Goal: Transaction & Acquisition: Purchase product/service

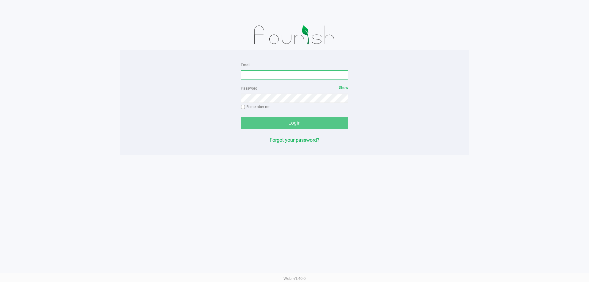
click at [281, 78] on input "Email" at bounding box center [294, 74] width 107 height 9
type input "[EMAIL_ADDRESS][DOMAIN_NAME]"
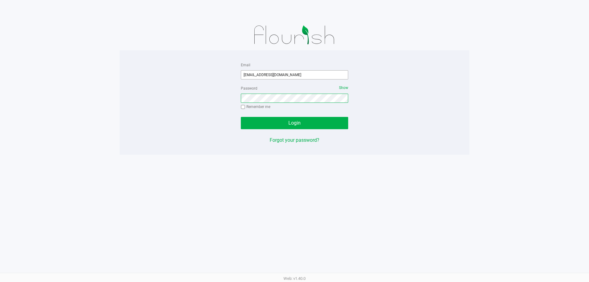
click at [241, 117] on button "Login" at bounding box center [294, 123] width 107 height 12
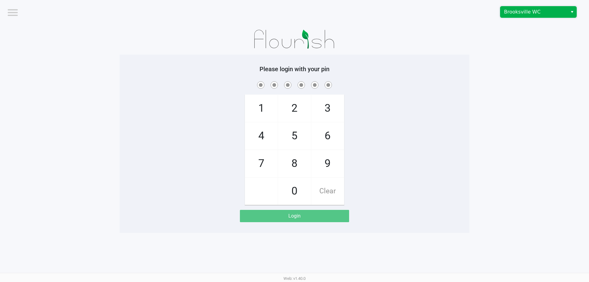
click at [567, 7] on span "Brooksville WC" at bounding box center [533, 11] width 67 height 11
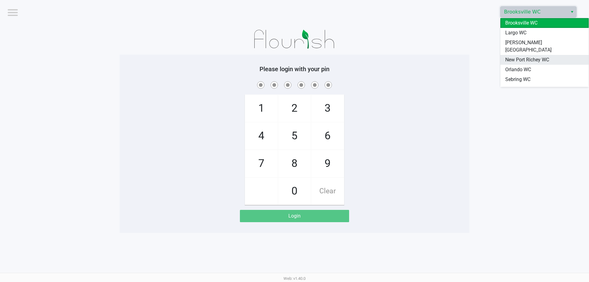
click at [528, 56] on span "New Port Richey WC" at bounding box center [527, 59] width 44 height 7
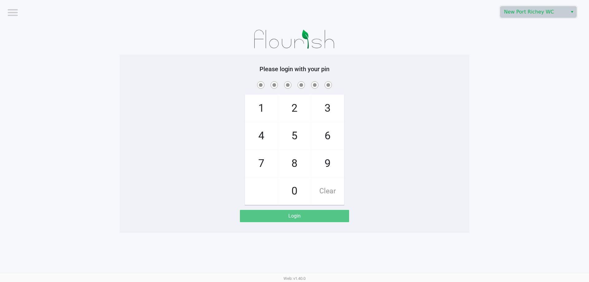
click at [411, 50] on div at bounding box center [295, 39] width 350 height 31
checkbox input "true"
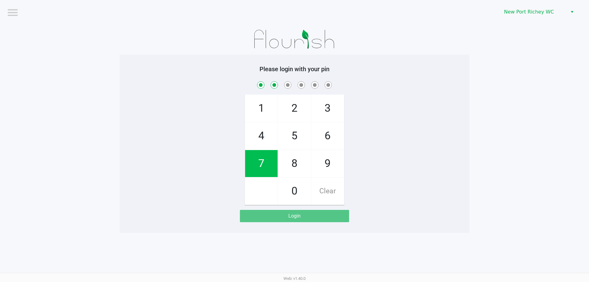
checkbox input "true"
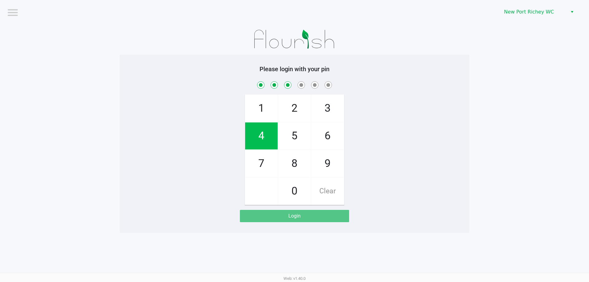
checkbox input "true"
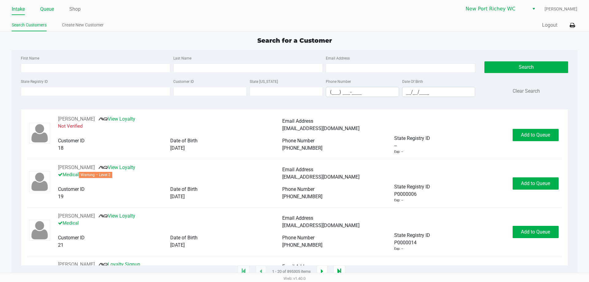
click at [44, 10] on link "Queue" at bounding box center [47, 9] width 14 height 9
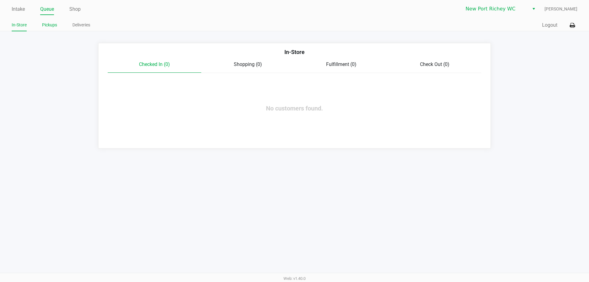
click at [42, 25] on link "Pickups" at bounding box center [49, 25] width 15 height 8
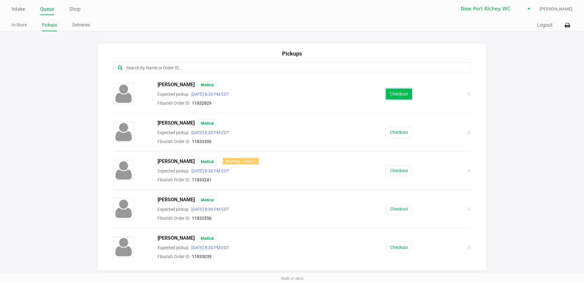
click at [396, 93] on button "Checkout" at bounding box center [399, 94] width 26 height 11
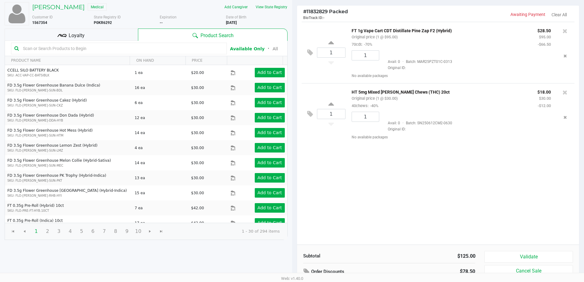
scroll to position [63, 0]
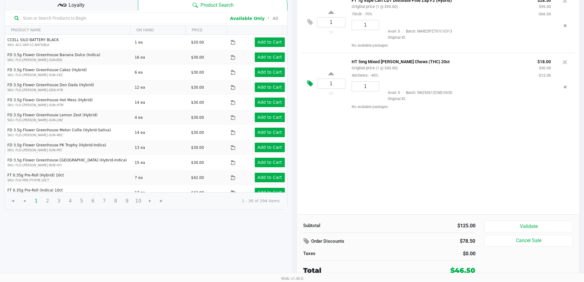
click at [313, 84] on icon at bounding box center [310, 83] width 6 height 7
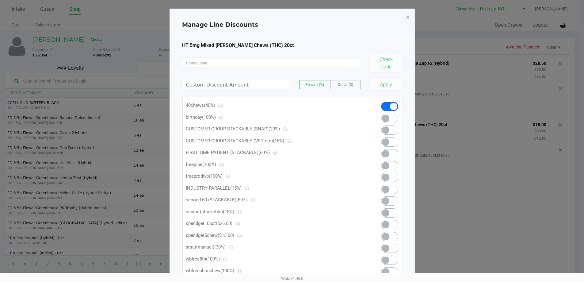
scroll to position [0, 0]
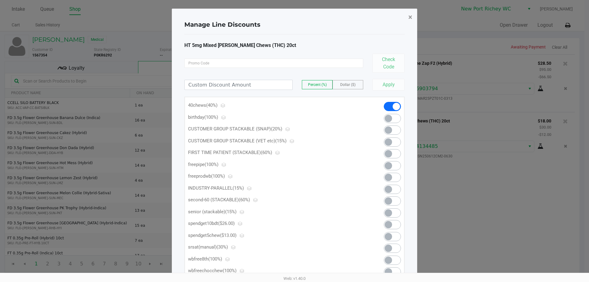
click at [411, 19] on span "×" at bounding box center [410, 17] width 4 height 9
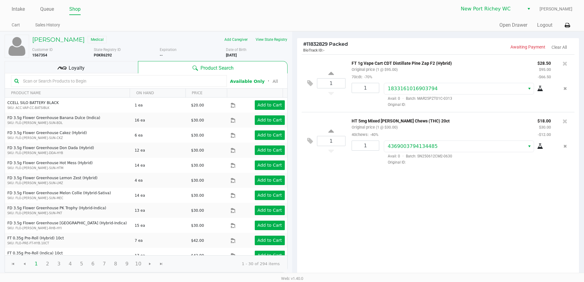
click at [89, 64] on div "Loyalty" at bounding box center [71, 67] width 133 height 12
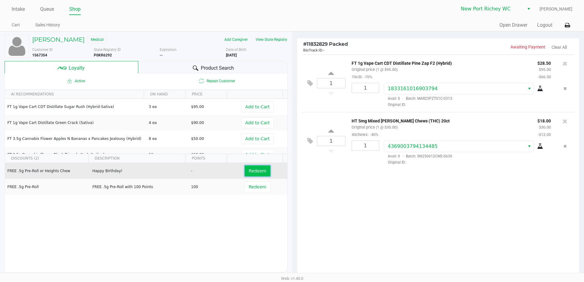
click at [252, 172] on span "Redeem" at bounding box center [257, 170] width 17 height 5
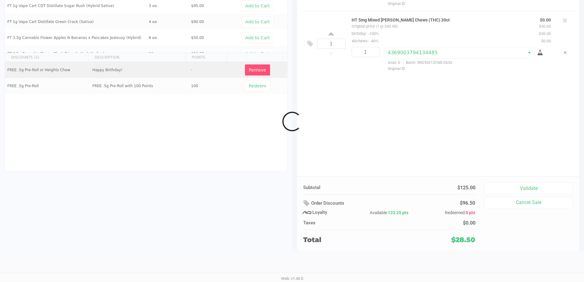
scroll to position [70, 0]
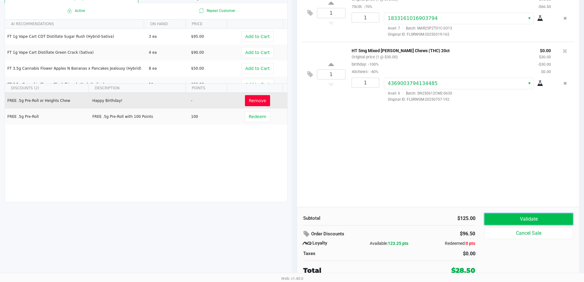
click at [527, 218] on button "Validate" at bounding box center [529, 219] width 88 height 12
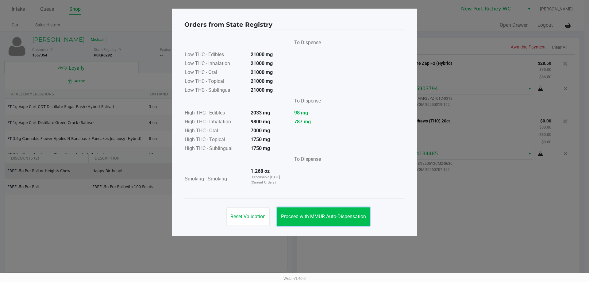
click at [351, 223] on button "Proceed with MMUR Auto-Dispensation" at bounding box center [323, 216] width 93 height 18
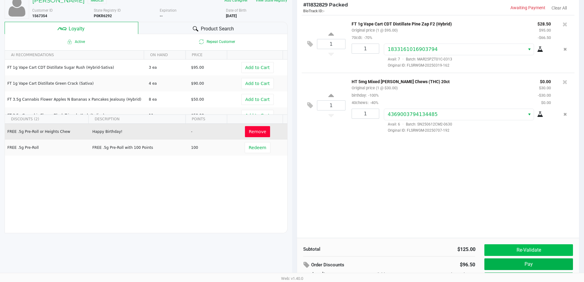
scroll to position [70, 0]
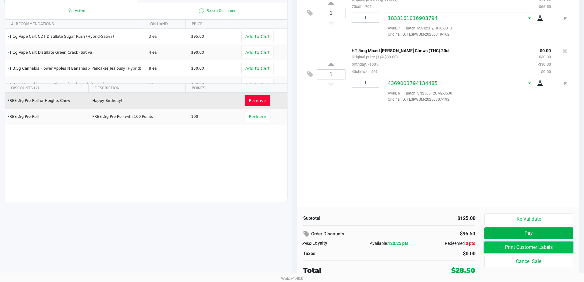
click at [535, 245] on button "Print Customer Labels" at bounding box center [529, 247] width 88 height 12
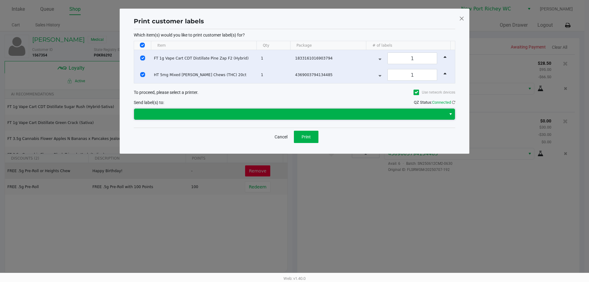
click at [303, 112] on span at bounding box center [290, 113] width 305 height 7
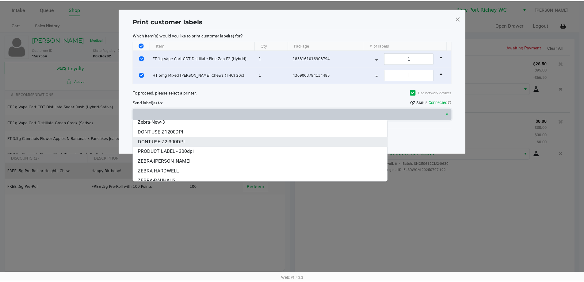
scroll to position [47, 0]
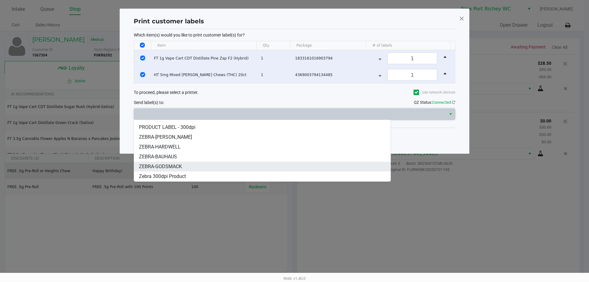
click at [186, 166] on li "ZEBRA-GODSMACK" at bounding box center [262, 167] width 256 height 10
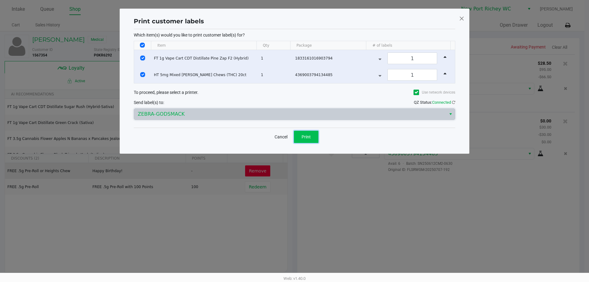
click at [299, 140] on button "Print" at bounding box center [306, 137] width 25 height 12
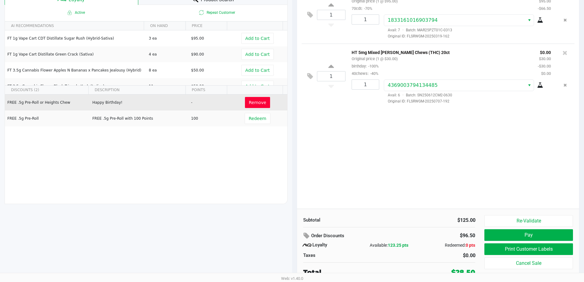
scroll to position [70, 0]
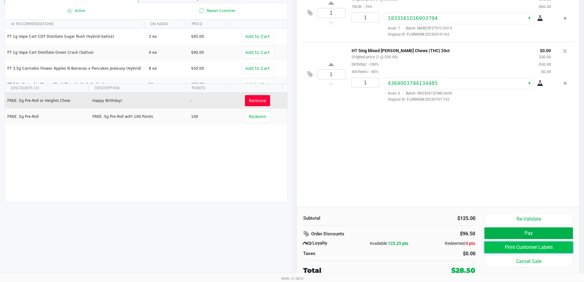
click at [496, 247] on button "Print Customer Labels" at bounding box center [529, 247] width 88 height 12
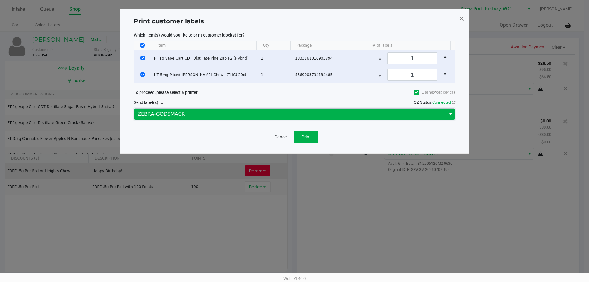
click at [254, 111] on span "ZEBRA-GODSMACK" at bounding box center [290, 113] width 305 height 7
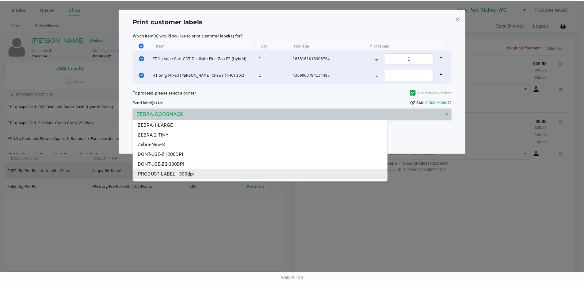
scroll to position [37, 0]
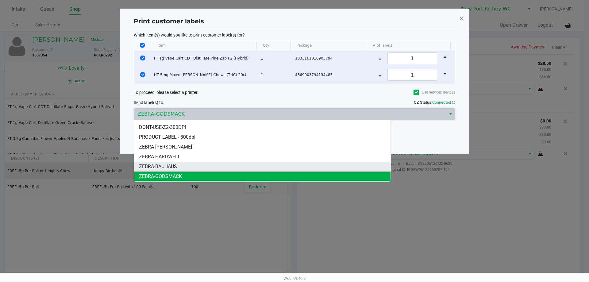
click at [194, 162] on li "ZEBRA-BAUHAUS" at bounding box center [262, 167] width 256 height 10
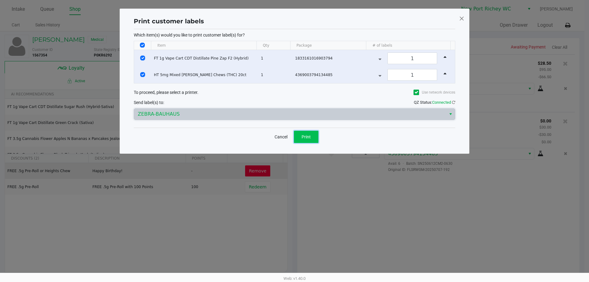
click at [316, 137] on button "Print" at bounding box center [306, 137] width 25 height 12
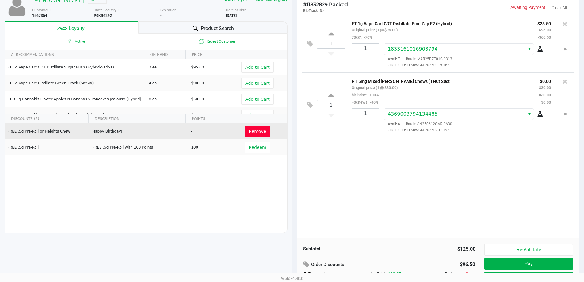
scroll to position [70, 0]
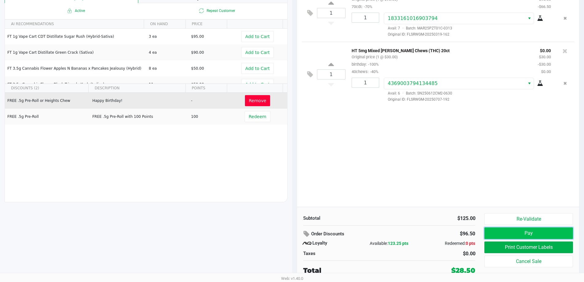
click at [501, 229] on button "Pay" at bounding box center [529, 233] width 88 height 12
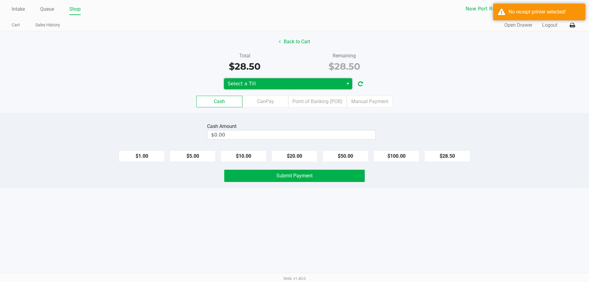
click at [263, 84] on span "Select a Till" at bounding box center [284, 83] width 112 height 7
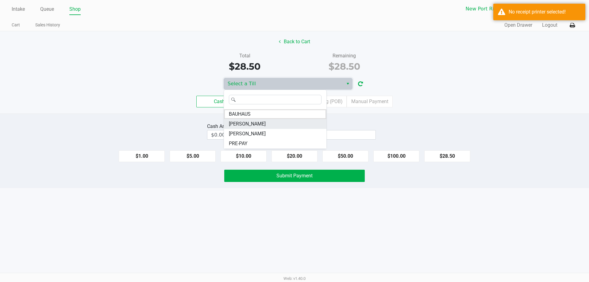
click at [265, 122] on span "BRADLEY-GASKIN" at bounding box center [247, 123] width 37 height 7
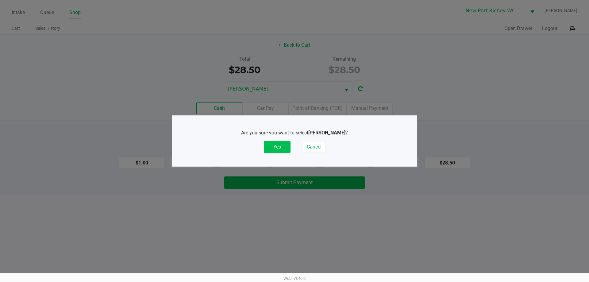
click at [282, 149] on button "Yes" at bounding box center [277, 147] width 27 height 12
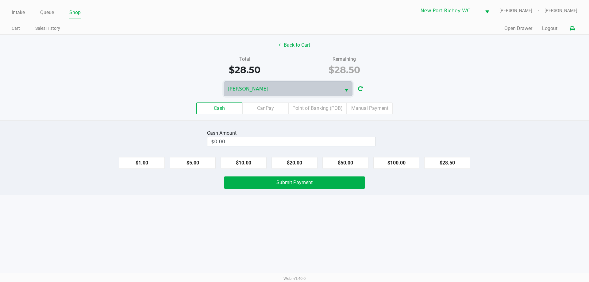
click at [568, 29] on button at bounding box center [572, 28] width 10 height 11
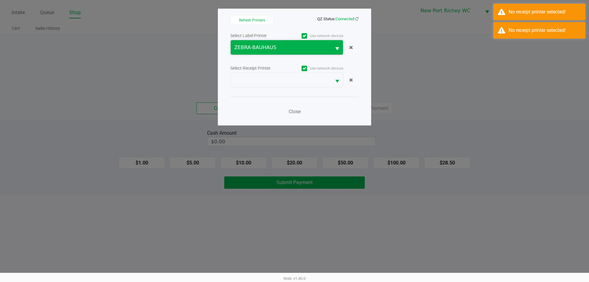
click at [272, 41] on span "ZEBRA-BAUHAUS" at bounding box center [281, 47] width 101 height 14
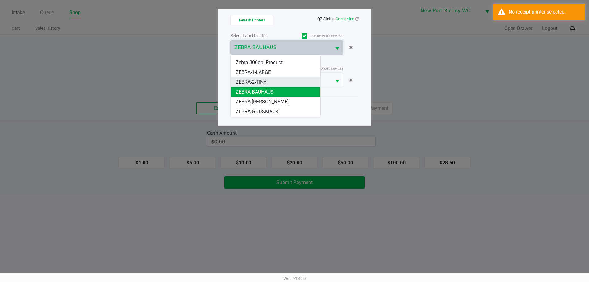
scroll to position [38, 0]
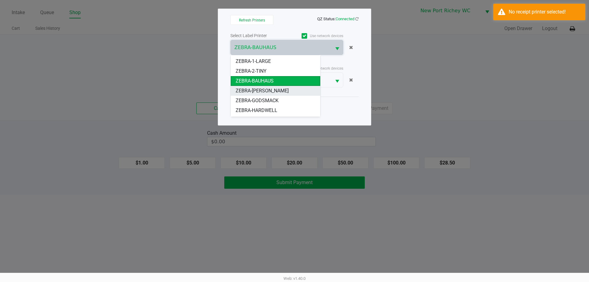
click at [268, 92] on span "ZEBRA-DEAN-MILLER" at bounding box center [262, 90] width 53 height 7
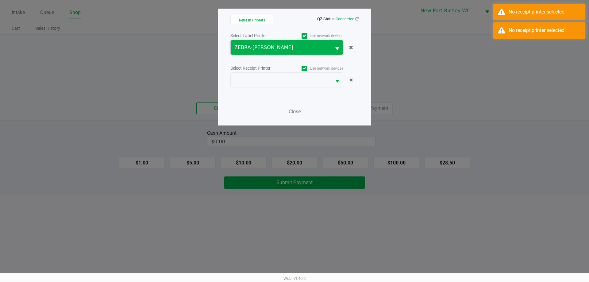
click at [268, 51] on span "ZEBRA-DEAN-MILLER" at bounding box center [280, 47] width 93 height 7
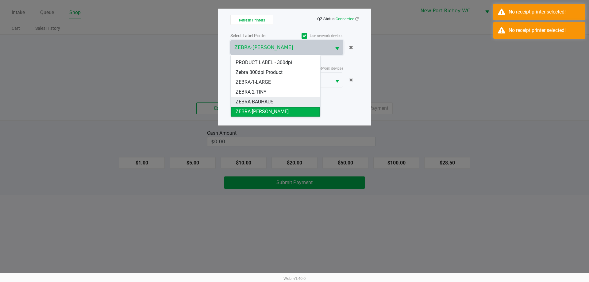
scroll to position [47, 0]
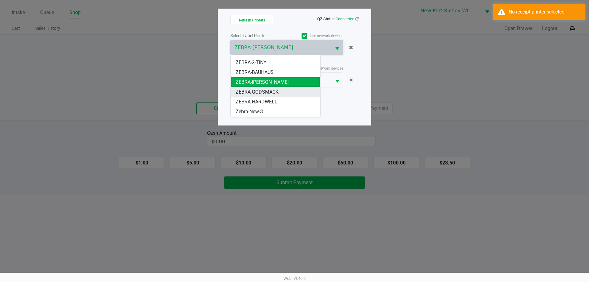
click at [264, 92] on span "ZEBRA-GODSMACK" at bounding box center [257, 91] width 43 height 7
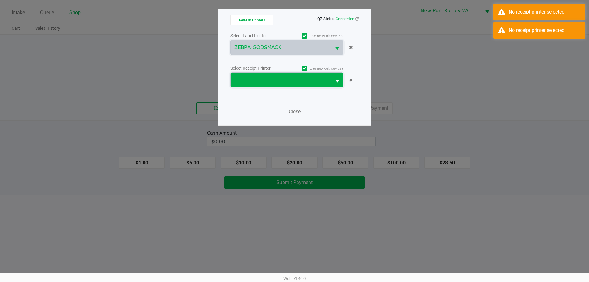
click at [264, 79] on span at bounding box center [280, 79] width 93 height 7
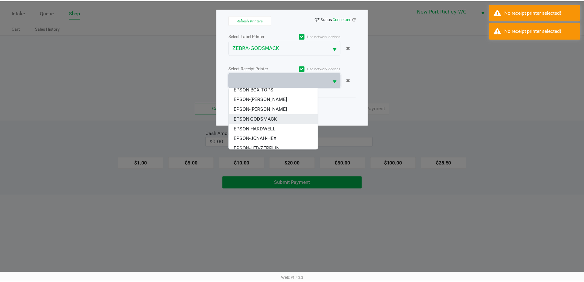
scroll to position [17, 0]
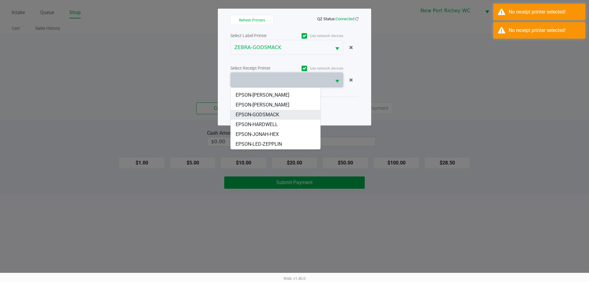
click at [272, 115] on span "EPSON-GODSMACK" at bounding box center [258, 114] width 44 height 7
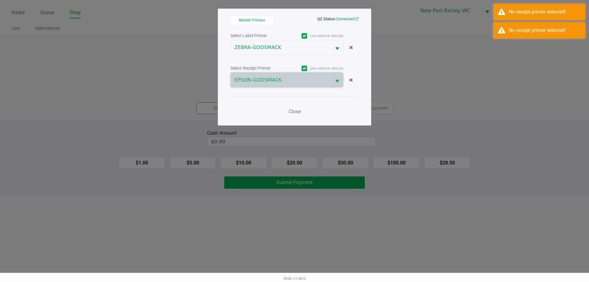
click at [272, 107] on div "Close" at bounding box center [294, 108] width 128 height 22
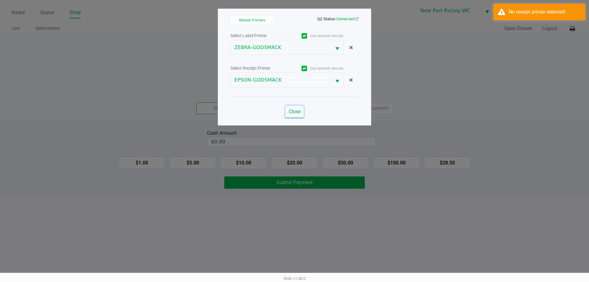
click at [290, 109] on span "Close" at bounding box center [295, 112] width 12 height 6
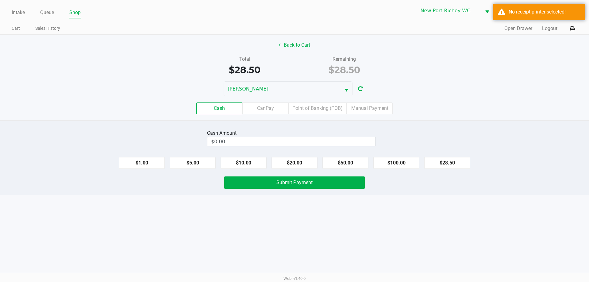
click at [308, 128] on div "Cash Amount $0.00 $1.00 $5.00 $10.00 $20.00 $50.00 $100.00 $28.50 Submit Payment" at bounding box center [294, 157] width 589 height 75
click at [446, 166] on button "$28.50" at bounding box center [447, 163] width 46 height 12
click at [278, 115] on div "Cash CanPay Point of Banking (POB) Manual Payment" at bounding box center [294, 108] width 598 height 24
click at [278, 111] on label "CanPay" at bounding box center [265, 108] width 46 height 12
click at [0, 0] on 2 "CanPay" at bounding box center [0, 0] width 0 height 0
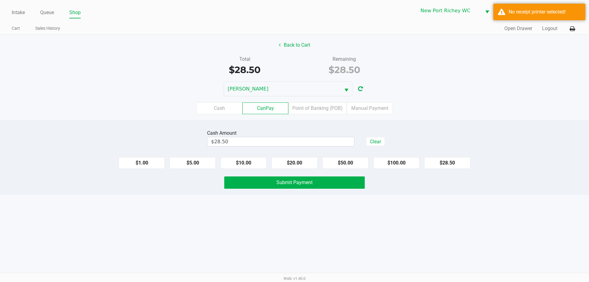
type input "$0.00"
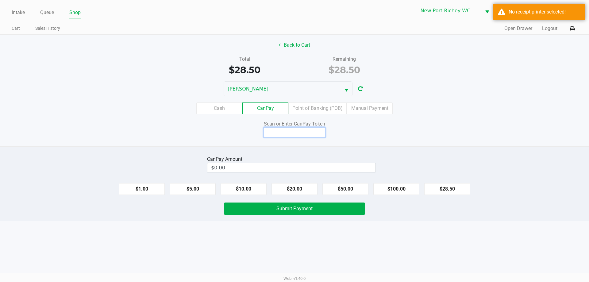
click at [287, 135] on input at bounding box center [294, 133] width 61 height 10
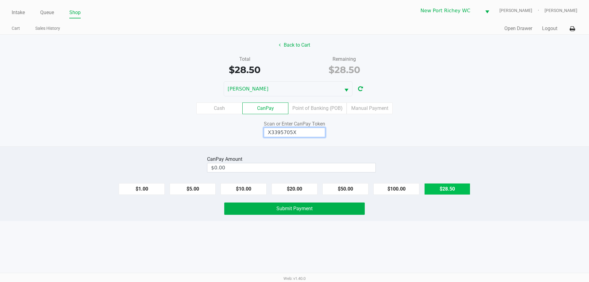
type input "X3395705X"
click at [446, 189] on button "$28.50" at bounding box center [447, 189] width 46 height 12
type input "$28.50"
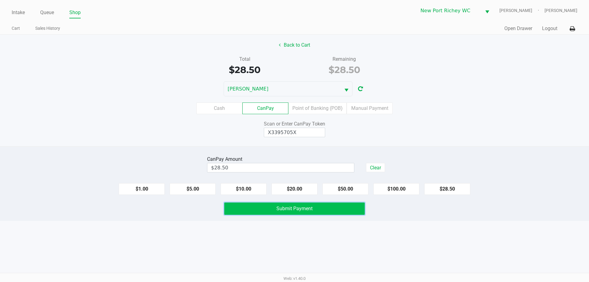
click at [297, 209] on span "Submit Payment" at bounding box center [294, 209] width 36 height 6
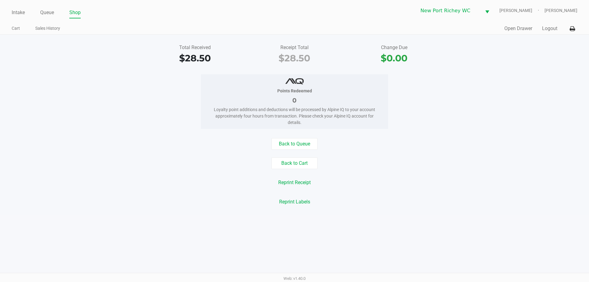
click at [23, 7] on div "Intake Queue Shop" at bounding box center [153, 12] width 283 height 11
click at [21, 10] on link "Intake" at bounding box center [18, 12] width 13 height 9
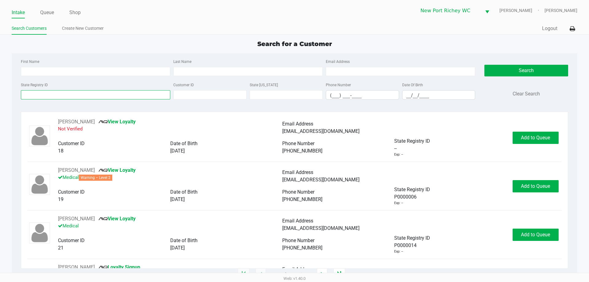
click at [33, 91] on input "State Registry ID" at bounding box center [95, 94] width 149 height 9
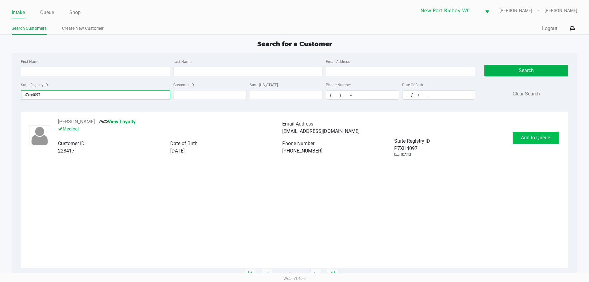
type input "p7xh4097"
click at [548, 137] on span "Add to Queue" at bounding box center [535, 138] width 29 height 6
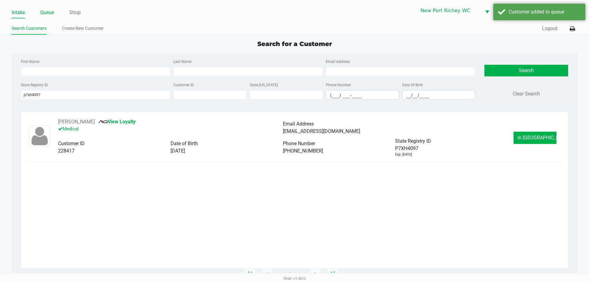
click at [42, 9] on link "Queue" at bounding box center [47, 12] width 14 height 9
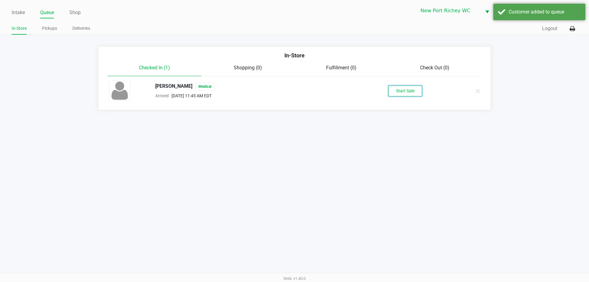
click at [398, 89] on button "Start Sale" at bounding box center [405, 91] width 34 height 11
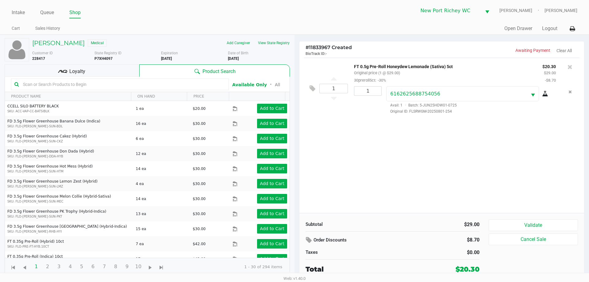
click at [48, 71] on div "Loyalty" at bounding box center [72, 70] width 135 height 12
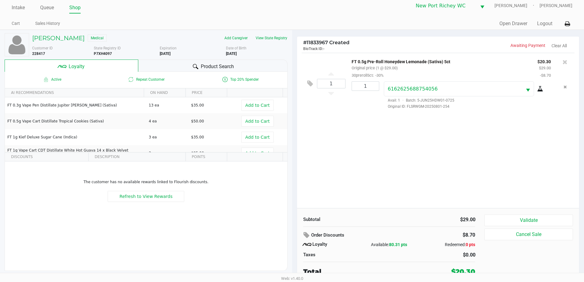
scroll to position [6, 0]
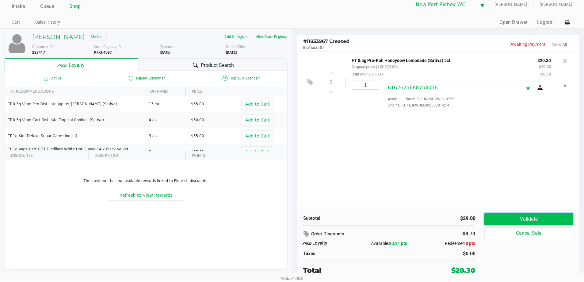
click at [501, 217] on button "Validate" at bounding box center [529, 219] width 88 height 12
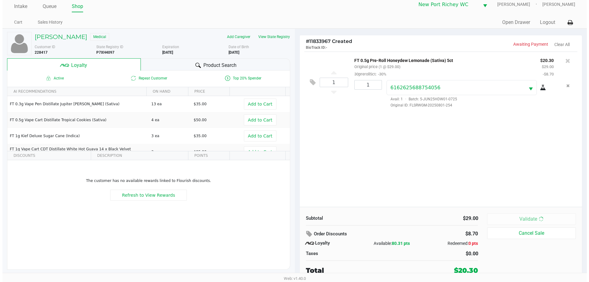
scroll to position [0, 0]
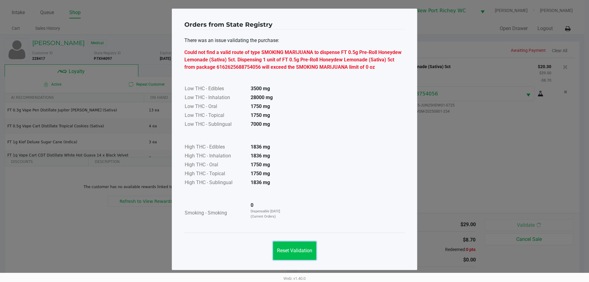
click at [297, 247] on button "Reset Validation" at bounding box center [294, 250] width 43 height 18
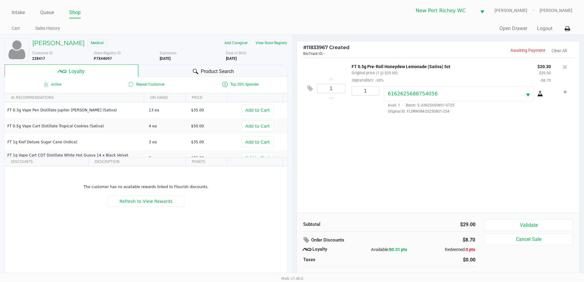
click at [102, 59] on b "P7XH4097" at bounding box center [103, 58] width 18 height 4
copy b "P7XH4097"
click at [101, 60] on b "P7XH4097" at bounding box center [103, 58] width 18 height 4
click at [98, 59] on b "P7XH4097" at bounding box center [103, 58] width 18 height 4
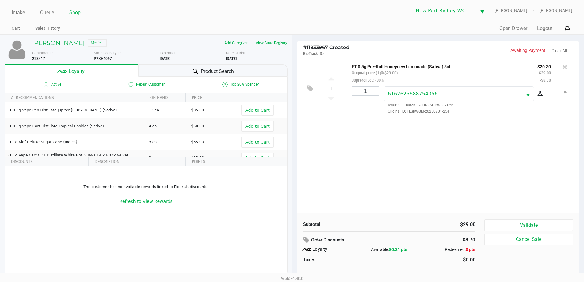
click at [98, 59] on b "P7XH4097" at bounding box center [103, 58] width 18 height 4
copy b "P7XH4097"
click at [171, 60] on b "02/10/2026" at bounding box center [165, 58] width 11 height 4
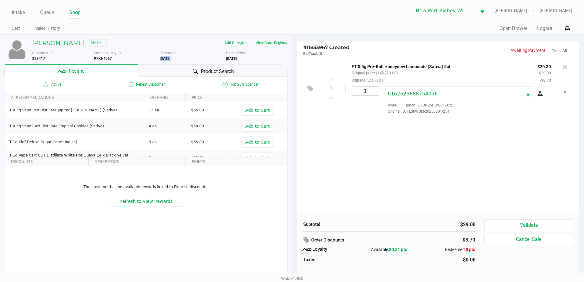
click at [171, 60] on b "02/10/2026" at bounding box center [165, 58] width 11 height 4
copy b "02/10/2026"
click at [233, 59] on b "3/05/1993" at bounding box center [231, 58] width 11 height 4
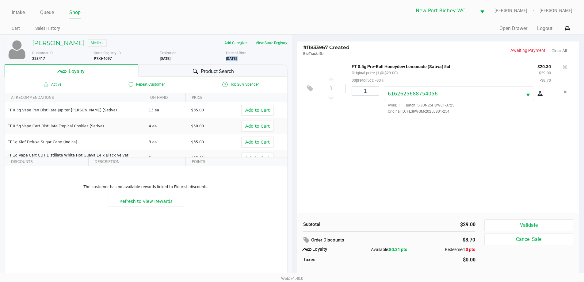
copy div "3/05/1993"
click at [567, 68] on icon at bounding box center [565, 67] width 5 height 6
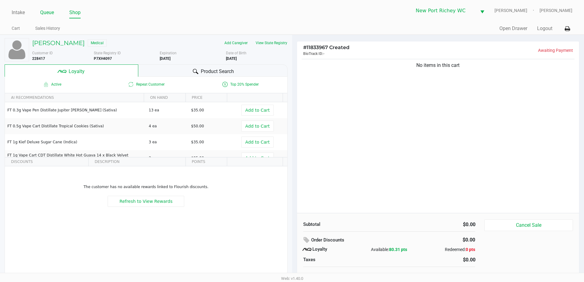
click at [45, 10] on link "Queue" at bounding box center [47, 12] width 14 height 9
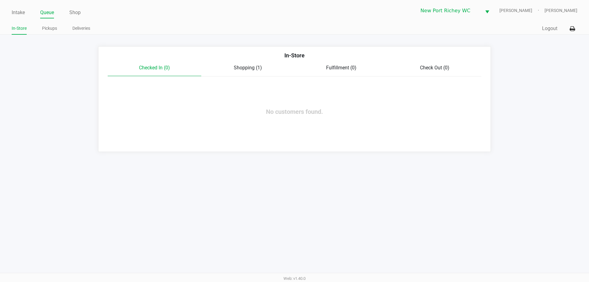
click at [242, 71] on div "Shopping (1)" at bounding box center [248, 67] width 94 height 7
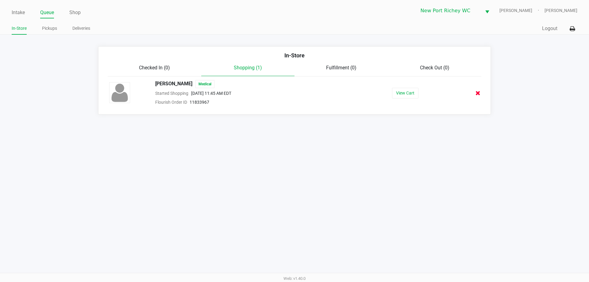
click at [478, 91] on icon at bounding box center [478, 93] width 5 height 5
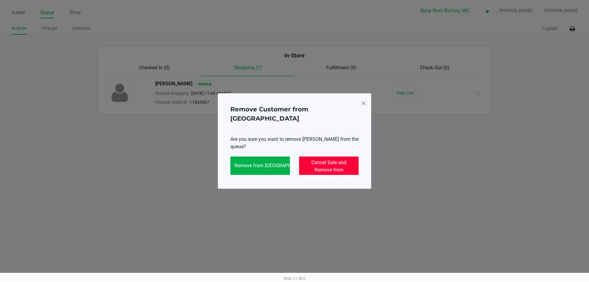
click at [318, 163] on span "Cancel Sale and Remove from Queue" at bounding box center [329, 170] width 46 height 21
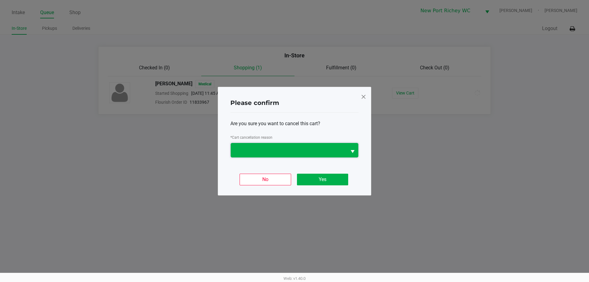
click at [292, 151] on span at bounding box center [288, 149] width 109 height 7
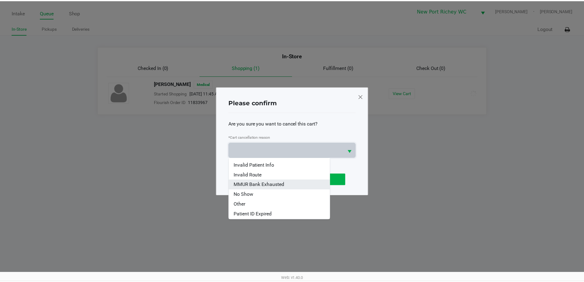
scroll to position [27, 0]
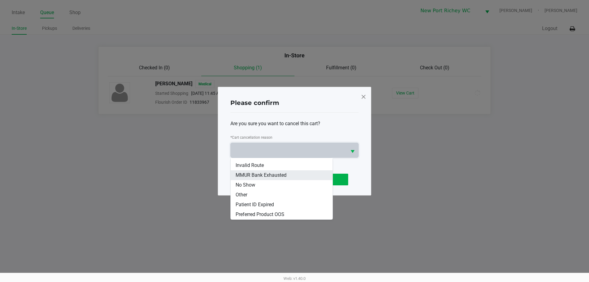
click at [272, 176] on span "MMUR Bank Exhausted" at bounding box center [261, 175] width 51 height 7
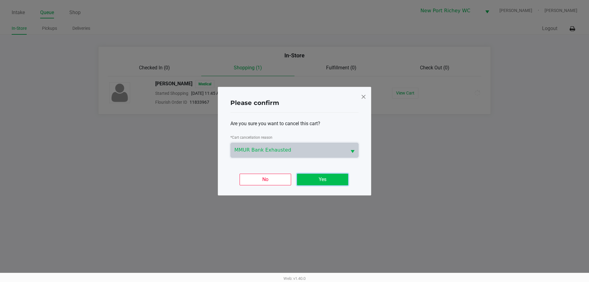
click at [307, 176] on button "Yes" at bounding box center [322, 180] width 51 height 12
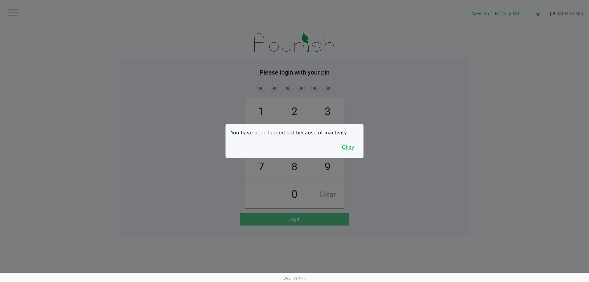
click at [352, 152] on button "Okay" at bounding box center [348, 147] width 21 height 12
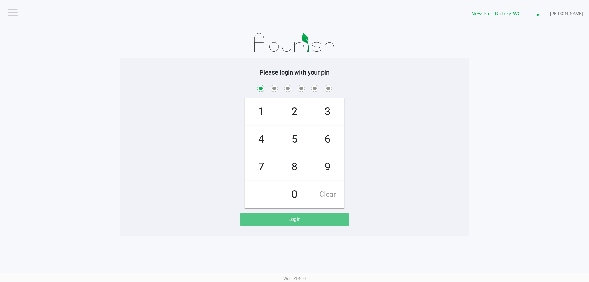
checkbox input "true"
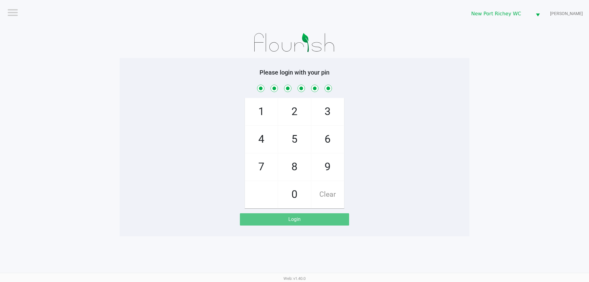
checkbox input "true"
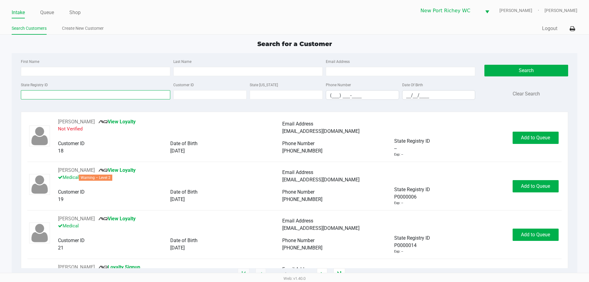
click at [64, 97] on input "State Registry ID" at bounding box center [95, 94] width 149 height 9
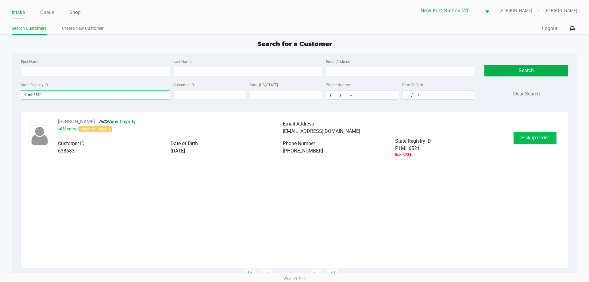
type input "p1mh6521"
click at [546, 138] on span "Pickup Order" at bounding box center [535, 138] width 28 height 6
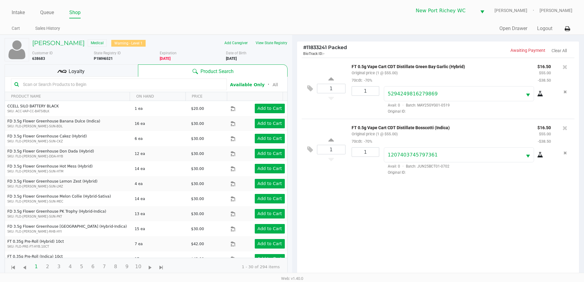
click at [57, 47] on div "DAVID SENDECKI Medical Warning - Level 1" at bounding box center [94, 43] width 132 height 10
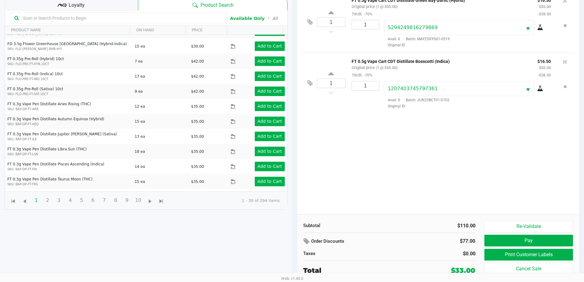
scroll to position [61, 0]
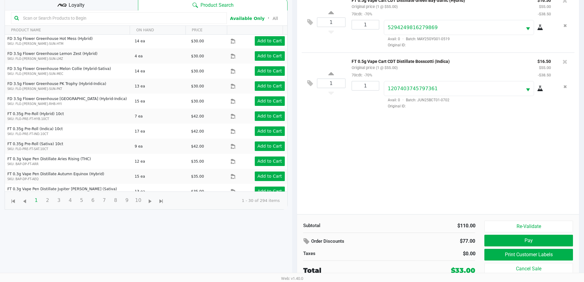
click at [103, 9] on div "Loyalty" at bounding box center [71, 4] width 133 height 12
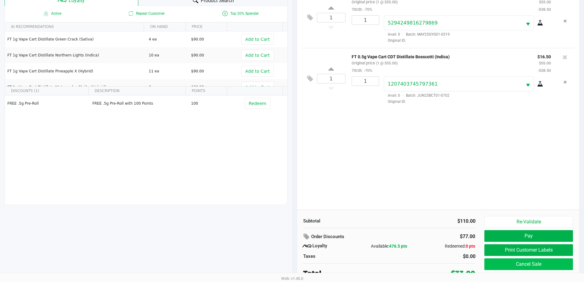
scroll to position [74, 0]
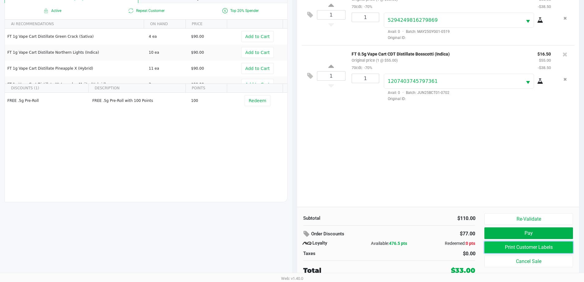
click at [533, 246] on button "Print Customer Labels" at bounding box center [529, 247] width 88 height 12
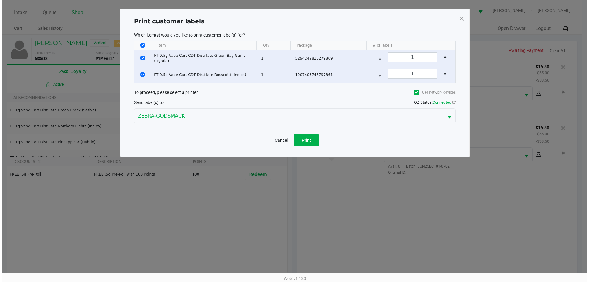
scroll to position [0, 0]
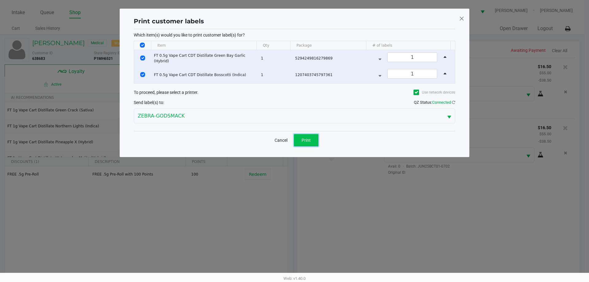
click at [310, 144] on button "Print" at bounding box center [306, 140] width 25 height 12
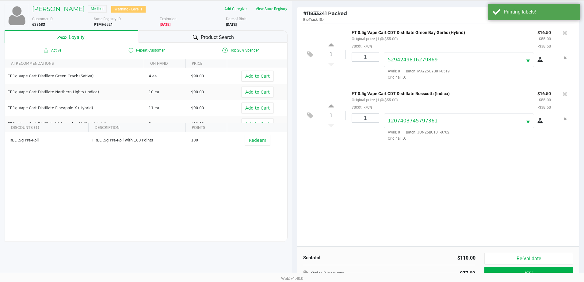
scroll to position [74, 0]
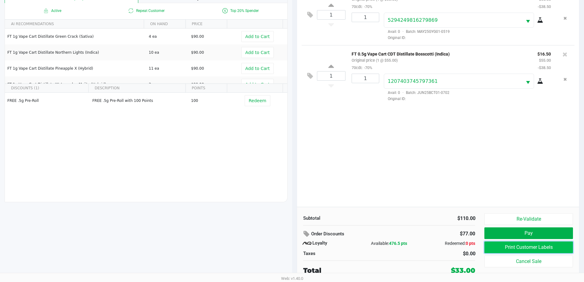
click at [489, 250] on button "Print Customer Labels" at bounding box center [529, 247] width 88 height 12
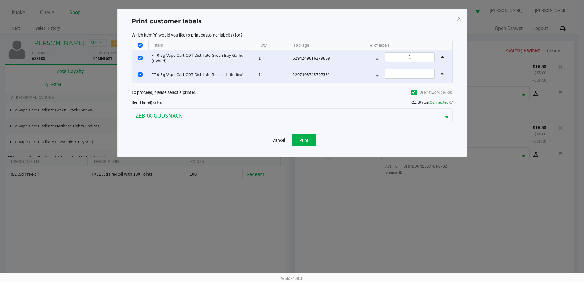
scroll to position [0, 0]
click at [308, 143] on button "Print" at bounding box center [306, 140] width 25 height 12
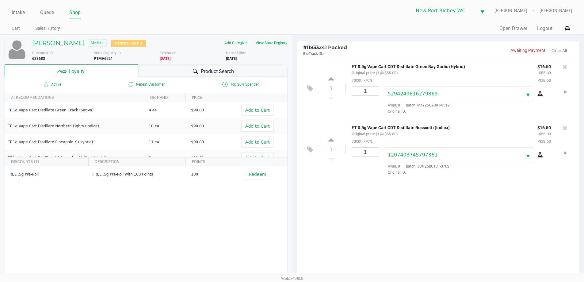
scroll to position [74, 0]
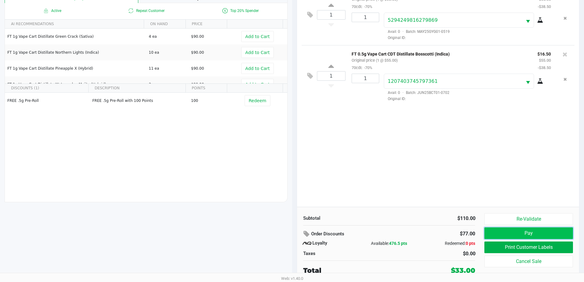
click at [555, 233] on button "Pay" at bounding box center [529, 233] width 88 height 12
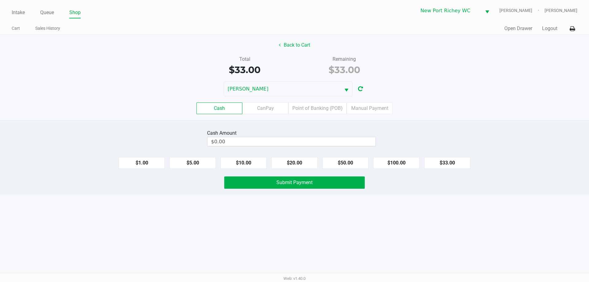
click at [460, 156] on div "$1.00 $5.00 $10.00 $20.00 $50.00 $100.00 $33.00" at bounding box center [294, 160] width 589 height 17
click at [459, 160] on button "$33.00" at bounding box center [447, 163] width 46 height 12
type input "$33.00"
click at [339, 179] on button "Submit Payment" at bounding box center [294, 182] width 141 height 12
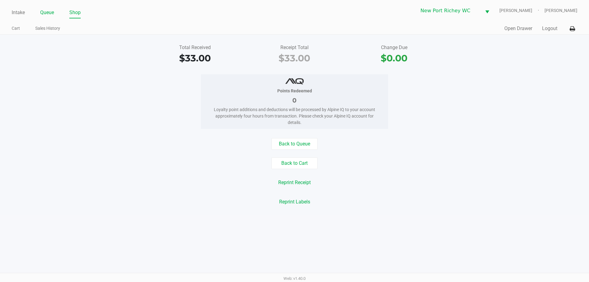
click at [42, 9] on link "Queue" at bounding box center [47, 12] width 14 height 9
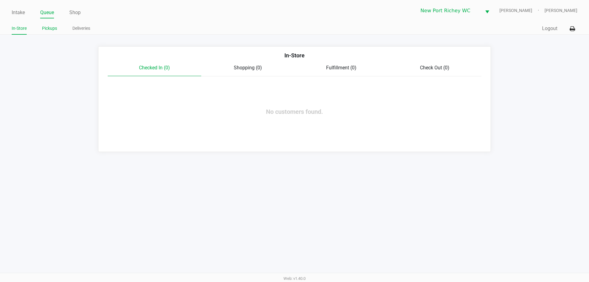
click at [45, 27] on link "Pickups" at bounding box center [49, 29] width 15 height 8
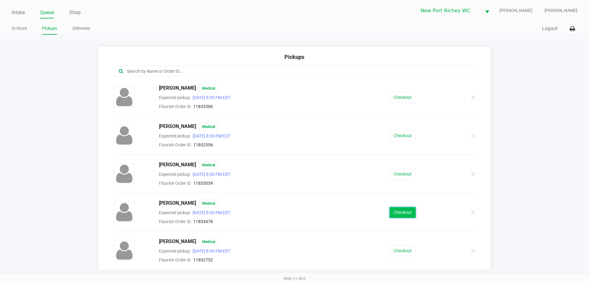
click at [394, 216] on button "Checkout" at bounding box center [403, 212] width 26 height 11
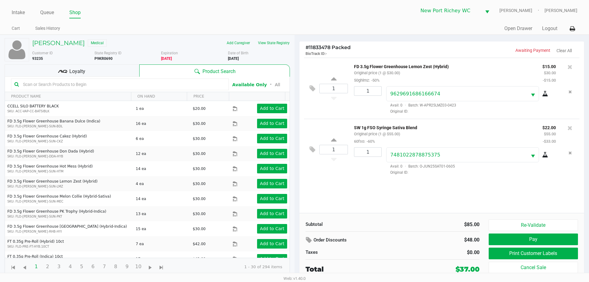
click at [90, 70] on div "Loyalty" at bounding box center [72, 70] width 135 height 12
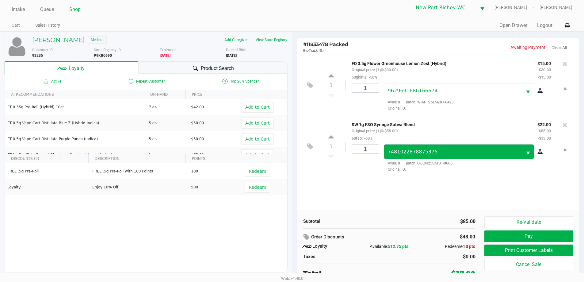
scroll to position [6, 0]
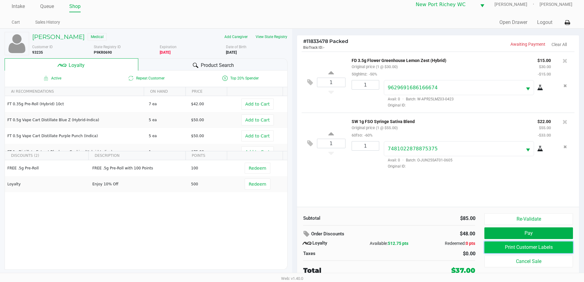
click at [494, 246] on button "Print Customer Labels" at bounding box center [529, 247] width 88 height 12
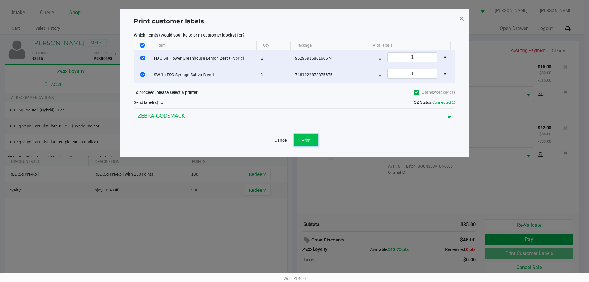
click at [310, 143] on button "Print" at bounding box center [306, 140] width 25 height 12
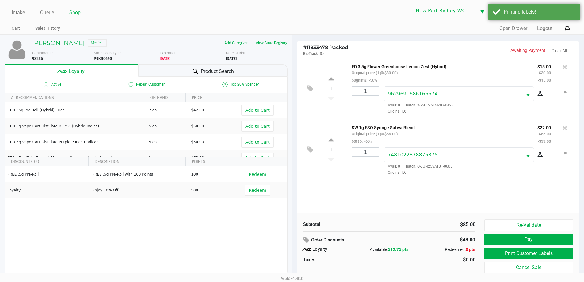
scroll to position [6, 0]
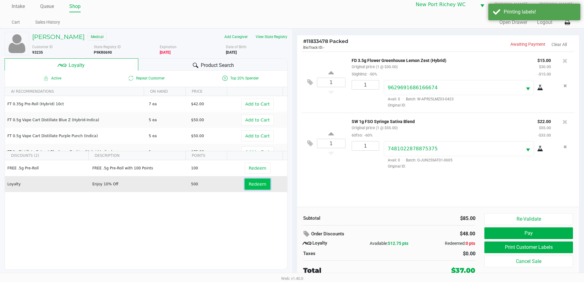
click at [250, 186] on span "Redeem" at bounding box center [257, 184] width 17 height 5
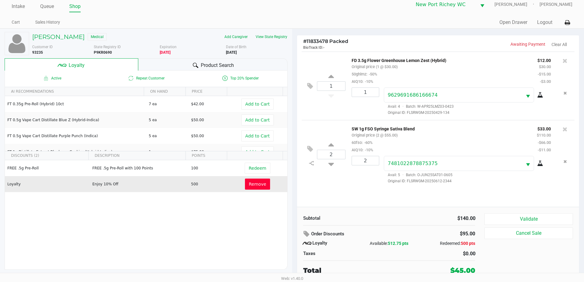
click at [205, 62] on span "Product Search" at bounding box center [217, 65] width 33 height 7
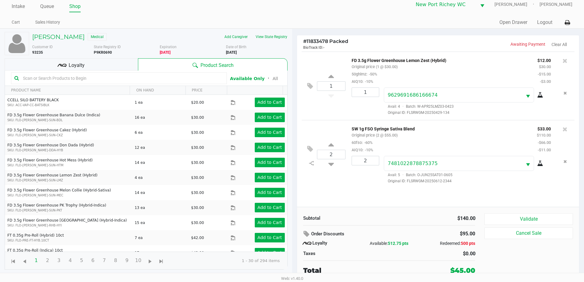
click at [86, 58] on div "Michael Cox Jr Medical Add Caregiver View State Registry Customer ID 93235 Stat…" at bounding box center [146, 151] width 283 height 244
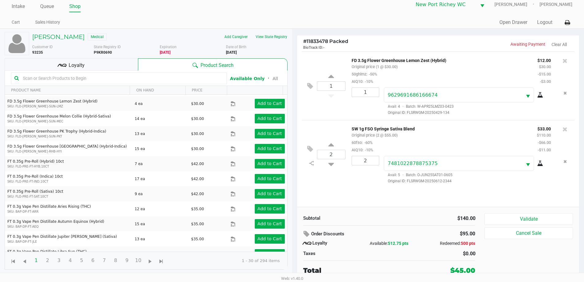
scroll to position [153, 0]
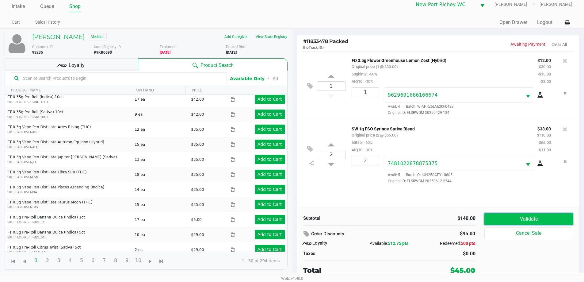
click at [492, 216] on button "Validate" at bounding box center [529, 219] width 88 height 12
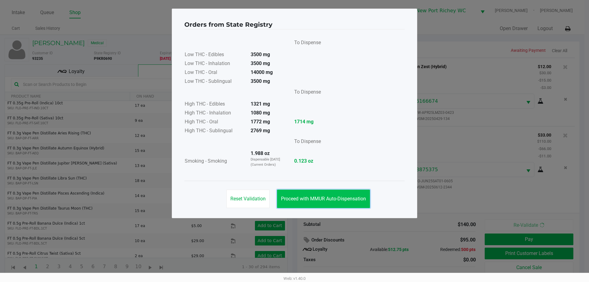
click at [307, 202] on button "Proceed with MMUR Auto-Dispensation" at bounding box center [323, 199] width 93 height 18
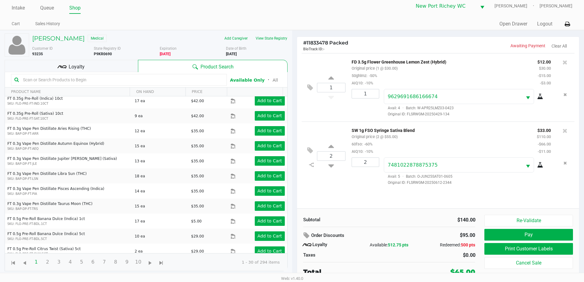
scroll to position [6, 0]
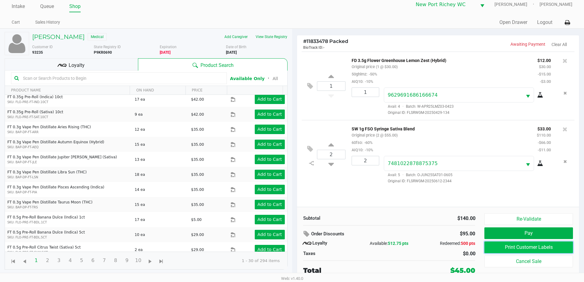
click at [494, 253] on button "Print Customer Labels" at bounding box center [529, 247] width 88 height 12
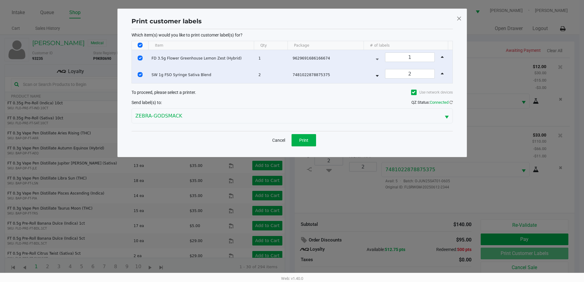
scroll to position [0, 0]
click at [314, 141] on button "Print" at bounding box center [306, 140] width 25 height 12
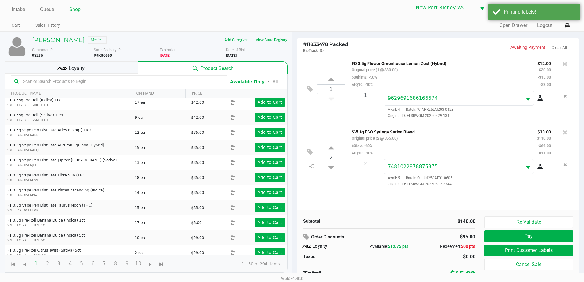
scroll to position [6, 0]
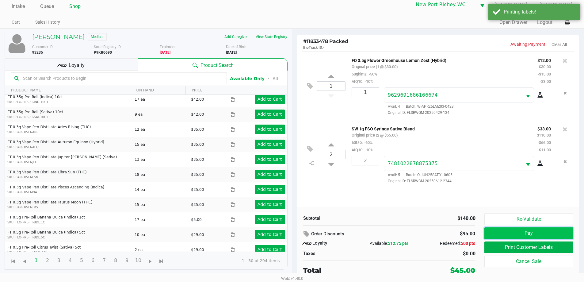
click at [523, 236] on button "Pay" at bounding box center [529, 233] width 88 height 12
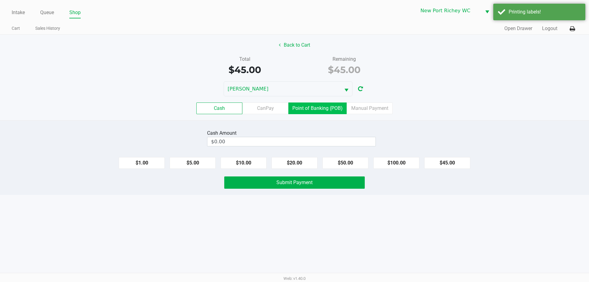
click at [320, 112] on label "Point of Banking (POB)" at bounding box center [317, 108] width 58 height 12
click at [0, 0] on 7 "Point of Banking (POB)" at bounding box center [0, 0] width 0 height 0
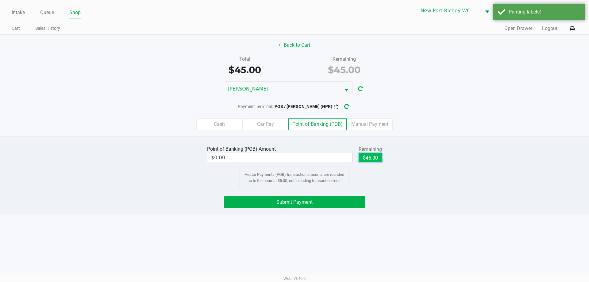
click at [366, 157] on button "$45.00" at bounding box center [370, 157] width 23 height 9
type input "$45.00"
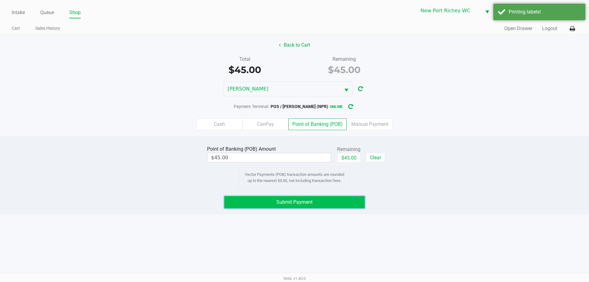
click at [357, 198] on button "Submit Payment" at bounding box center [294, 202] width 141 height 12
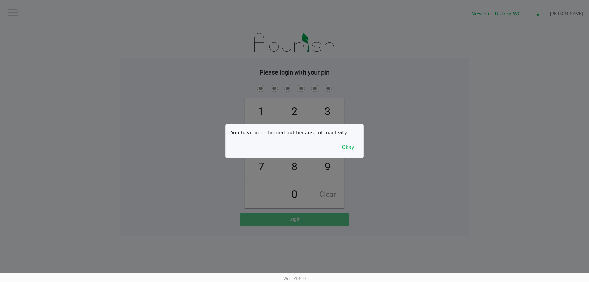
click at [345, 146] on button "Okay" at bounding box center [348, 147] width 21 height 12
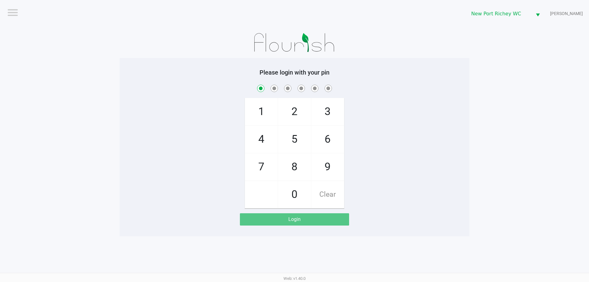
checkbox input "true"
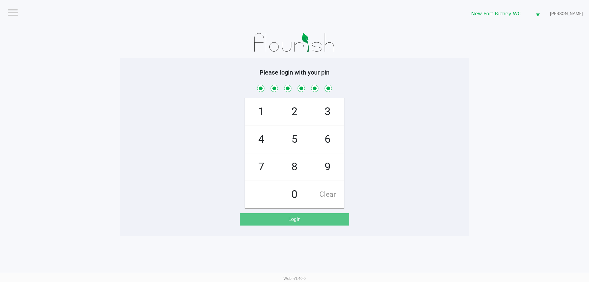
checkbox input "true"
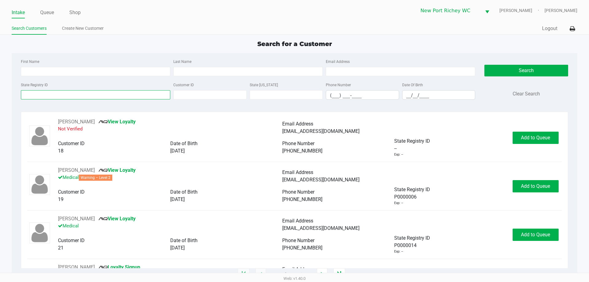
click at [61, 97] on input "State Registry ID" at bounding box center [95, 94] width 149 height 9
click at [28, 94] on input "State Registry ID" at bounding box center [95, 94] width 149 height 9
click at [48, 14] on link "Queue" at bounding box center [47, 12] width 14 height 9
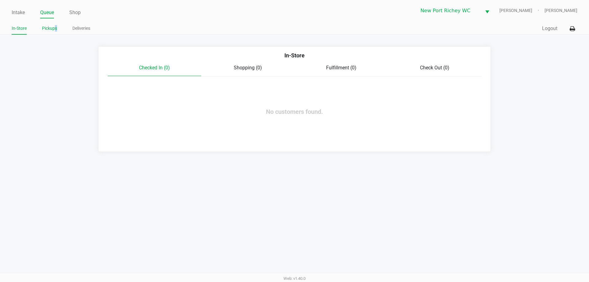
drag, startPoint x: 58, startPoint y: 26, endPoint x: 52, endPoint y: 27, distance: 5.6
click at [52, 27] on ul "In-Store Pickups Deliveries" at bounding box center [153, 29] width 283 height 10
click at [52, 27] on link "Pickups" at bounding box center [49, 29] width 15 height 8
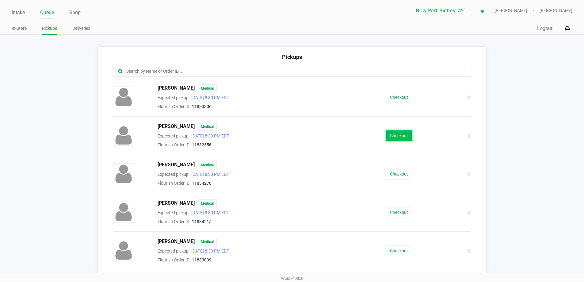
click at [409, 135] on button "Checkout" at bounding box center [399, 135] width 26 height 11
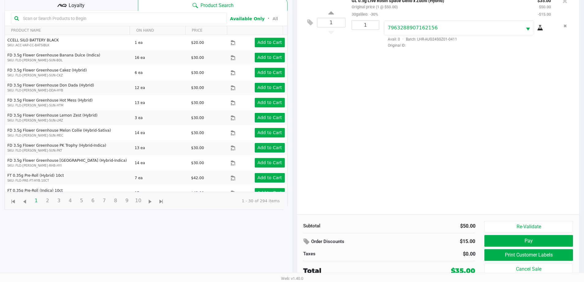
scroll to position [66, 0]
click at [533, 253] on button "Print Customer Labels" at bounding box center [529, 255] width 88 height 12
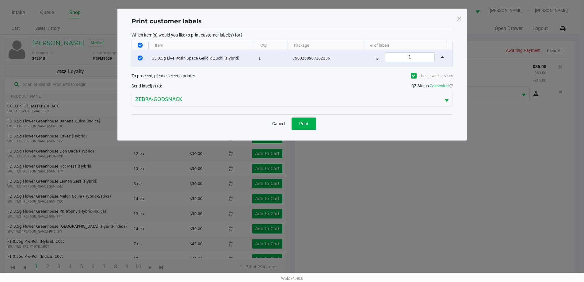
scroll to position [0, 0]
click at [306, 121] on span "Print" at bounding box center [306, 123] width 9 height 5
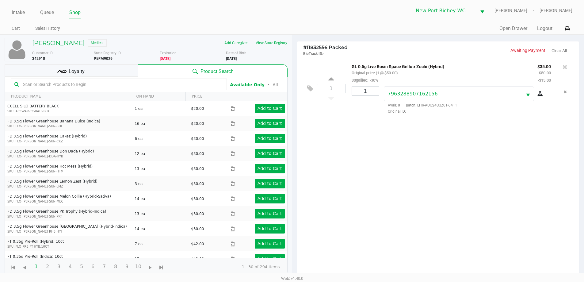
click at [91, 65] on div "Loyalty" at bounding box center [71, 70] width 133 height 12
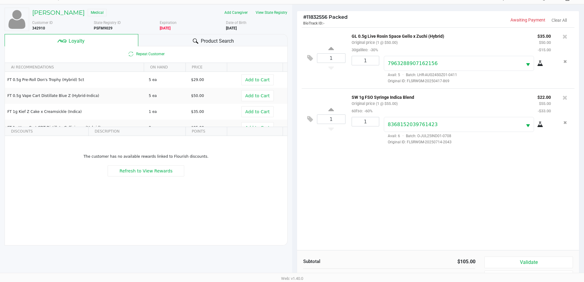
scroll to position [74, 0]
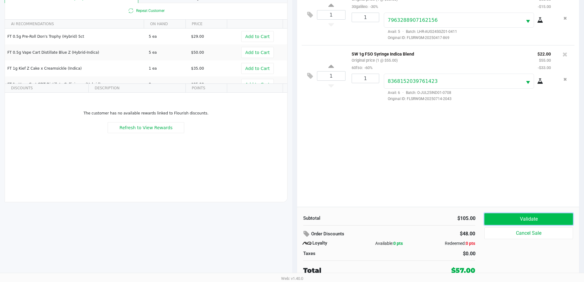
click at [495, 220] on button "Validate" at bounding box center [529, 219] width 88 height 12
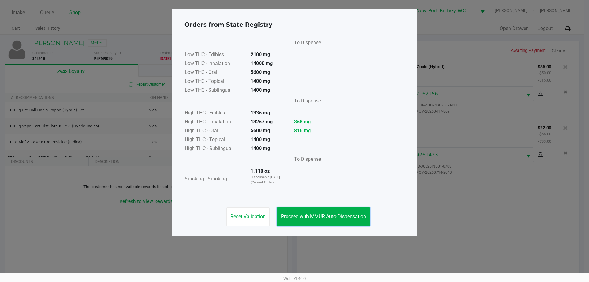
drag, startPoint x: 321, startPoint y: 221, endPoint x: 368, endPoint y: 193, distance: 55.3
click at [321, 221] on button "Proceed with MMUR Auto-Dispensation" at bounding box center [323, 216] width 93 height 18
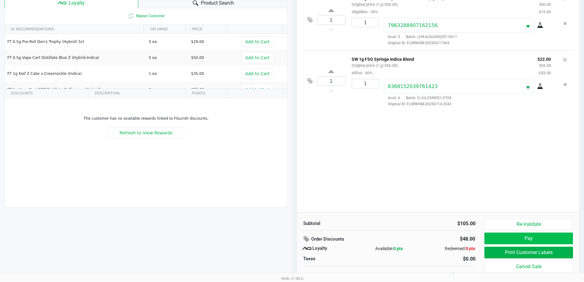
scroll to position [74, 0]
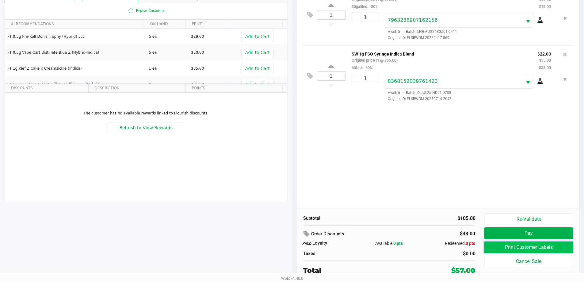
click at [516, 243] on button "Print Customer Labels" at bounding box center [529, 247] width 88 height 12
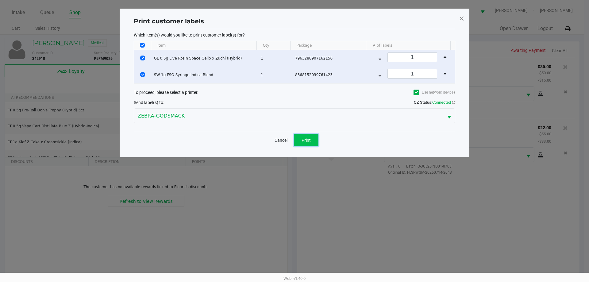
click at [308, 141] on span "Print" at bounding box center [306, 140] width 9 height 5
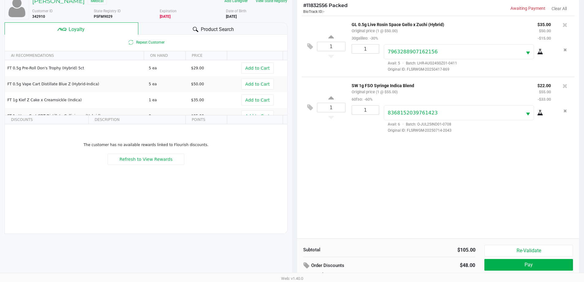
scroll to position [74, 0]
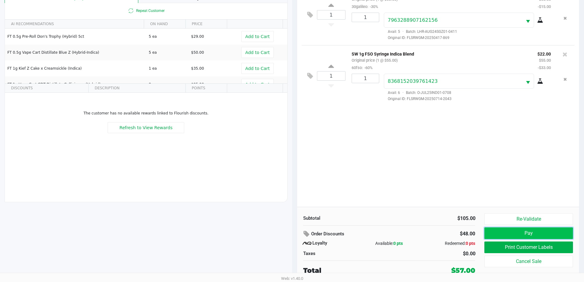
click at [527, 229] on button "Pay" at bounding box center [529, 233] width 88 height 12
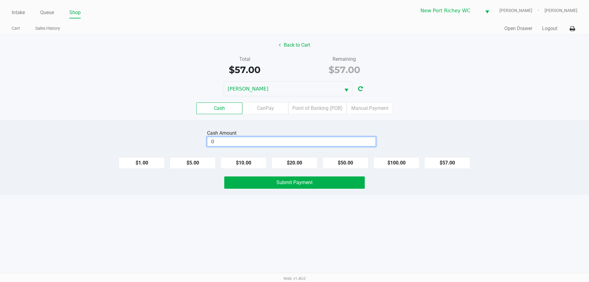
click at [298, 142] on input "0" at bounding box center [291, 141] width 168 height 9
type input "$60.00"
click at [298, 182] on span "Submit Payment" at bounding box center [294, 182] width 36 height 6
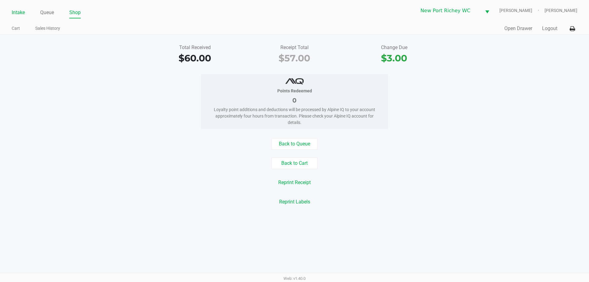
click at [22, 10] on link "Intake" at bounding box center [18, 12] width 13 height 9
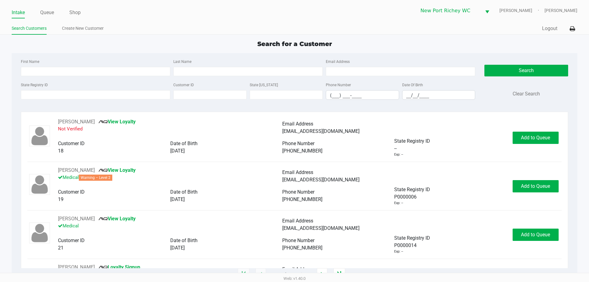
click at [60, 89] on div "State Registry ID" at bounding box center [95, 90] width 152 height 19
click at [62, 95] on input "State Registry ID" at bounding box center [95, 94] width 149 height 9
click at [32, 97] on input "State Registry ID" at bounding box center [95, 94] width 149 height 9
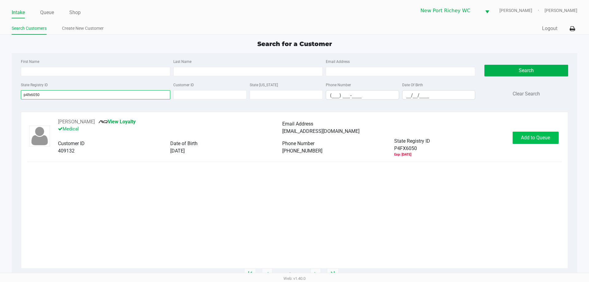
type input "p4fx6050"
click at [523, 133] on button "Add to Queue" at bounding box center [536, 138] width 46 height 12
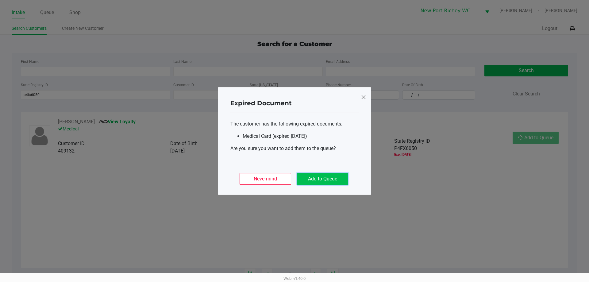
click at [327, 182] on button "Add to Queue" at bounding box center [322, 179] width 51 height 12
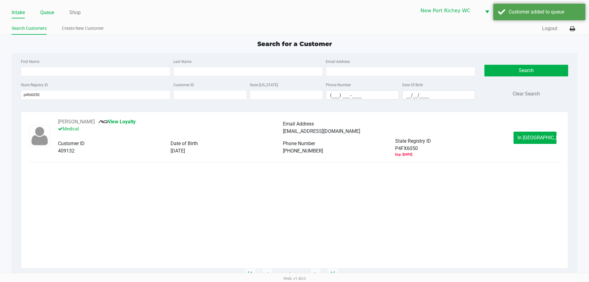
click at [45, 13] on link "Queue" at bounding box center [47, 12] width 14 height 9
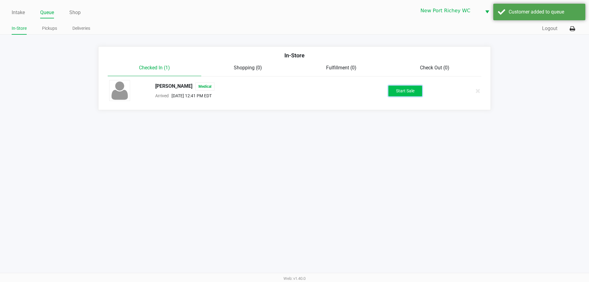
click at [396, 93] on button "Start Sale" at bounding box center [405, 91] width 34 height 11
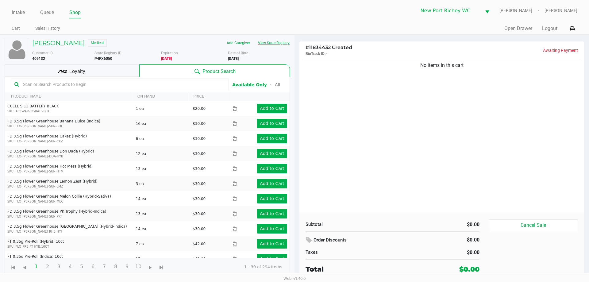
click at [268, 47] on button "View State Registry" at bounding box center [272, 43] width 36 height 10
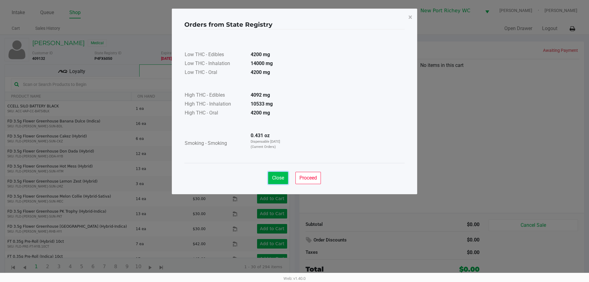
click at [278, 179] on span "Close" at bounding box center [278, 178] width 12 height 6
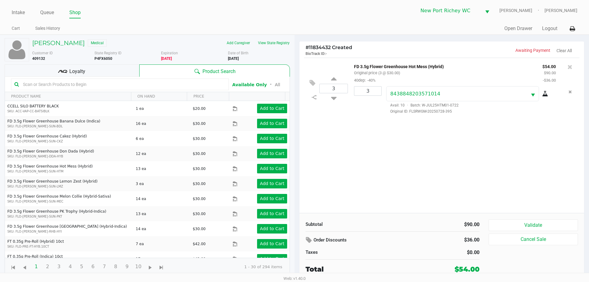
click at [131, 71] on div "Loyalty" at bounding box center [72, 70] width 135 height 12
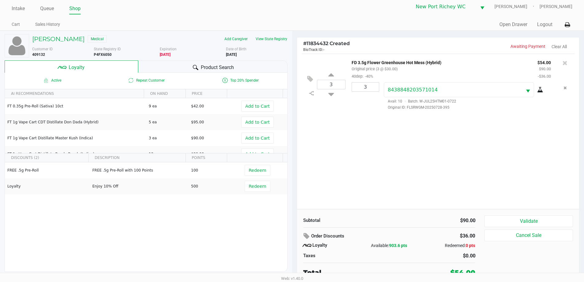
scroll to position [6, 0]
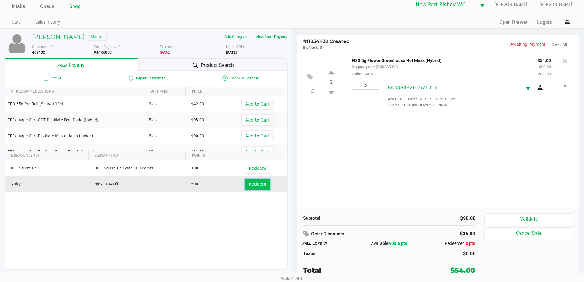
click at [253, 183] on span "Redeem" at bounding box center [257, 184] width 17 height 5
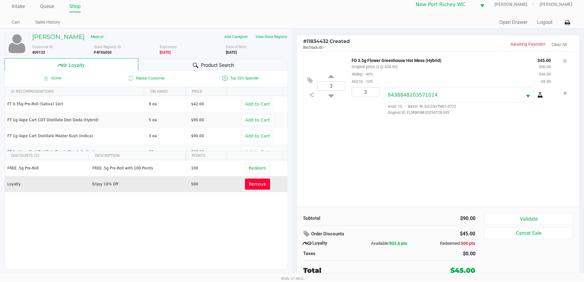
click at [249, 187] on span "Remove" at bounding box center [257, 184] width 17 height 5
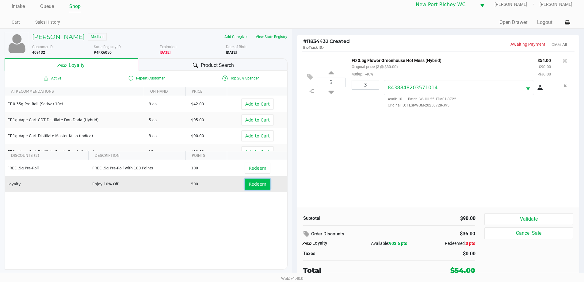
click at [259, 183] on span "Redeem" at bounding box center [257, 184] width 17 height 5
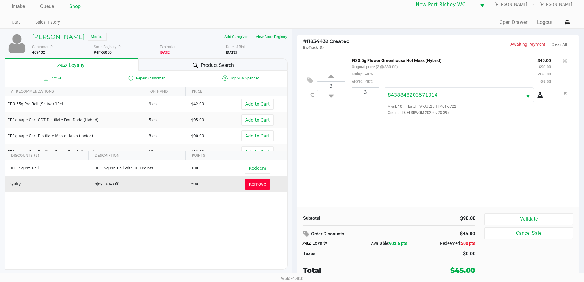
click at [252, 181] on button "Remove" at bounding box center [257, 184] width 25 height 11
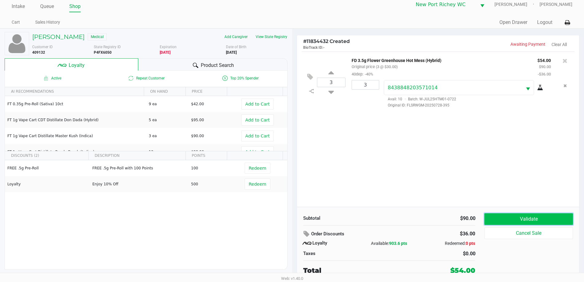
click at [508, 214] on button "Validate" at bounding box center [529, 219] width 88 height 12
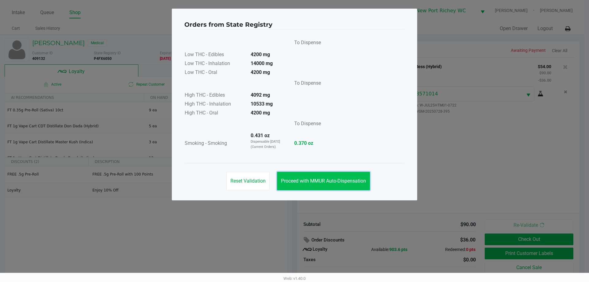
click at [327, 188] on button "Proceed with MMUR Auto-Dispensation" at bounding box center [323, 181] width 93 height 18
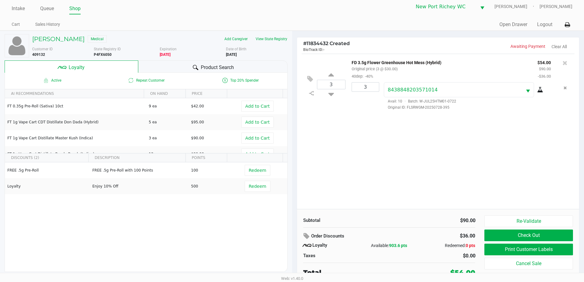
scroll to position [6, 0]
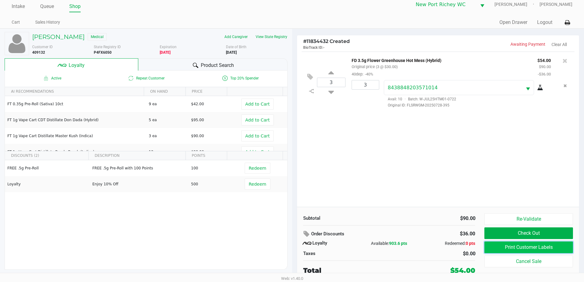
click at [495, 247] on button "Print Customer Labels" at bounding box center [529, 247] width 88 height 12
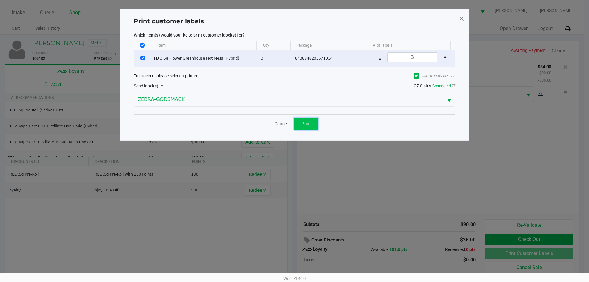
click at [304, 122] on span "Print" at bounding box center [306, 123] width 9 height 5
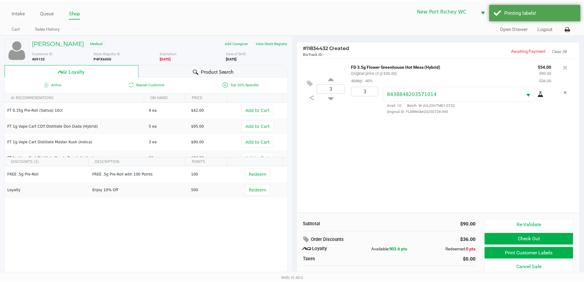
scroll to position [6, 0]
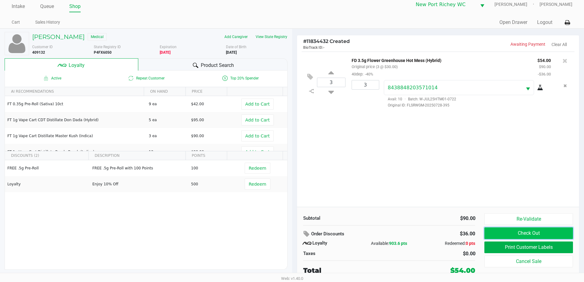
click at [531, 230] on button "Check Out" at bounding box center [529, 233] width 88 height 12
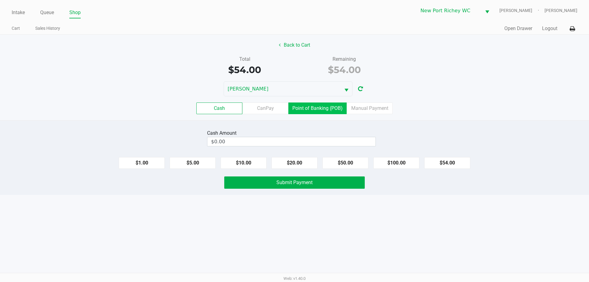
click at [317, 112] on label "Point of Banking (POB)" at bounding box center [317, 108] width 58 height 12
click at [0, 0] on 7 "Point of Banking (POB)" at bounding box center [0, 0] width 0 height 0
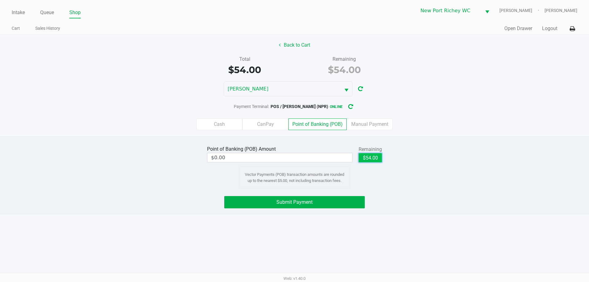
drag, startPoint x: 374, startPoint y: 160, endPoint x: 339, endPoint y: 188, distance: 44.1
click at [373, 160] on button "$54.00" at bounding box center [370, 157] width 23 height 9
type input "$54.00"
click at [332, 198] on button "Submit Payment" at bounding box center [294, 202] width 141 height 12
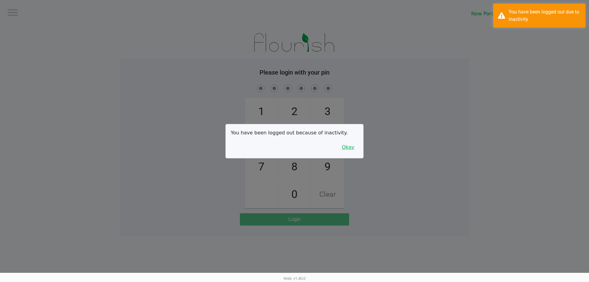
click at [342, 147] on button "Okay" at bounding box center [348, 147] width 21 height 12
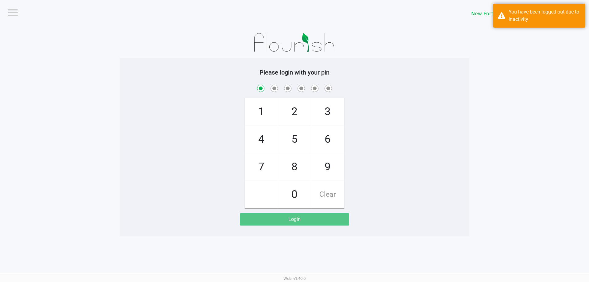
checkbox input "true"
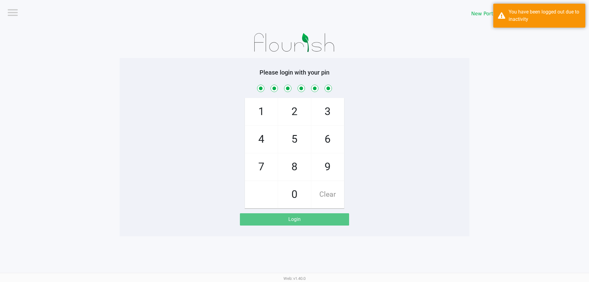
checkbox input "true"
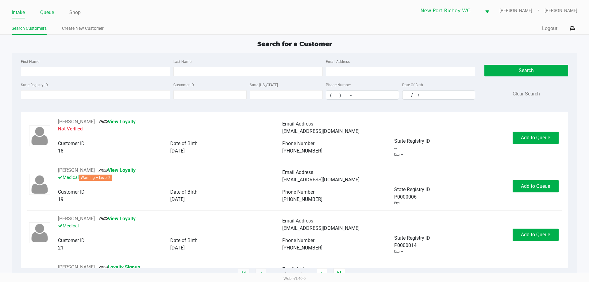
click at [47, 15] on link "Queue" at bounding box center [47, 12] width 14 height 9
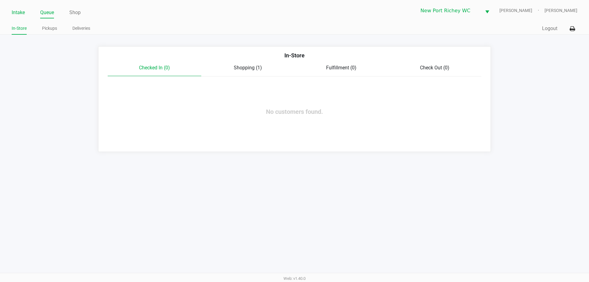
click at [22, 12] on link "Intake" at bounding box center [18, 12] width 13 height 9
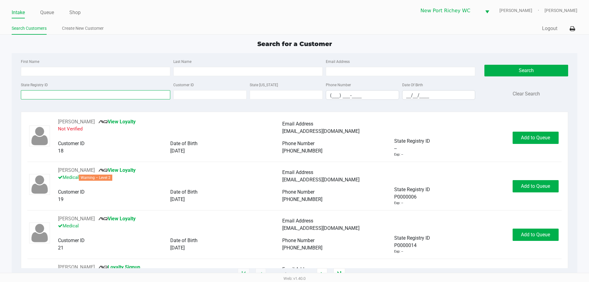
click at [34, 96] on input "State Registry ID" at bounding box center [95, 94] width 149 height 9
click at [41, 76] on input "First Name" at bounding box center [95, 71] width 149 height 9
click at [43, 71] on input "First Name" at bounding box center [95, 71] width 149 height 9
type input "catherine"
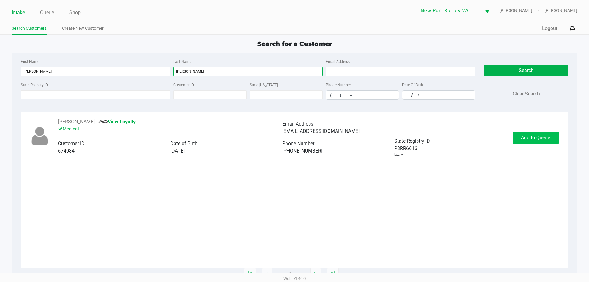
type input "nielsen"
click at [521, 138] on span "Add to Queue" at bounding box center [535, 138] width 29 height 6
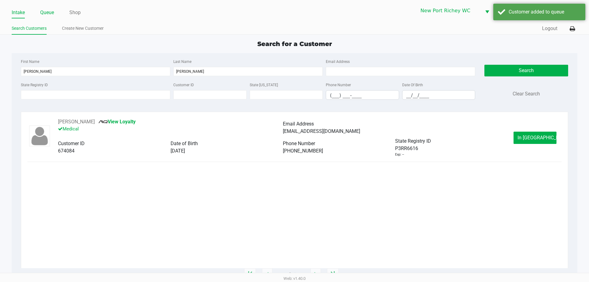
click at [52, 16] on link "Queue" at bounding box center [47, 12] width 14 height 9
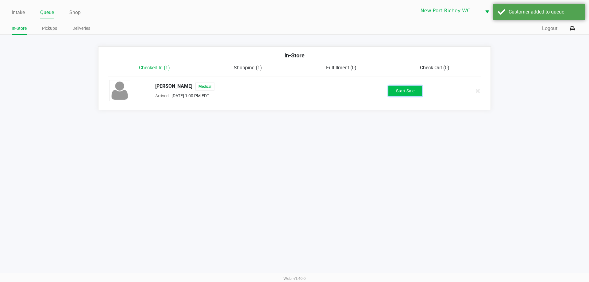
click at [402, 92] on button "Start Sale" at bounding box center [405, 91] width 34 height 11
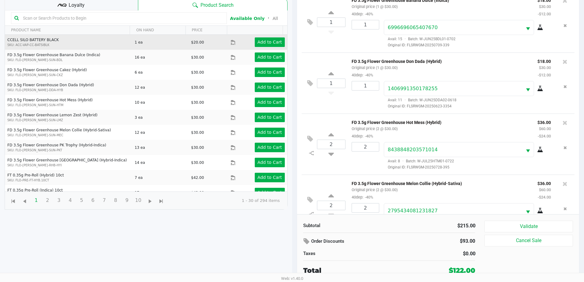
scroll to position [36, 0]
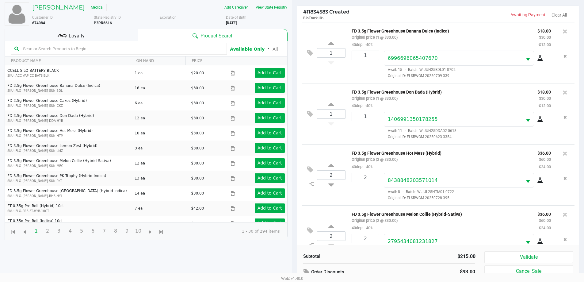
click at [108, 38] on div "Loyalty" at bounding box center [71, 35] width 133 height 12
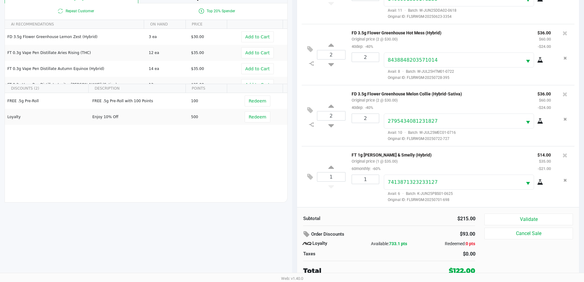
scroll to position [74, 0]
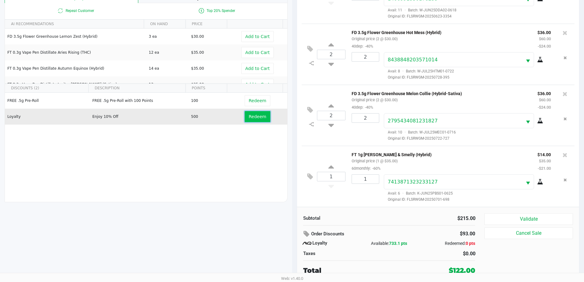
click at [251, 114] on span "Redeem" at bounding box center [257, 116] width 17 height 5
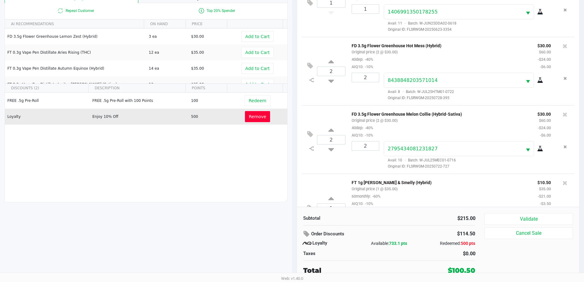
scroll to position [121, 0]
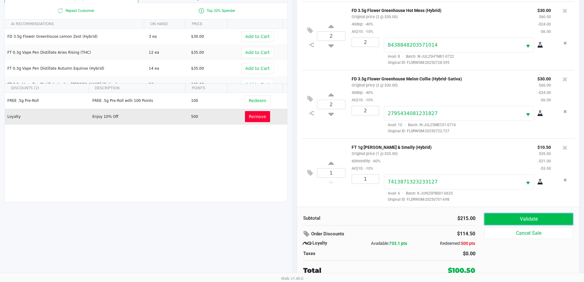
click at [533, 222] on button "Validate" at bounding box center [529, 219] width 88 height 12
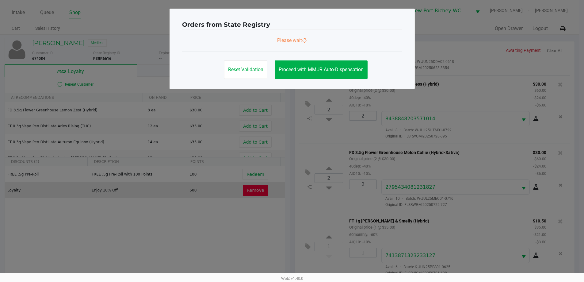
scroll to position [0, 0]
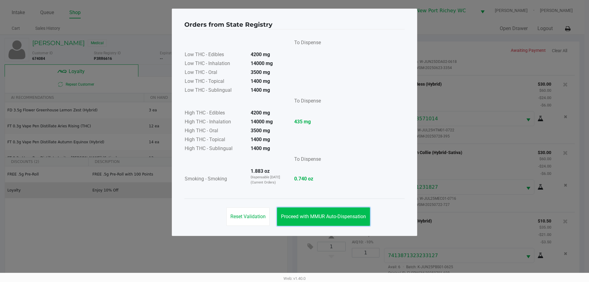
click at [327, 208] on button "Proceed with MMUR Auto-Dispensation" at bounding box center [323, 216] width 93 height 18
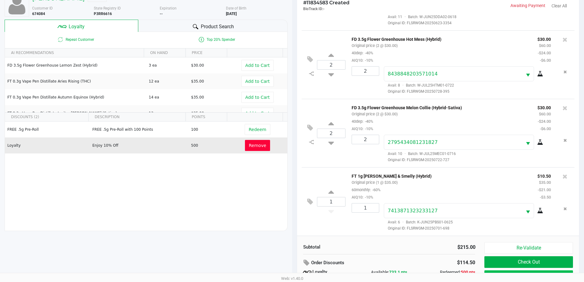
scroll to position [74, 0]
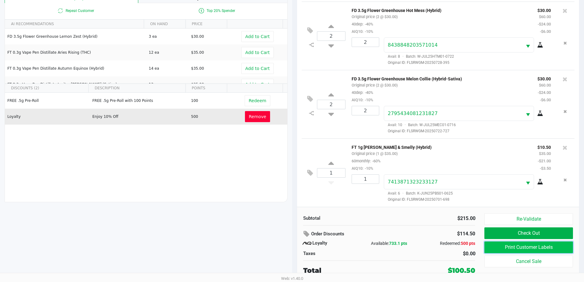
click at [532, 249] on button "Print Customer Labels" at bounding box center [529, 247] width 88 height 12
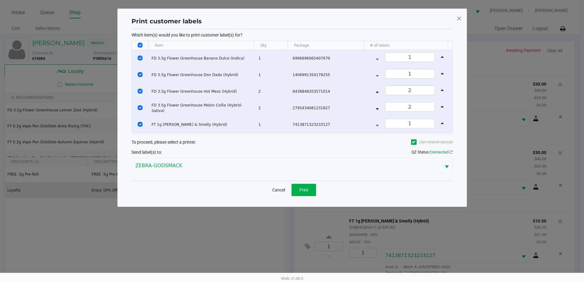
scroll to position [0, 0]
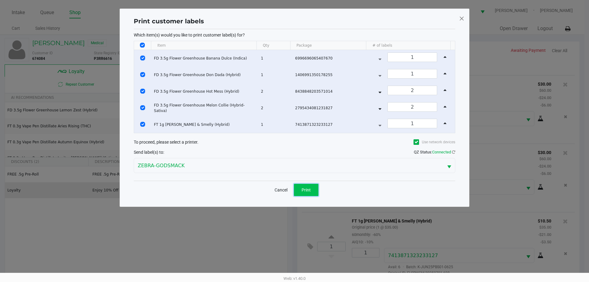
click at [307, 188] on span "Print" at bounding box center [306, 189] width 9 height 5
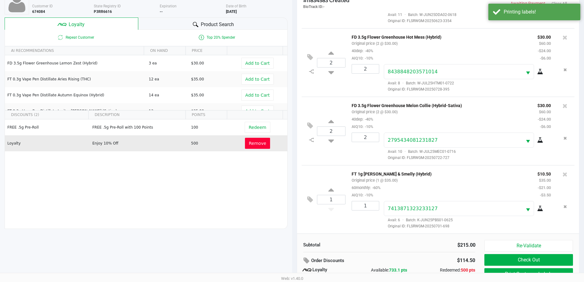
scroll to position [74, 0]
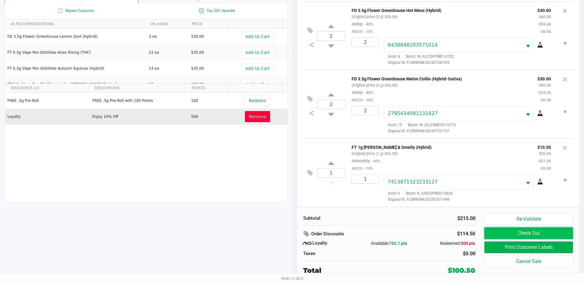
click at [499, 228] on button "Check Out" at bounding box center [529, 233] width 88 height 12
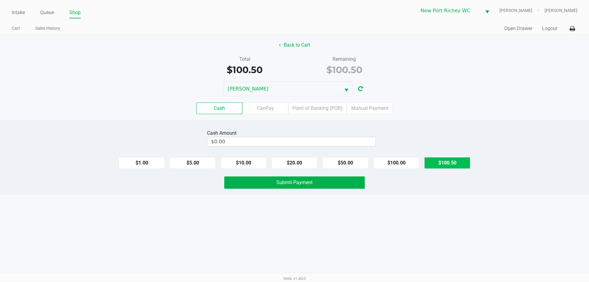
click at [432, 161] on button "$100.50" at bounding box center [447, 163] width 46 height 12
type input "$100.50"
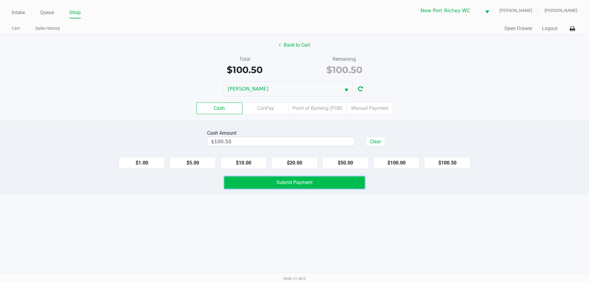
click at [329, 182] on button "Submit Payment" at bounding box center [294, 182] width 141 height 12
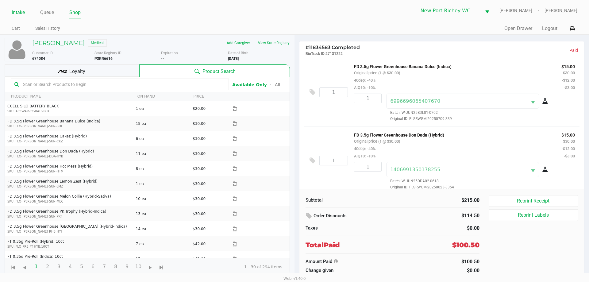
click at [22, 13] on link "Intake" at bounding box center [18, 12] width 13 height 9
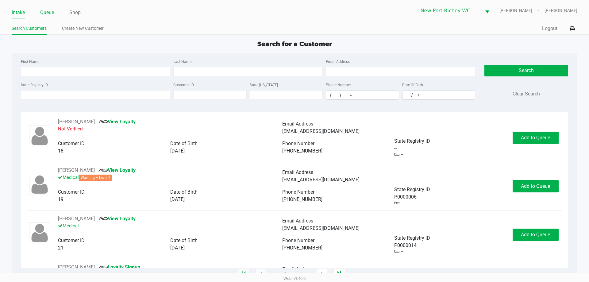
click at [44, 13] on link "Queue" at bounding box center [47, 12] width 14 height 9
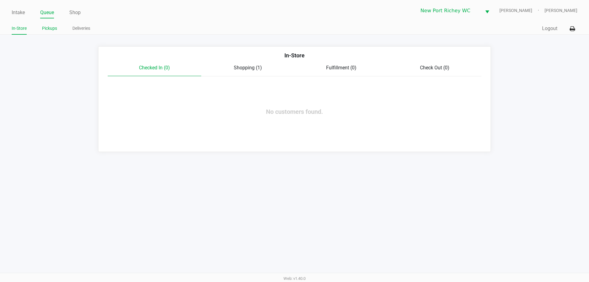
click at [48, 25] on link "Pickups" at bounding box center [49, 29] width 15 height 8
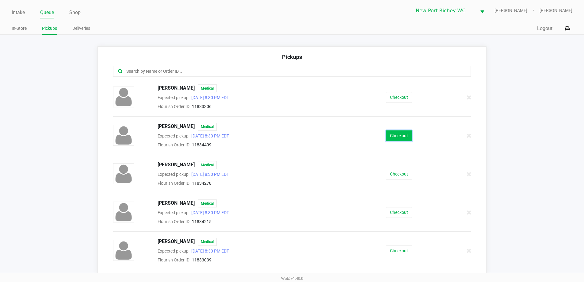
click at [389, 135] on button "Checkout" at bounding box center [399, 135] width 26 height 11
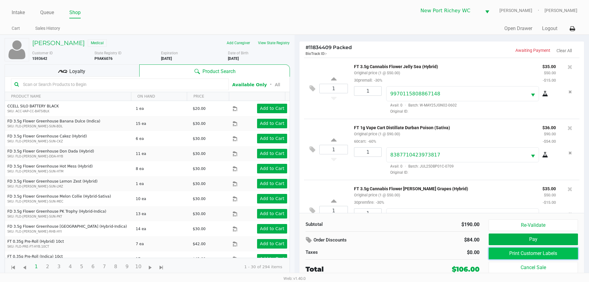
click at [494, 252] on button "Print Customer Labels" at bounding box center [533, 254] width 89 height 12
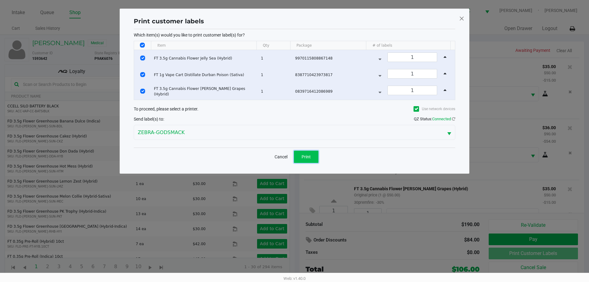
click at [315, 157] on button "Print" at bounding box center [306, 157] width 25 height 12
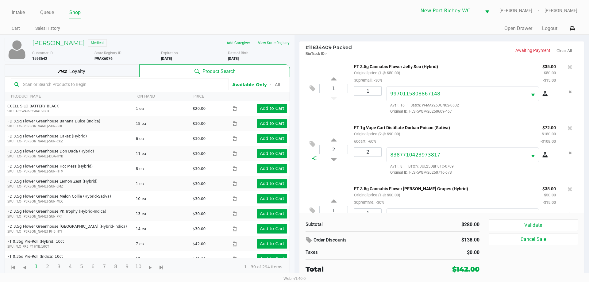
click at [315, 161] on icon at bounding box center [314, 158] width 5 height 5
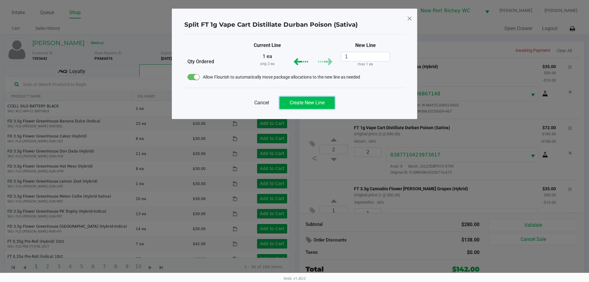
click at [299, 103] on span "Create New Line" at bounding box center [307, 103] width 35 height 6
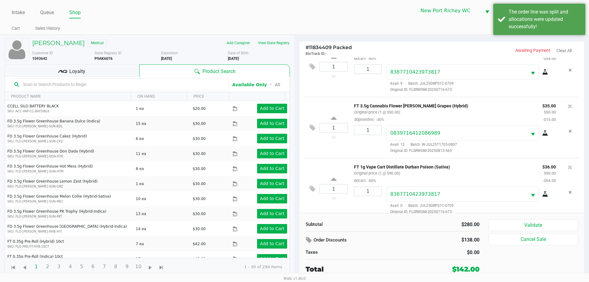
scroll to position [90, 0]
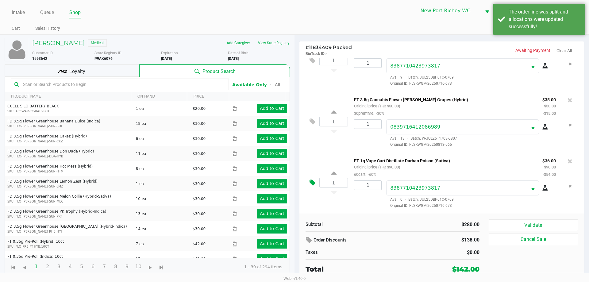
click at [314, 182] on icon at bounding box center [313, 182] width 6 height 7
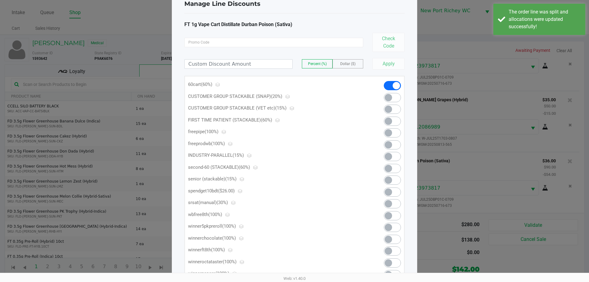
scroll to position [48, 0]
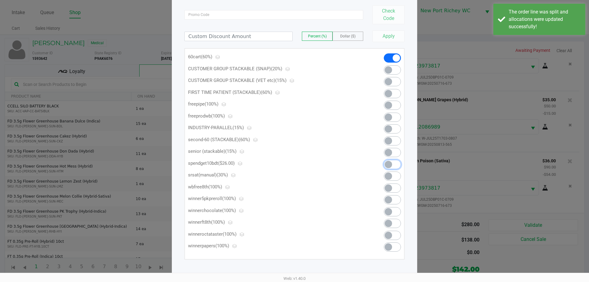
click at [392, 162] on span at bounding box center [392, 164] width 17 height 9
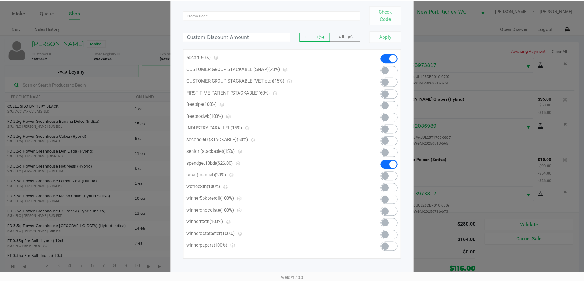
scroll to position [0, 0]
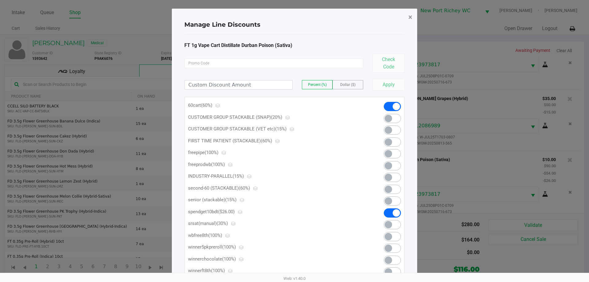
click at [408, 19] on button "×" at bounding box center [410, 17] width 14 height 17
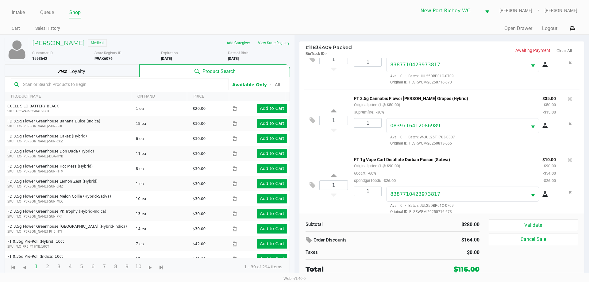
click at [85, 65] on div "Loyalty" at bounding box center [72, 70] width 135 height 12
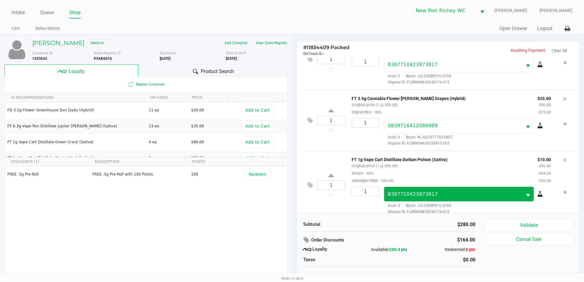
scroll to position [98, 0]
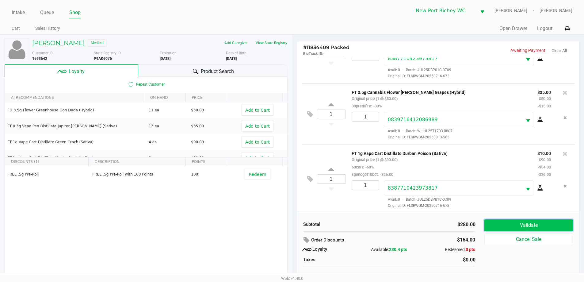
click at [491, 227] on button "Validate" at bounding box center [529, 225] width 88 height 12
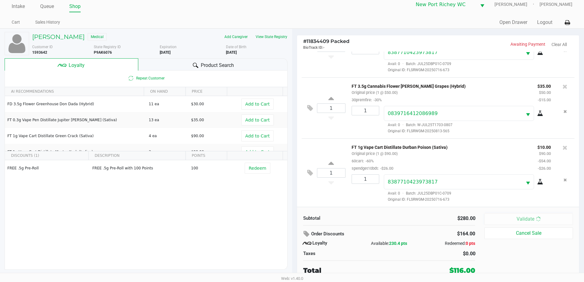
scroll to position [0, 0]
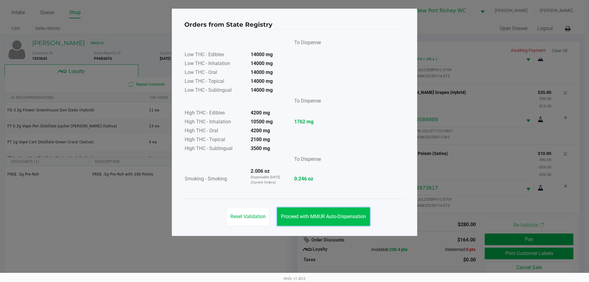
click at [330, 208] on button "Proceed with MMUR Auto-Dispensation" at bounding box center [323, 216] width 93 height 18
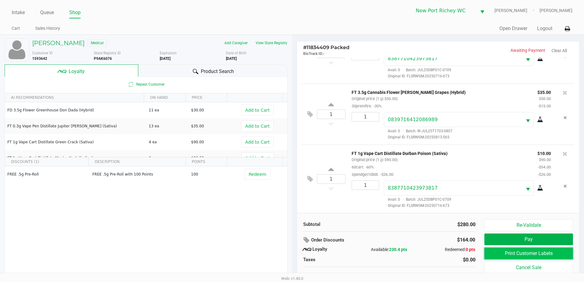
click at [498, 256] on button "Print Customer Labels" at bounding box center [529, 254] width 88 height 12
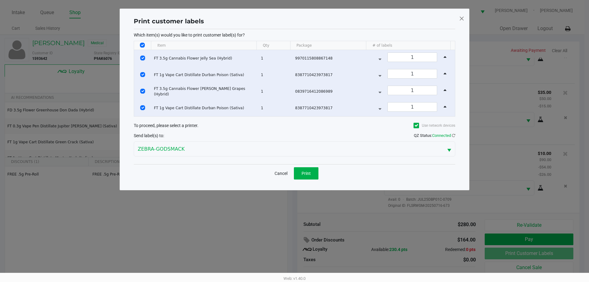
click at [308, 166] on div "Cancel Print" at bounding box center [295, 173] width 322 height 18
click at [308, 171] on span "Print" at bounding box center [306, 173] width 9 height 5
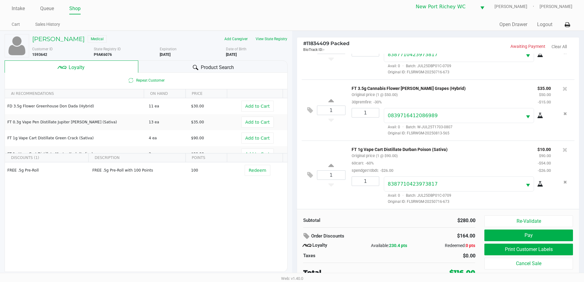
scroll to position [6, 0]
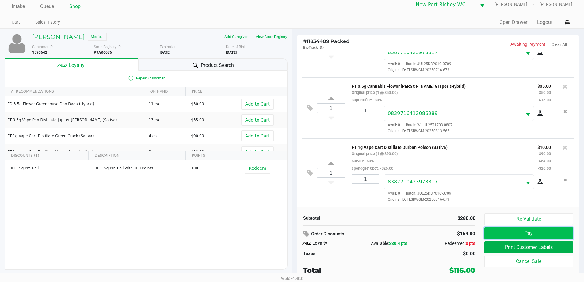
click at [534, 232] on button "Pay" at bounding box center [529, 233] width 88 height 12
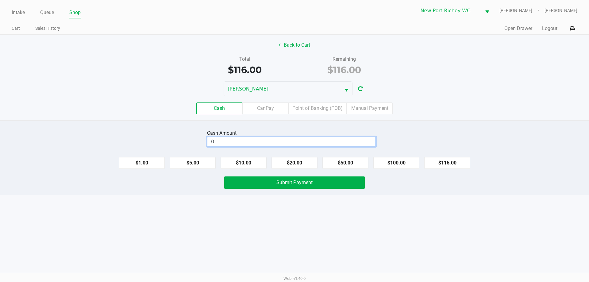
click at [295, 143] on input "0" at bounding box center [291, 141] width 168 height 9
type input "$120.00"
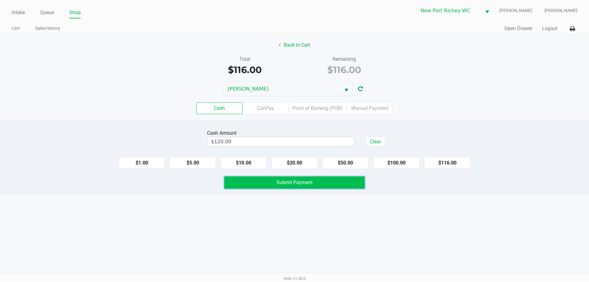
click at [311, 185] on span "Submit Payment" at bounding box center [294, 182] width 36 height 6
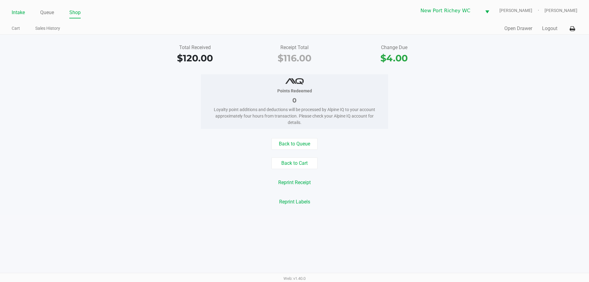
click at [16, 14] on link "Intake" at bounding box center [18, 12] width 13 height 9
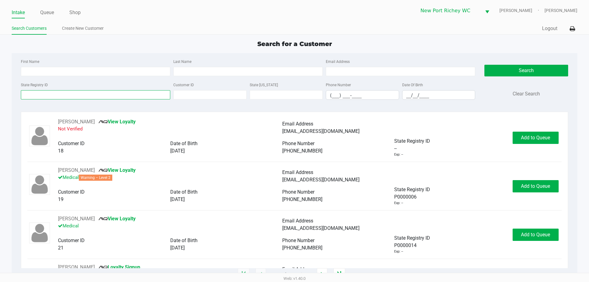
click at [46, 90] on input "State Registry ID" at bounding box center [95, 94] width 149 height 9
click at [118, 73] on input "First Name" at bounding box center [95, 71] width 149 height 9
type input "adam"
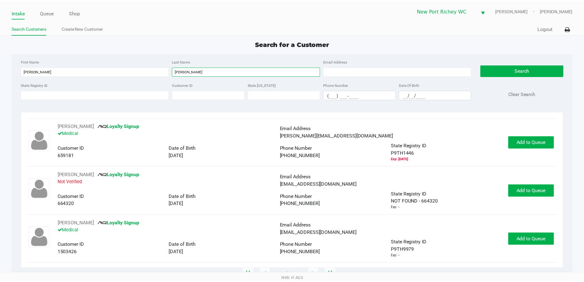
scroll to position [31, 0]
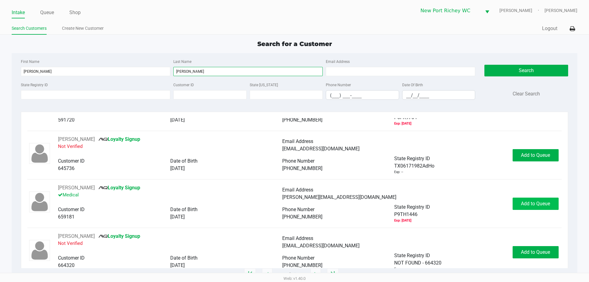
type input "hoffman"
click at [521, 202] on span "Add to Queue" at bounding box center [535, 204] width 29 height 6
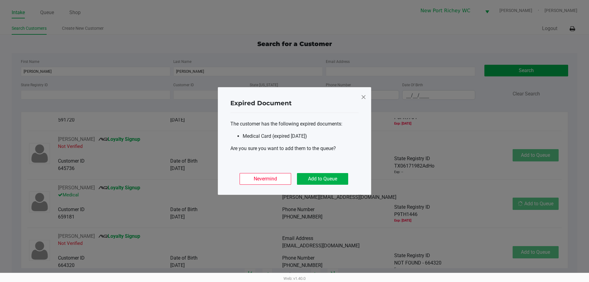
click at [333, 173] on div "Nevermind Add to Queue" at bounding box center [294, 176] width 128 height 24
click at [335, 178] on button "Add to Queue" at bounding box center [322, 179] width 51 height 12
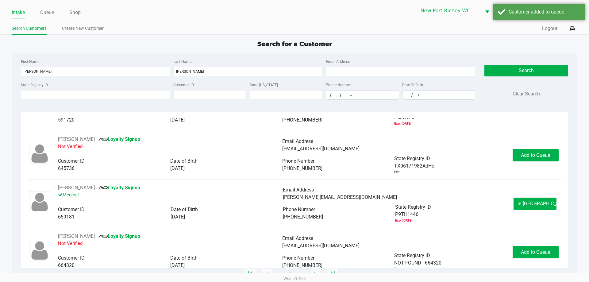
click at [55, 12] on ul "Intake Queue Shop" at bounding box center [153, 13] width 283 height 10
click at [51, 13] on link "Queue" at bounding box center [47, 12] width 14 height 9
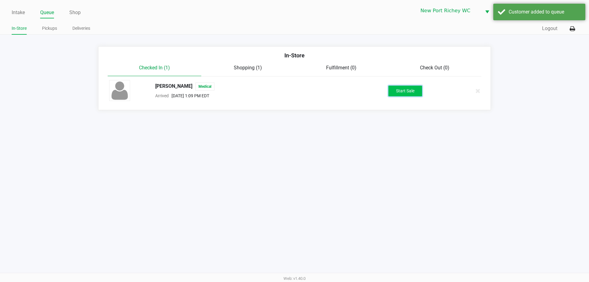
click at [403, 90] on button "Start Sale" at bounding box center [405, 91] width 34 height 11
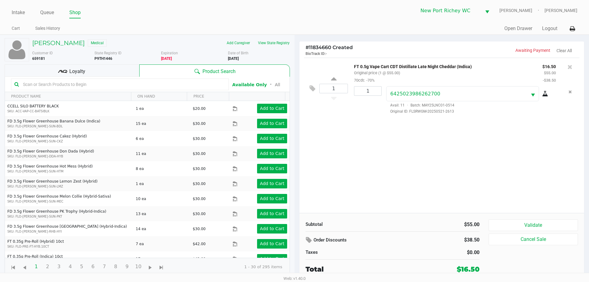
click at [104, 70] on div "Loyalty" at bounding box center [72, 70] width 135 height 12
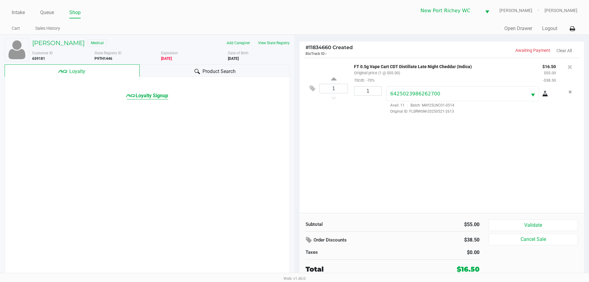
click at [155, 93] on span "Loyalty Signup" at bounding box center [152, 95] width 33 height 7
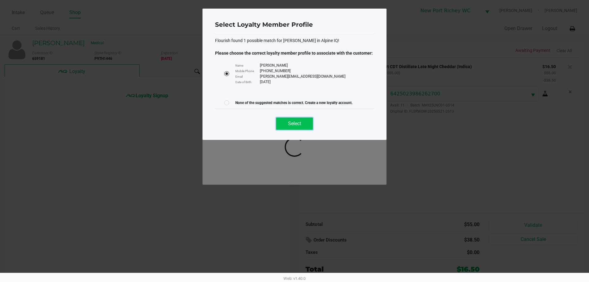
click at [300, 129] on button "Select" at bounding box center [294, 124] width 37 height 12
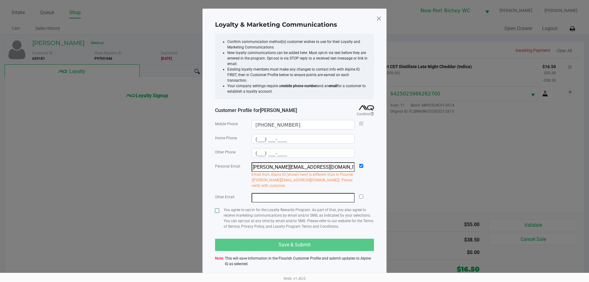
click at [216, 209] on input "checkbox" at bounding box center [217, 211] width 4 height 4
checkbox input "true"
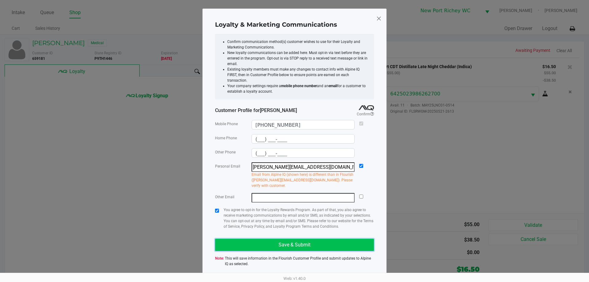
click at [248, 239] on button "Save & Submit" at bounding box center [294, 245] width 159 height 12
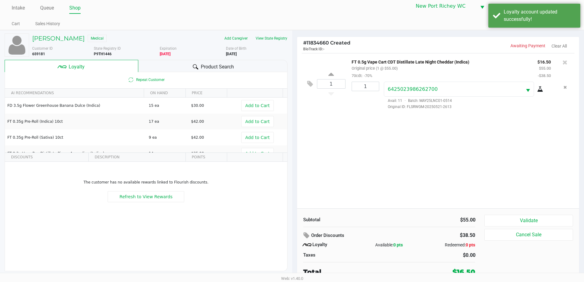
scroll to position [6, 0]
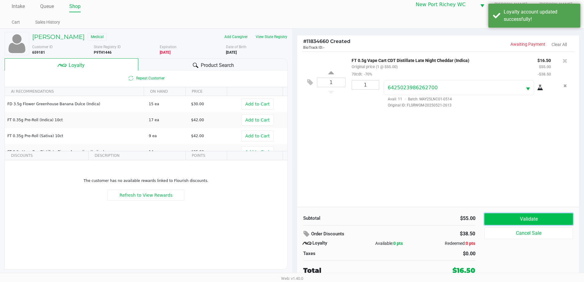
click at [508, 213] on button "Validate" at bounding box center [529, 219] width 88 height 12
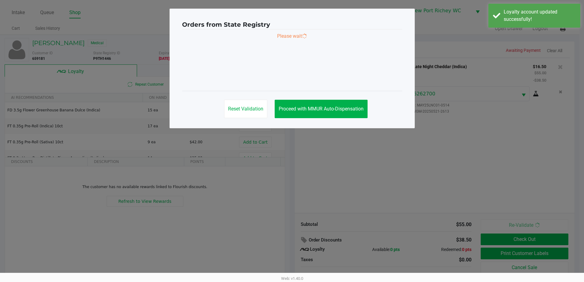
scroll to position [0, 0]
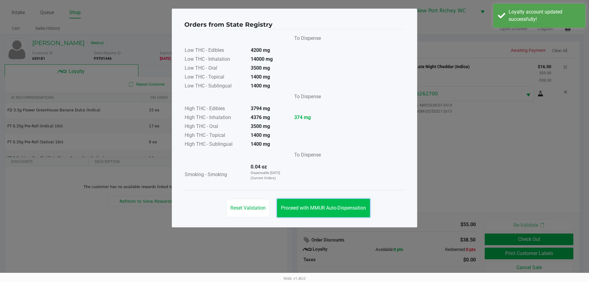
click at [344, 209] on span "Proceed with MMUR Auto-Dispensation" at bounding box center [323, 208] width 85 height 6
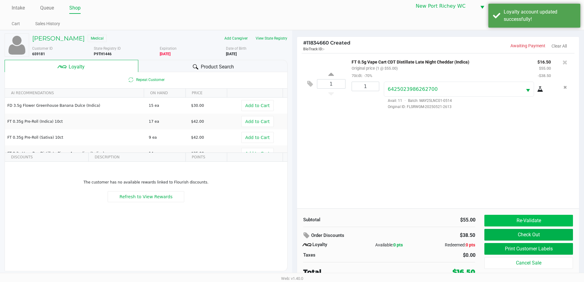
scroll to position [6, 0]
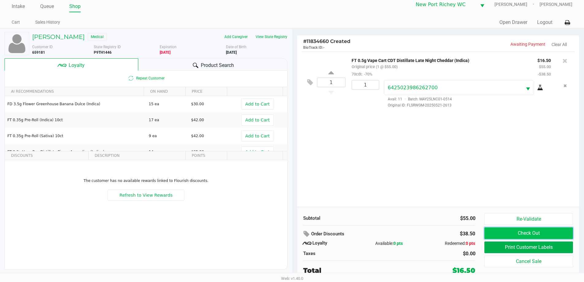
click at [511, 236] on button "Check Out" at bounding box center [529, 233] width 88 height 12
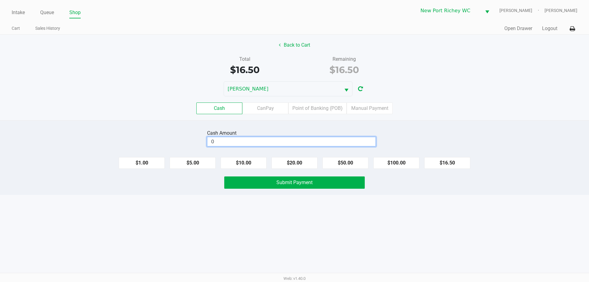
click at [229, 143] on input "0" at bounding box center [291, 141] width 168 height 9
type input "$20.00"
click at [281, 185] on span "Submit Payment" at bounding box center [294, 182] width 36 height 6
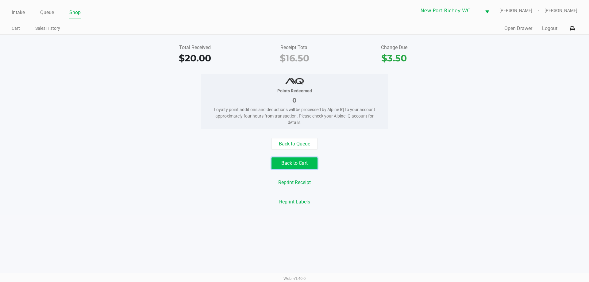
click at [295, 162] on button "Back to Cart" at bounding box center [295, 163] width 46 height 12
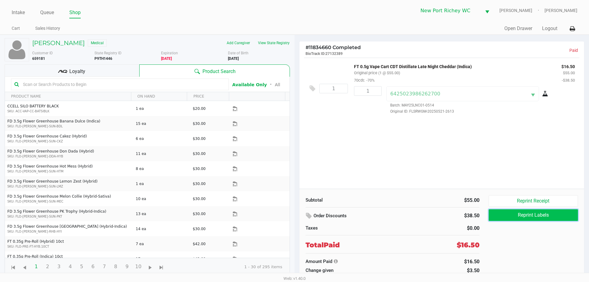
click at [527, 211] on button "Reprint Labels" at bounding box center [533, 215] width 89 height 12
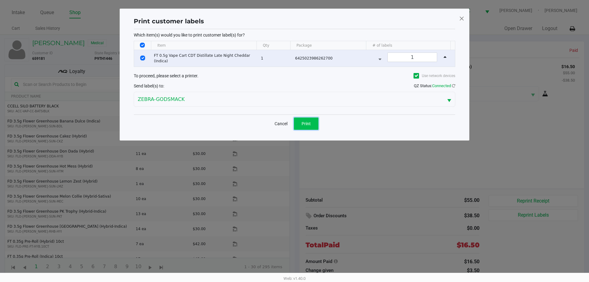
click at [307, 123] on span "Print" at bounding box center [306, 123] width 9 height 5
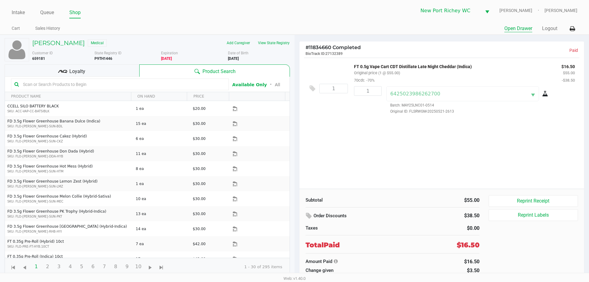
click at [509, 29] on button "Open Drawer" at bounding box center [518, 28] width 28 height 7
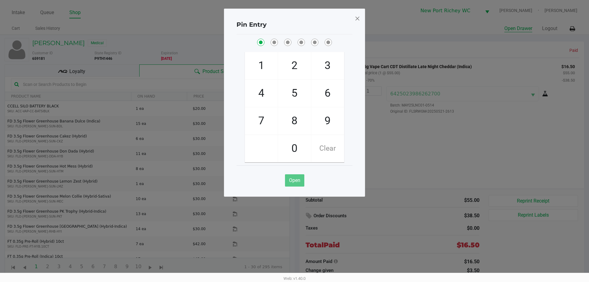
checkbox input "true"
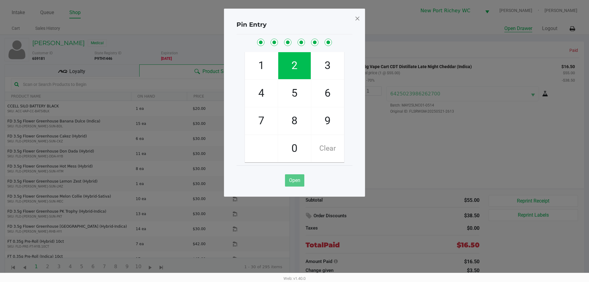
checkbox input "true"
click at [355, 17] on span at bounding box center [358, 18] width 6 height 10
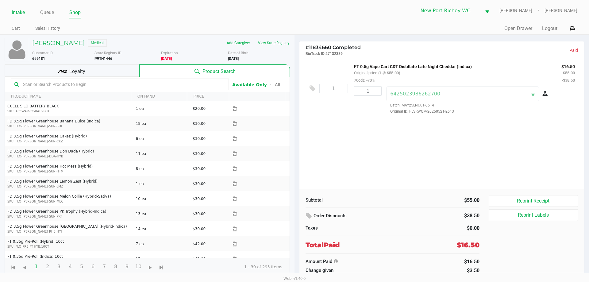
click at [16, 10] on link "Intake" at bounding box center [18, 12] width 13 height 9
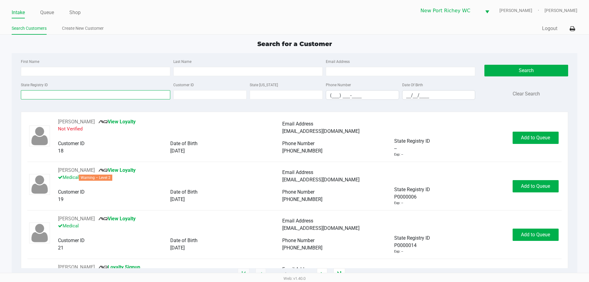
click at [25, 93] on input "State Registry ID" at bounding box center [95, 94] width 149 height 9
type input "p2xx"
click at [42, 14] on link "Queue" at bounding box center [47, 12] width 14 height 9
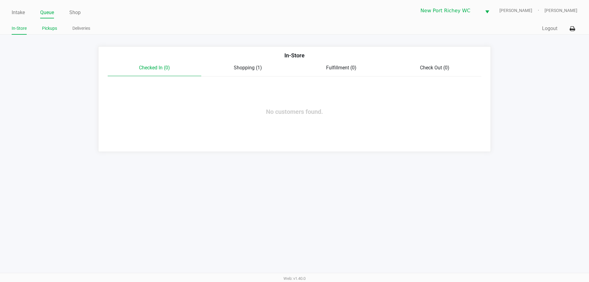
click at [44, 27] on link "Pickups" at bounding box center [49, 29] width 15 height 8
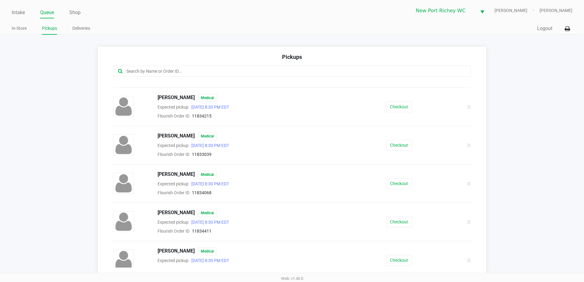
scroll to position [73, 0]
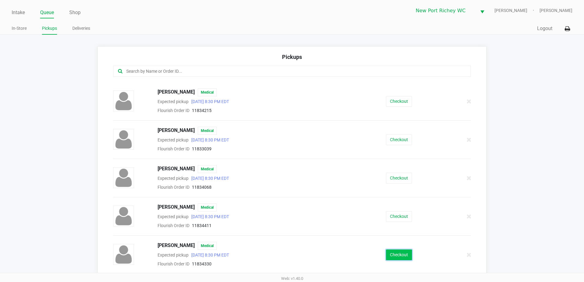
click at [390, 256] on button "Checkout" at bounding box center [399, 254] width 26 height 11
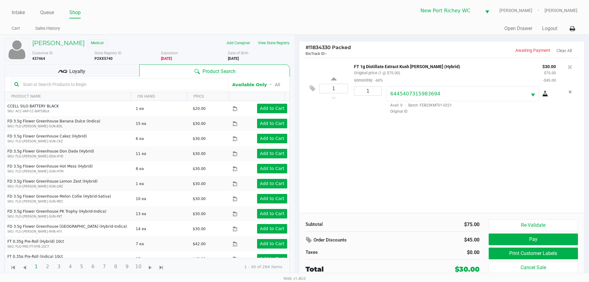
click at [89, 74] on div "Loyalty" at bounding box center [72, 70] width 135 height 12
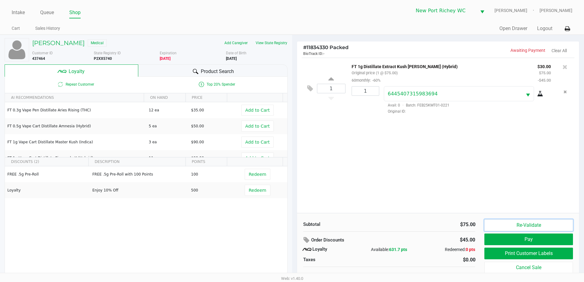
click at [534, 222] on button "Re-Validate" at bounding box center [529, 225] width 88 height 12
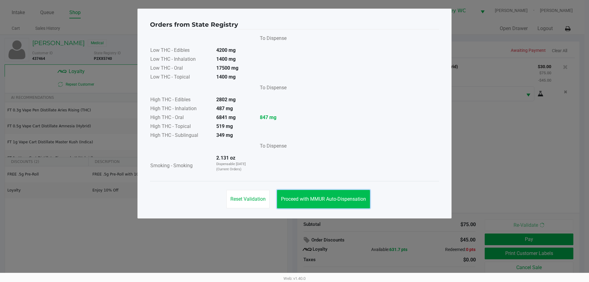
click at [354, 201] on span "Proceed with MMUR Auto-Dispensation" at bounding box center [323, 199] width 85 height 6
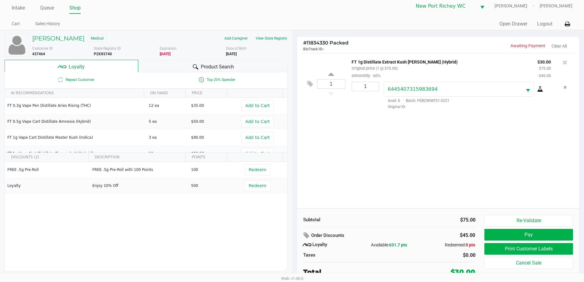
scroll to position [6, 0]
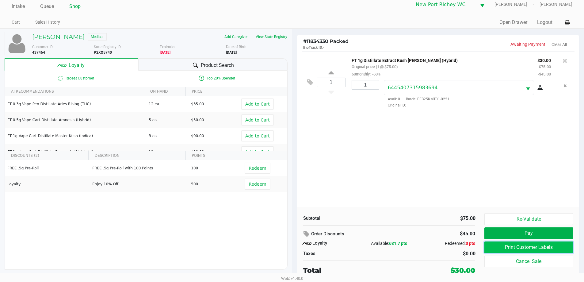
click at [496, 250] on button "Print Customer Labels" at bounding box center [529, 247] width 88 height 12
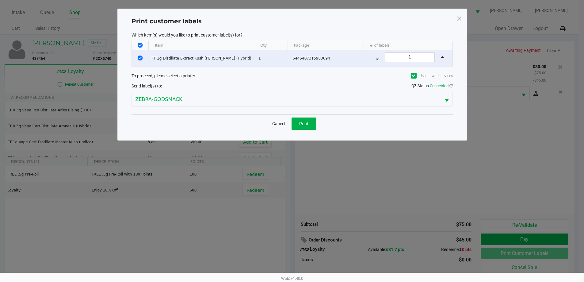
scroll to position [0, 0]
click at [309, 122] on span "Print" at bounding box center [306, 123] width 9 height 5
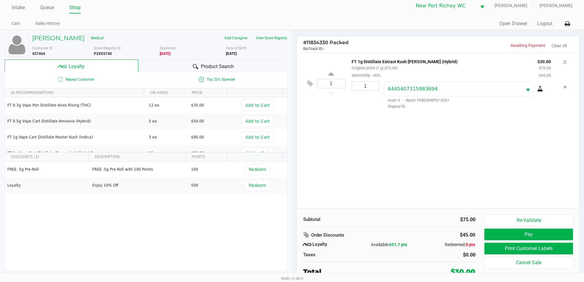
scroll to position [6, 0]
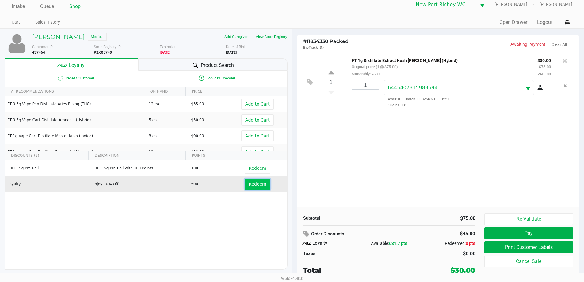
click at [257, 186] on span "Redeem" at bounding box center [257, 184] width 17 height 5
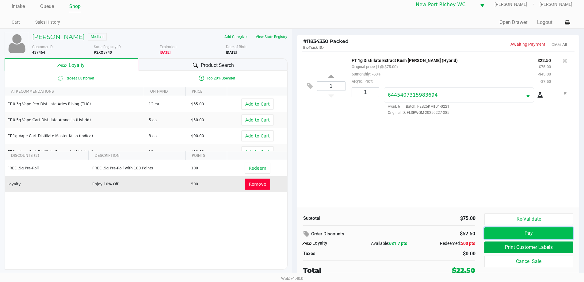
click at [519, 230] on button "Pay" at bounding box center [529, 233] width 88 height 12
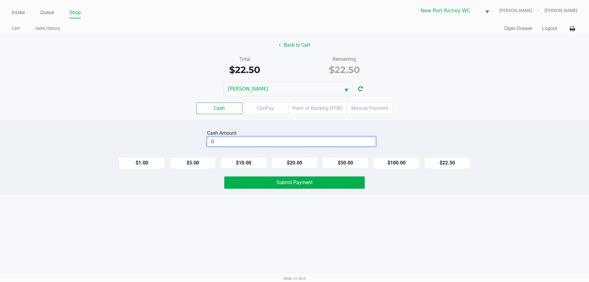
click at [232, 140] on input "0" at bounding box center [291, 141] width 168 height 9
type input "$40.00"
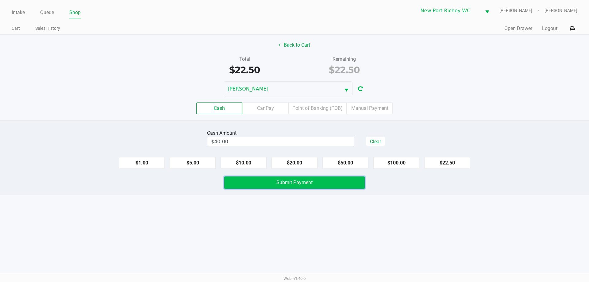
click at [267, 187] on button "Submit Payment" at bounding box center [294, 182] width 141 height 12
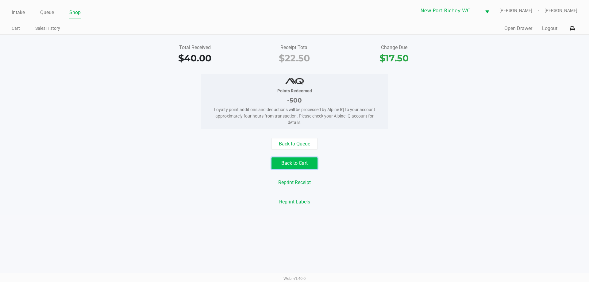
click at [280, 168] on button "Back to Cart" at bounding box center [295, 163] width 46 height 12
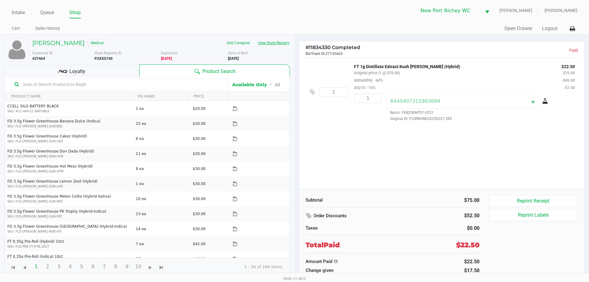
click at [276, 40] on button "View State Registry" at bounding box center [272, 43] width 36 height 10
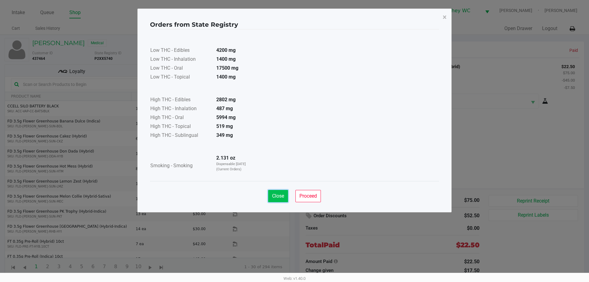
click at [273, 198] on span "Close" at bounding box center [278, 196] width 12 height 6
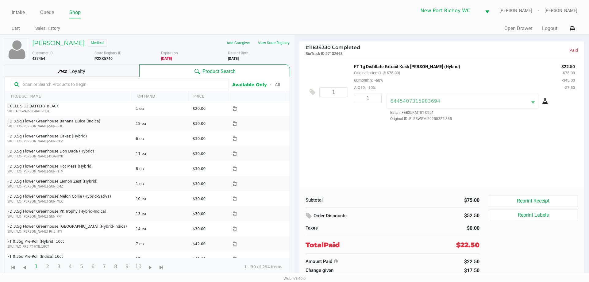
click at [9, 9] on div "Intake Queue Shop New Port Richey WC BRADLEY-GASKIN Tristan Wilkerson Cart Sale…" at bounding box center [294, 17] width 589 height 35
click at [13, 10] on link "Intake" at bounding box center [18, 12] width 13 height 9
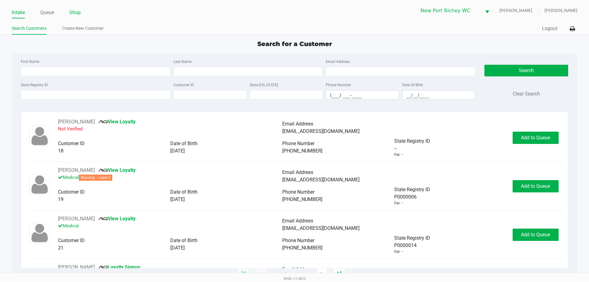
click at [80, 11] on link "Shop" at bounding box center [74, 12] width 11 height 9
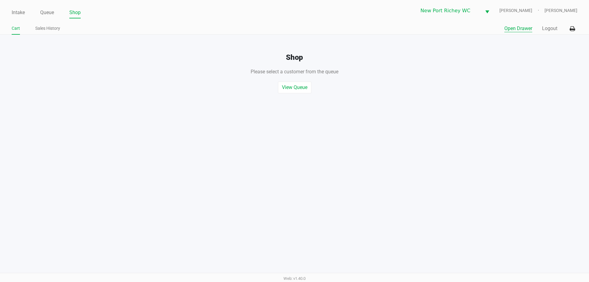
click at [525, 29] on button "Open Drawer" at bounding box center [518, 28] width 28 height 7
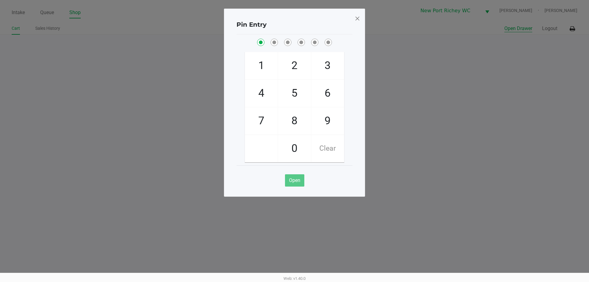
checkbox input "true"
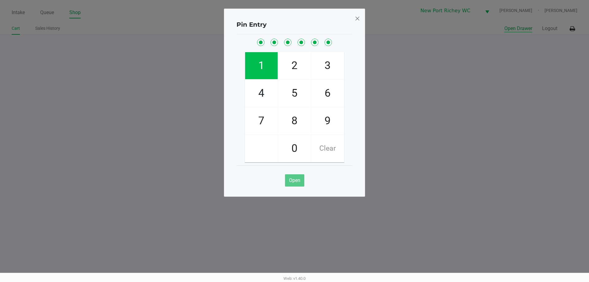
checkbox input "true"
click at [358, 18] on span at bounding box center [358, 18] width 6 height 10
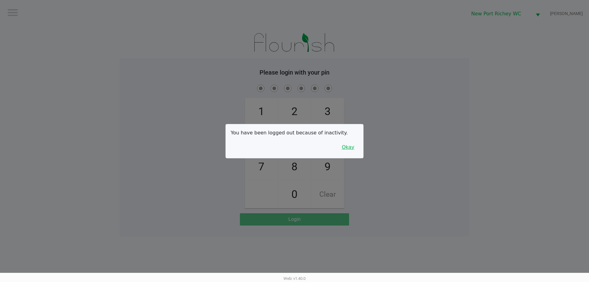
click at [349, 144] on button "Okay" at bounding box center [348, 147] width 21 height 12
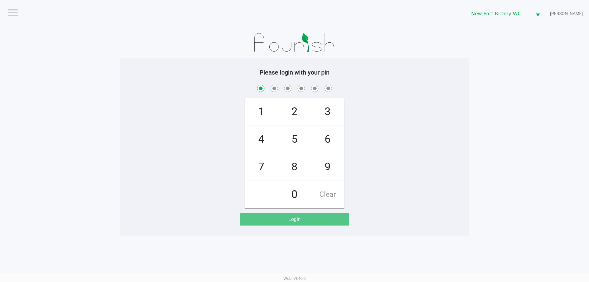
checkbox input "true"
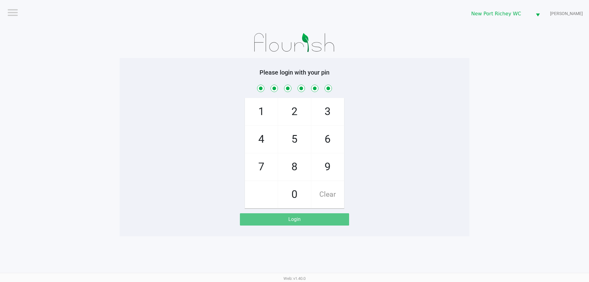
checkbox input "true"
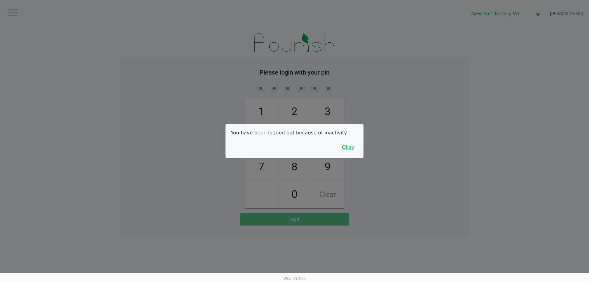
click at [350, 151] on button "Okay" at bounding box center [348, 147] width 21 height 12
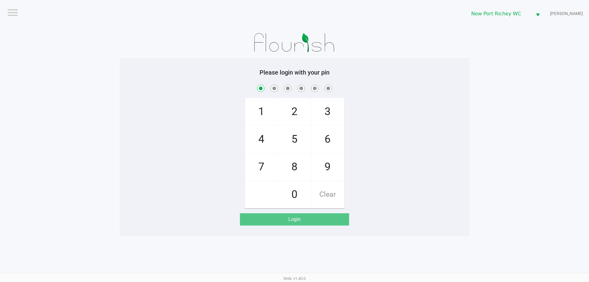
checkbox input "true"
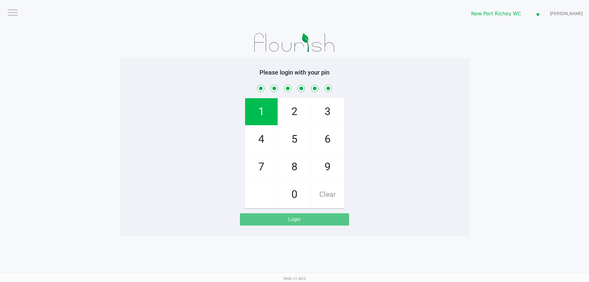
checkbox input "true"
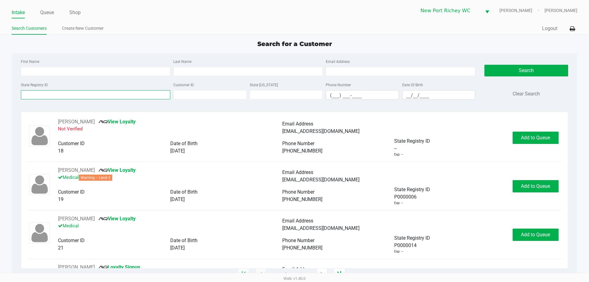
click at [77, 91] on input "State Registry ID" at bounding box center [95, 94] width 149 height 9
click at [118, 69] on input "First Name" at bounding box center [95, 71] width 149 height 9
type input "samantha"
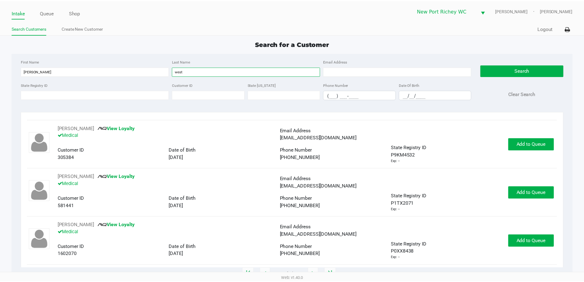
scroll to position [44, 0]
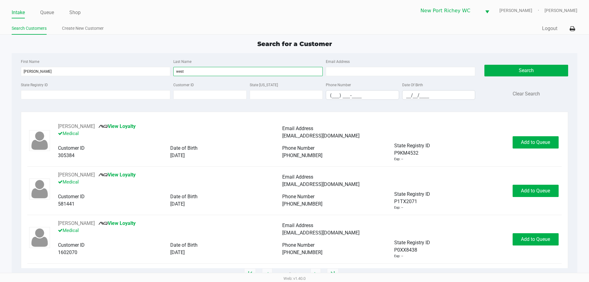
type input "west"
click at [513, 229] on div "SAMANTHA WEST View Loyalty Medical Email Address samanthawest57@yahoo.com Custo…" at bounding box center [294, 239] width 534 height 39
click at [515, 235] on button "Add to Queue" at bounding box center [536, 239] width 46 height 12
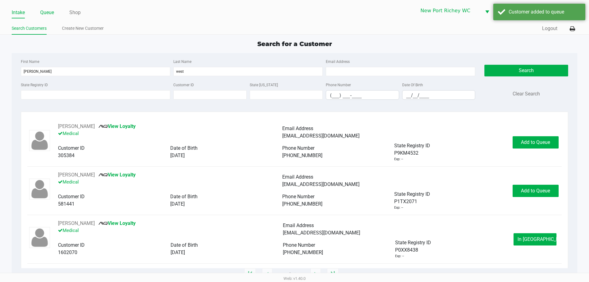
click at [50, 11] on link "Queue" at bounding box center [47, 12] width 14 height 9
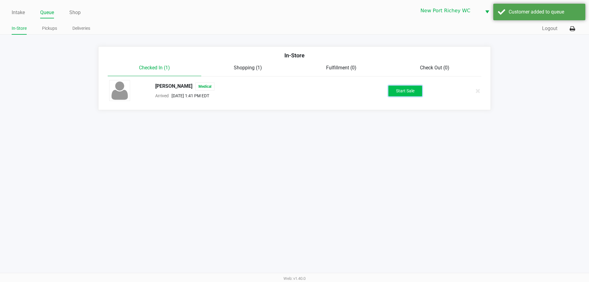
click at [408, 87] on button "Start Sale" at bounding box center [405, 91] width 34 height 11
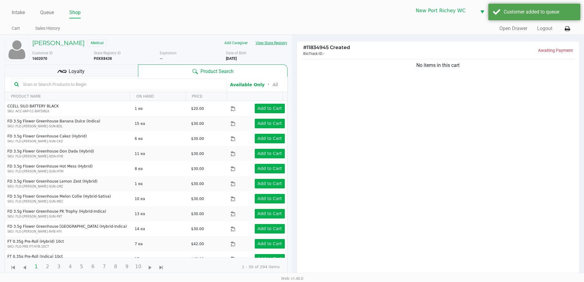
click at [279, 45] on button "View State Registry" at bounding box center [270, 43] width 36 height 10
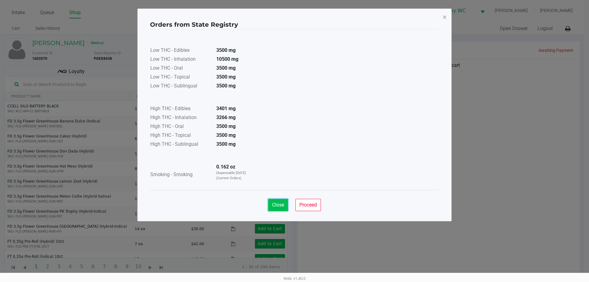
click at [269, 204] on button "Close" at bounding box center [278, 205] width 20 height 12
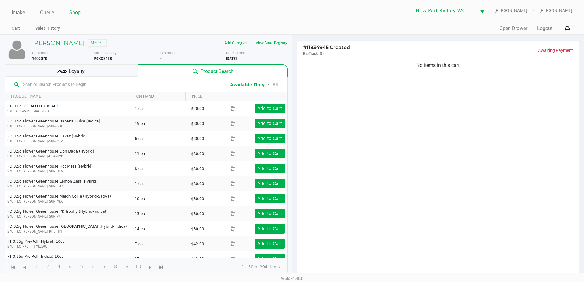
click at [66, 70] on icon at bounding box center [65, 71] width 4 height 3
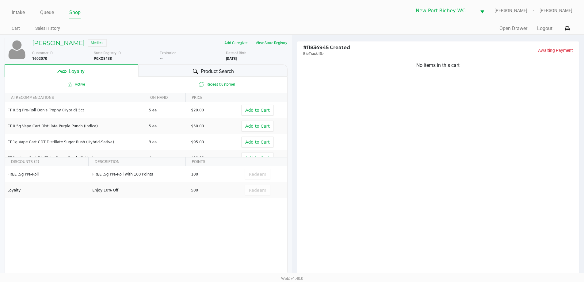
click at [235, 71] on div "Product Search" at bounding box center [212, 70] width 149 height 12
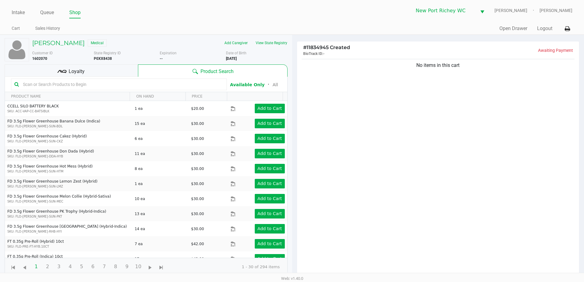
click at [115, 71] on div "Loyalty" at bounding box center [71, 70] width 133 height 12
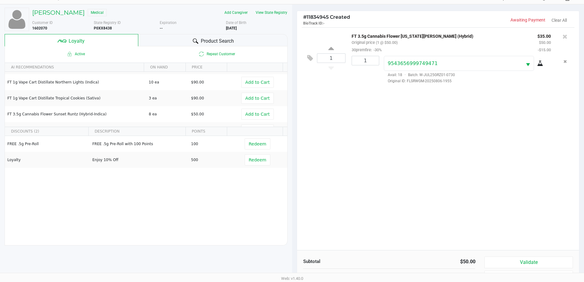
scroll to position [31, 0]
click at [214, 34] on div "Product Search" at bounding box center [212, 40] width 149 height 12
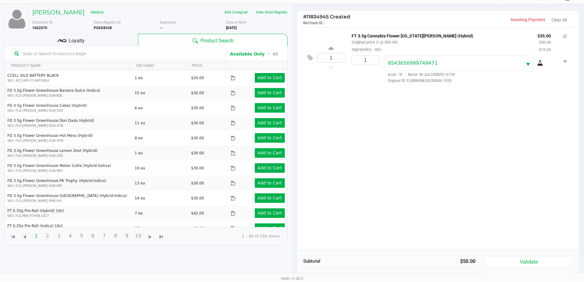
click at [162, 55] on input "text" at bounding box center [122, 53] width 203 height 9
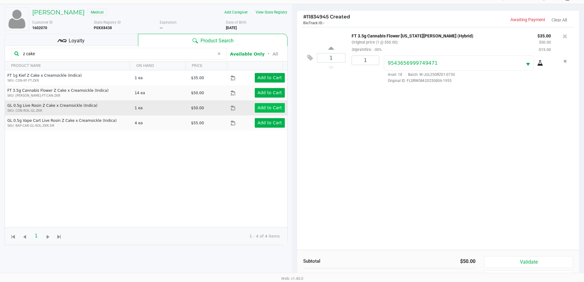
type input "z cake"
click at [262, 109] on app-button-loader "Add to Cart" at bounding box center [270, 107] width 25 height 5
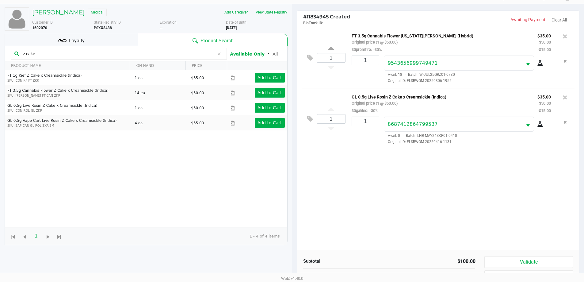
click at [95, 44] on div "Loyalty" at bounding box center [71, 40] width 133 height 12
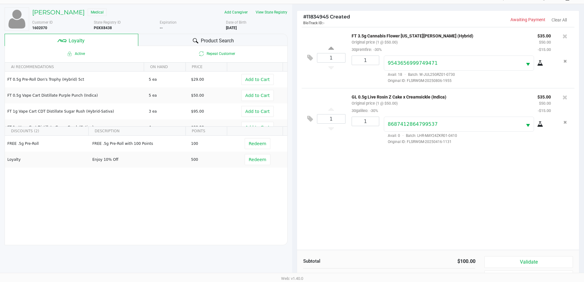
scroll to position [74, 0]
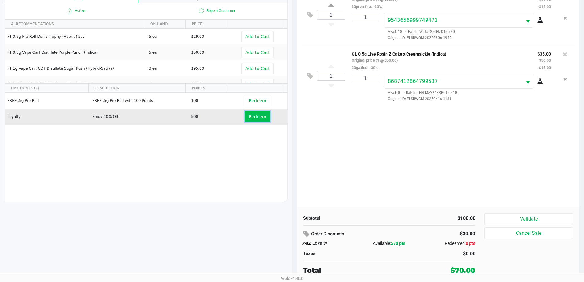
click at [254, 117] on span "Redeem" at bounding box center [257, 116] width 17 height 5
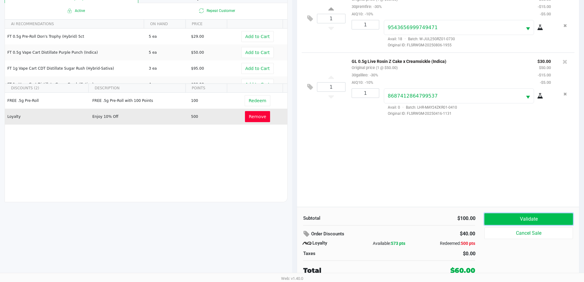
click at [525, 214] on button "Validate" at bounding box center [529, 219] width 88 height 12
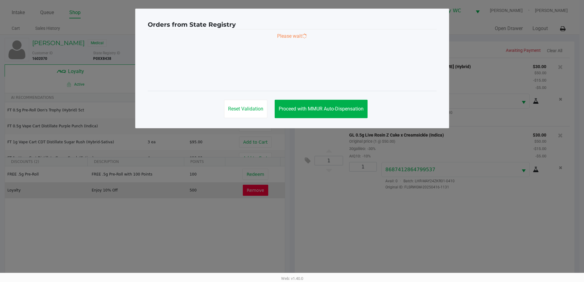
scroll to position [0, 0]
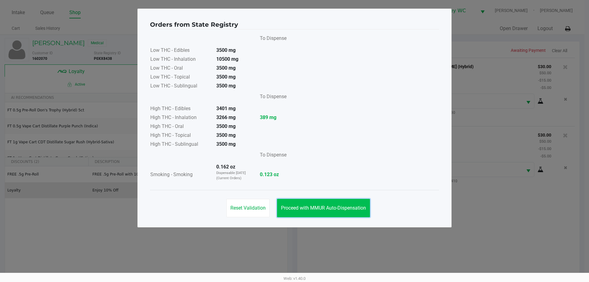
click at [345, 207] on span "Proceed with MMUR Auto-Dispensation" at bounding box center [323, 208] width 85 height 6
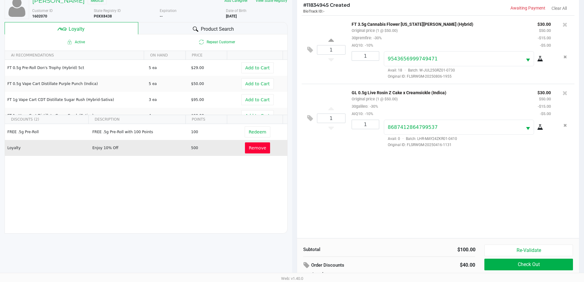
scroll to position [74, 0]
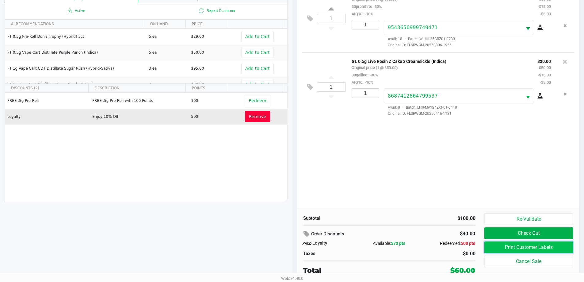
click at [513, 248] on button "Print Customer Labels" at bounding box center [529, 247] width 88 height 12
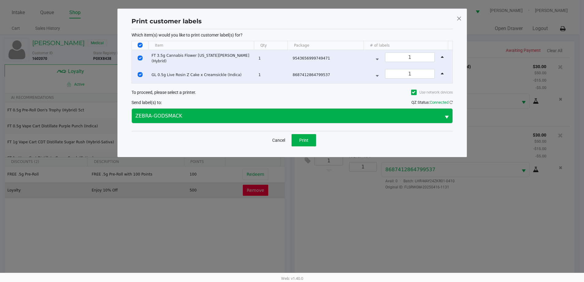
scroll to position [0, 0]
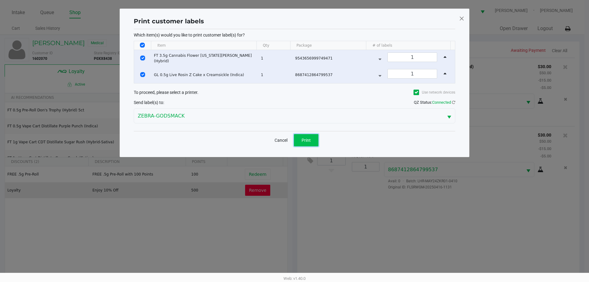
click at [307, 139] on span "Print" at bounding box center [306, 140] width 9 height 5
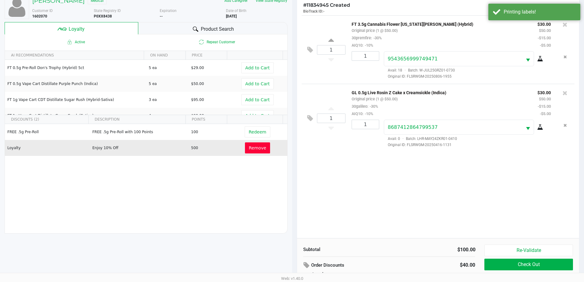
scroll to position [74, 0]
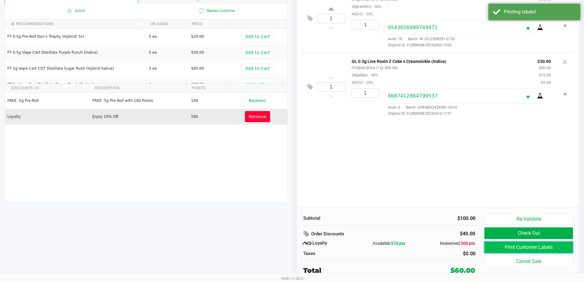
click at [539, 246] on button "Print Customer Labels" at bounding box center [529, 247] width 88 height 12
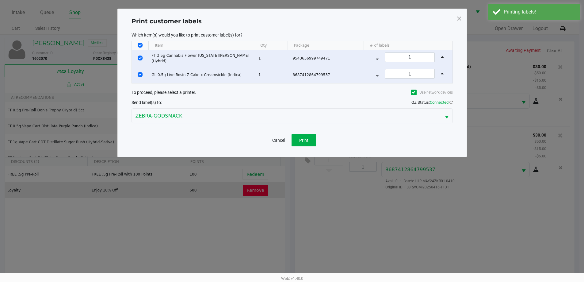
scroll to position [0, 0]
click at [311, 141] on button "Print" at bounding box center [306, 140] width 25 height 12
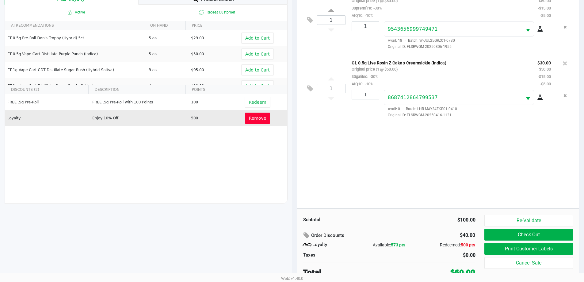
scroll to position [74, 0]
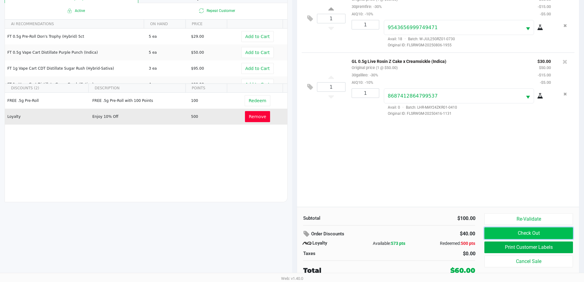
click at [486, 232] on button "Check Out" at bounding box center [529, 233] width 88 height 12
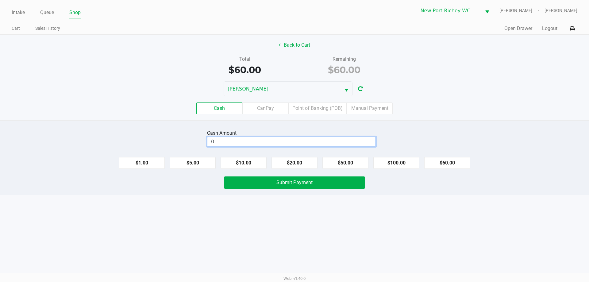
click at [267, 138] on input "0" at bounding box center [291, 141] width 168 height 9
type input "$70.00"
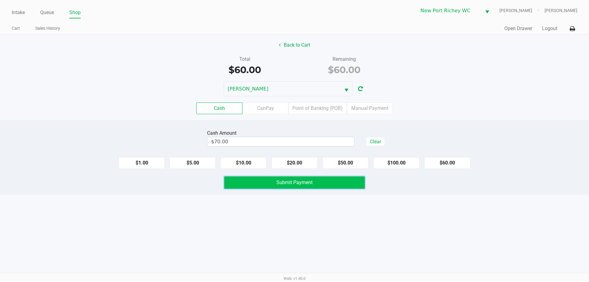
click at [316, 184] on button "Submit Payment" at bounding box center [294, 182] width 141 height 12
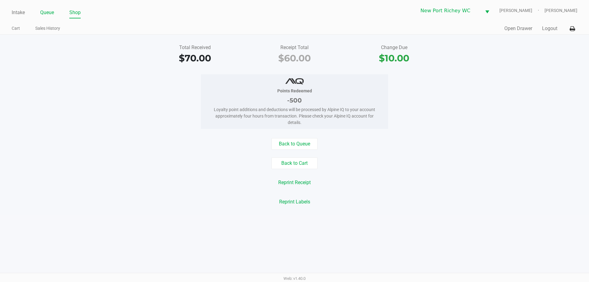
click at [44, 9] on link "Queue" at bounding box center [47, 12] width 14 height 9
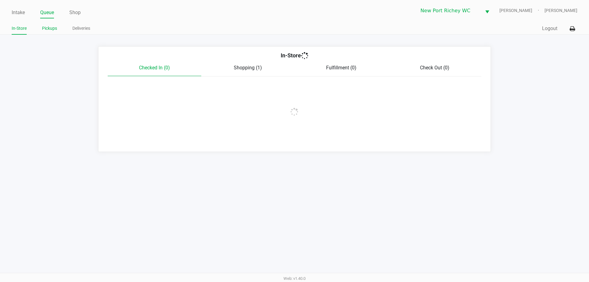
click at [48, 27] on link "Pickups" at bounding box center [49, 29] width 15 height 8
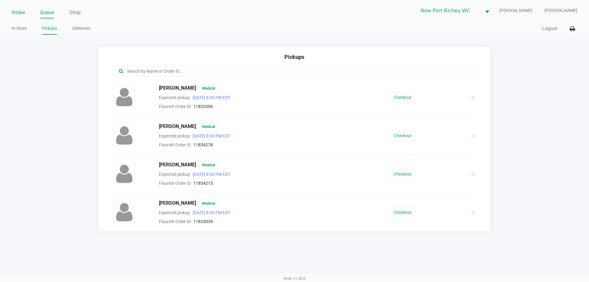
click at [22, 13] on link "Intake" at bounding box center [18, 12] width 13 height 9
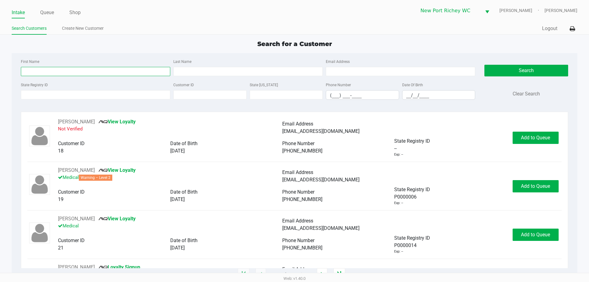
click at [58, 71] on input "First Name" at bounding box center [95, 71] width 149 height 9
type input "brianna"
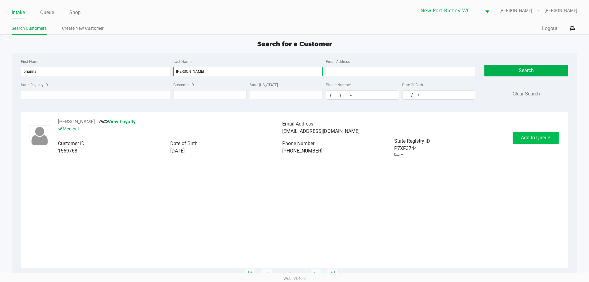
type input "willey"
click at [523, 135] on span "Add to Queue" at bounding box center [535, 138] width 29 height 6
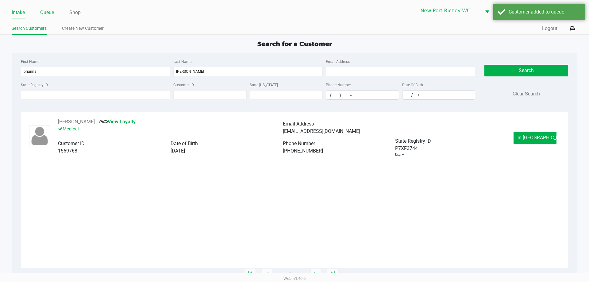
click at [47, 11] on link "Queue" at bounding box center [47, 12] width 14 height 9
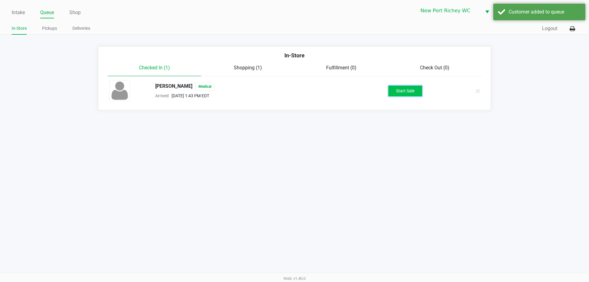
click at [413, 94] on button "Start Sale" at bounding box center [405, 91] width 34 height 11
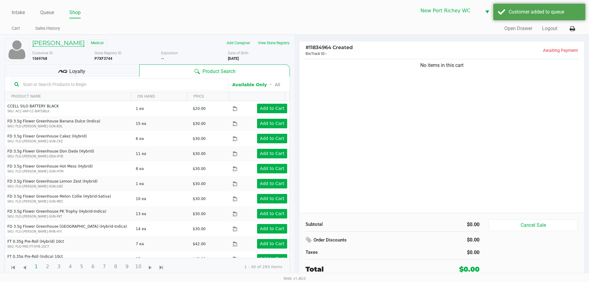
click at [61, 43] on h5 "Brianna Willey" at bounding box center [58, 42] width 52 height 7
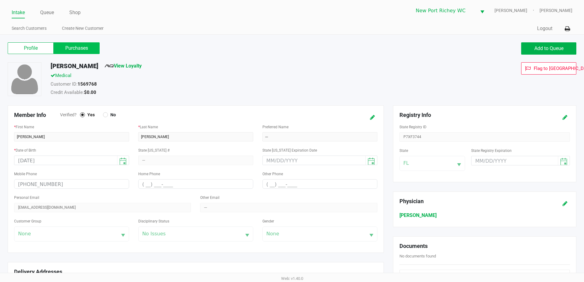
click at [91, 46] on label "Purchases" at bounding box center [77, 48] width 46 height 12
click at [0, 0] on 1 "Purchases" at bounding box center [0, 0] width 0 height 0
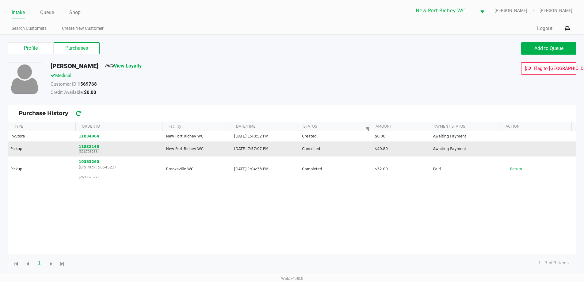
click at [81, 146] on button "11832148" at bounding box center [89, 147] width 21 height 6
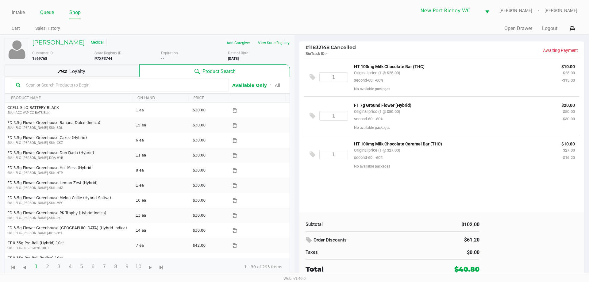
click at [46, 10] on link "Queue" at bounding box center [47, 12] width 14 height 9
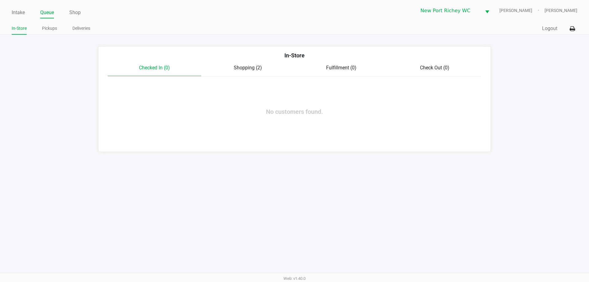
click at [231, 66] on div "Shopping (2)" at bounding box center [248, 67] width 94 height 7
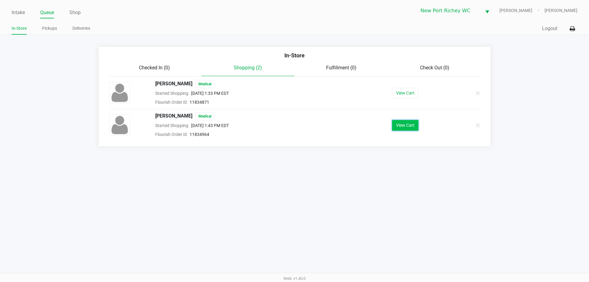
click at [410, 121] on button "View Cart" at bounding box center [405, 125] width 26 height 11
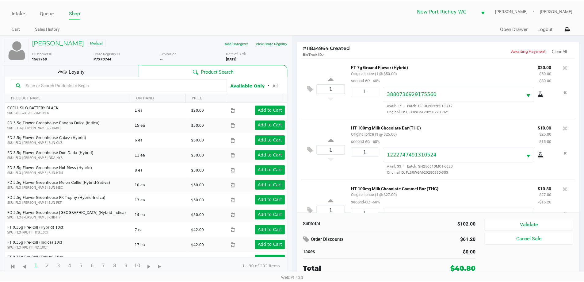
scroll to position [29, 0]
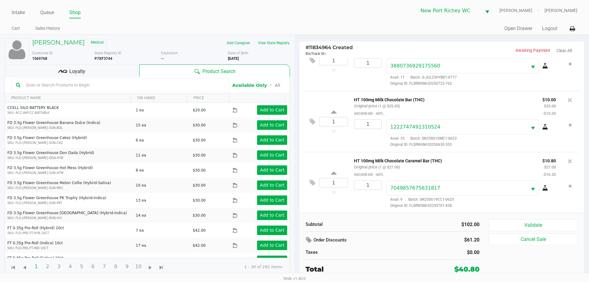
click at [77, 68] on span "Loyalty" at bounding box center [77, 71] width 16 height 7
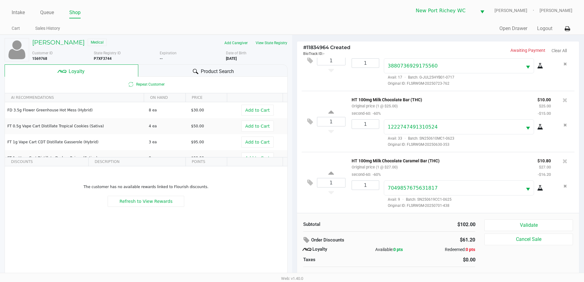
scroll to position [6, 0]
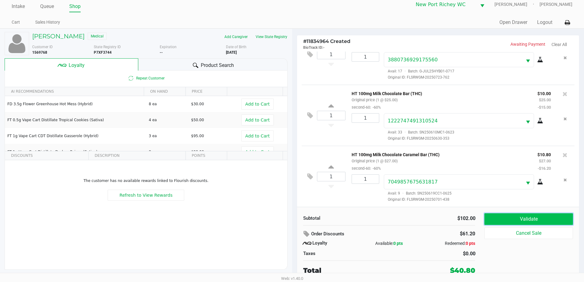
click at [537, 219] on button "Validate" at bounding box center [529, 219] width 88 height 12
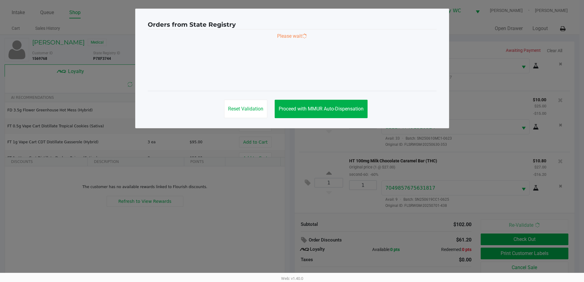
scroll to position [0, 0]
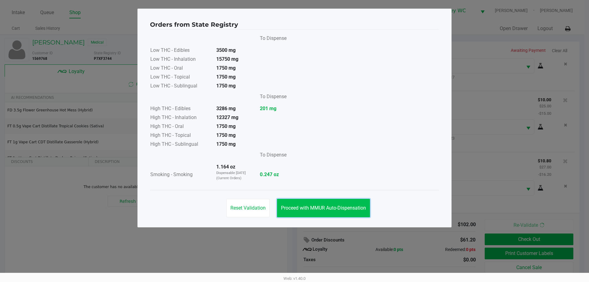
click at [326, 208] on span "Proceed with MMUR Auto-Dispensation" at bounding box center [323, 208] width 85 height 6
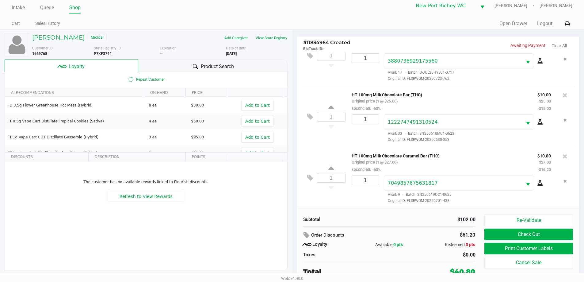
scroll to position [6, 0]
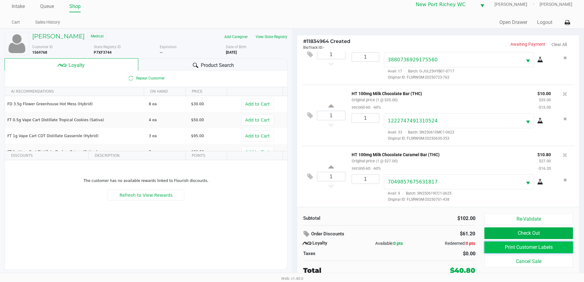
click at [517, 244] on button "Print Customer Labels" at bounding box center [529, 247] width 88 height 12
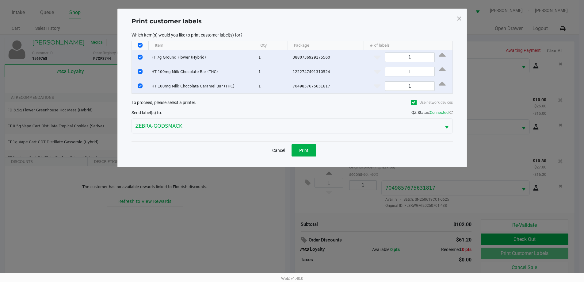
scroll to position [0, 0]
click at [304, 141] on div "Cancel Print" at bounding box center [295, 150] width 322 height 18
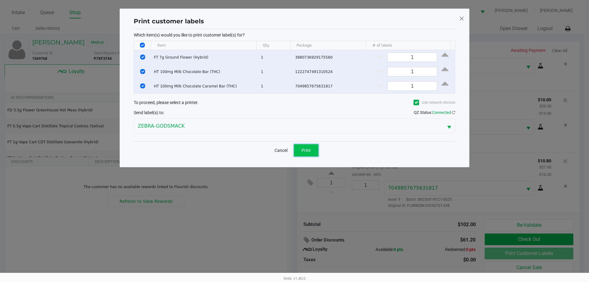
click at [307, 149] on span "Print" at bounding box center [306, 150] width 9 height 5
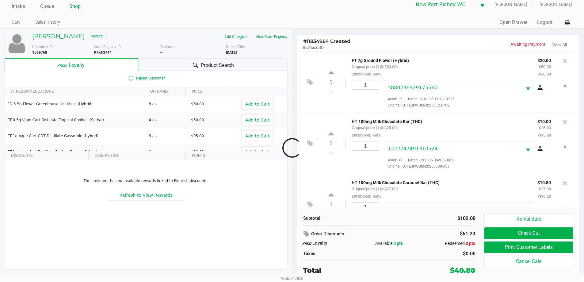
scroll to position [29, 0]
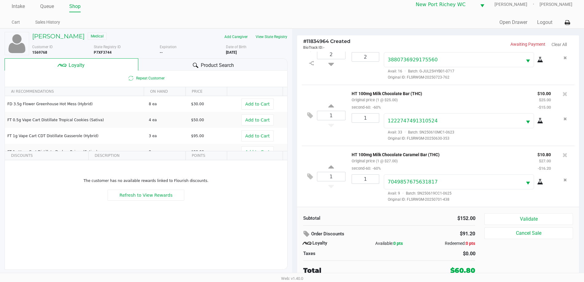
click at [232, 65] on span "Product Search" at bounding box center [217, 65] width 33 height 7
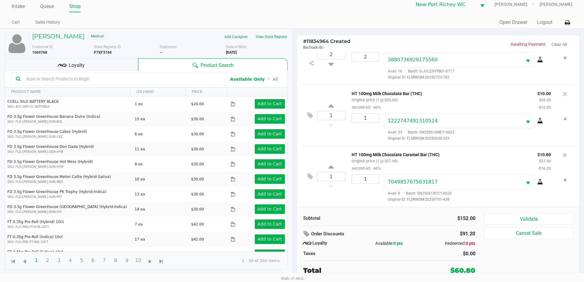
click at [105, 65] on div "Loyalty" at bounding box center [71, 64] width 133 height 12
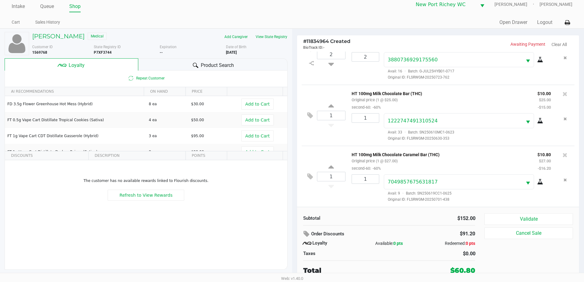
click at [522, 213] on div "Subtotal $152.00 Order Discounts $91.20 Loyalty Available: 0 pts Redeemed: 0 pt…" at bounding box center [438, 244] width 283 height 75
click at [522, 215] on button "Validate" at bounding box center [529, 219] width 88 height 12
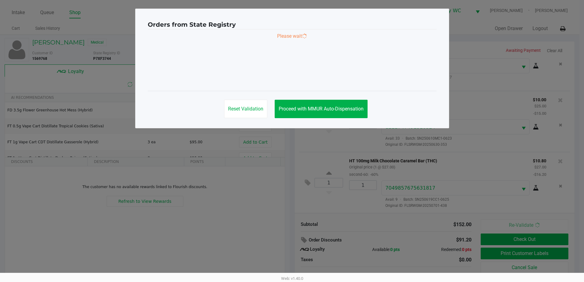
scroll to position [0, 0]
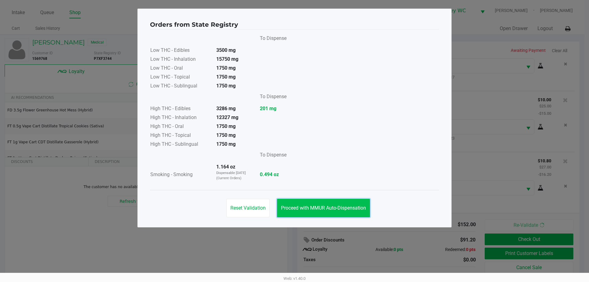
click at [343, 202] on button "Proceed with MMUR Auto-Dispensation" at bounding box center [323, 208] width 93 height 18
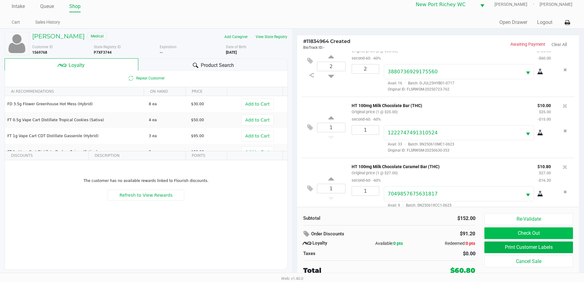
scroll to position [29, 0]
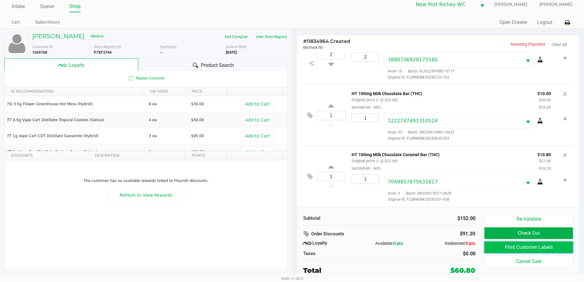
click at [495, 250] on button "Print Customer Labels" at bounding box center [529, 247] width 88 height 12
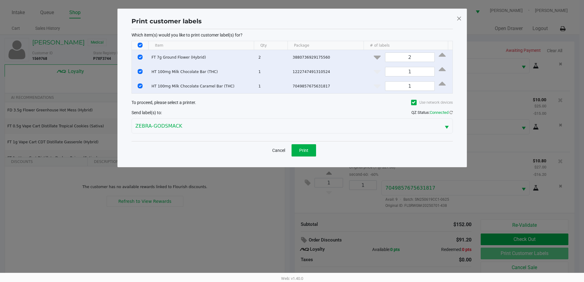
scroll to position [0, 0]
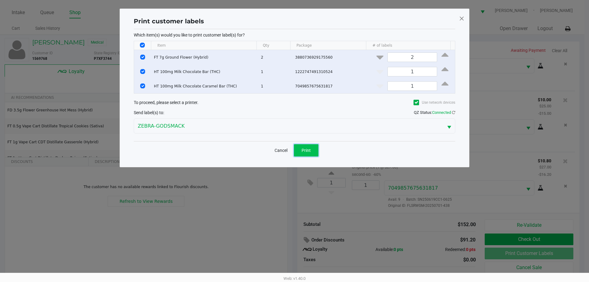
click at [310, 148] on span "Print" at bounding box center [306, 150] width 9 height 5
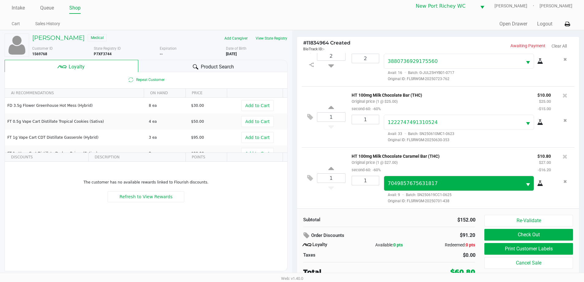
scroll to position [6, 0]
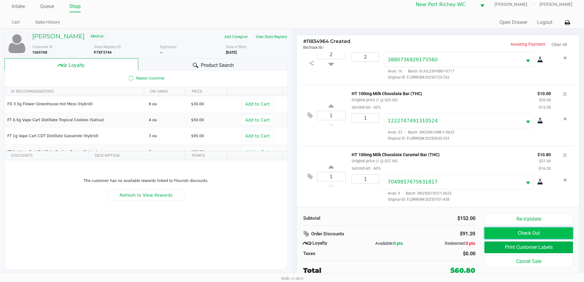
click at [535, 231] on button "Check Out" at bounding box center [529, 233] width 88 height 12
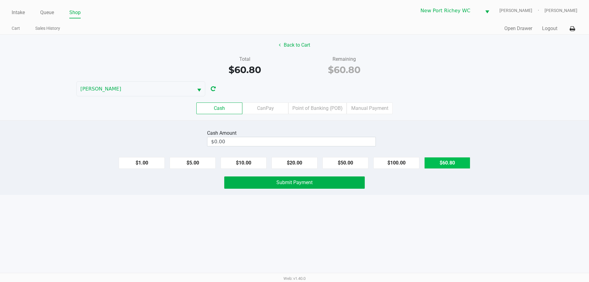
click at [456, 164] on button "$60.80" at bounding box center [447, 163] width 46 height 12
type input "$60.80"
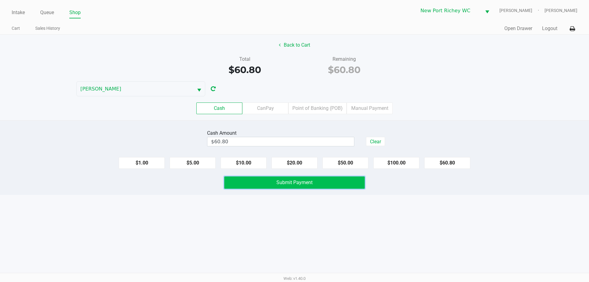
click at [312, 183] on span "Submit Payment" at bounding box center [294, 182] width 36 height 6
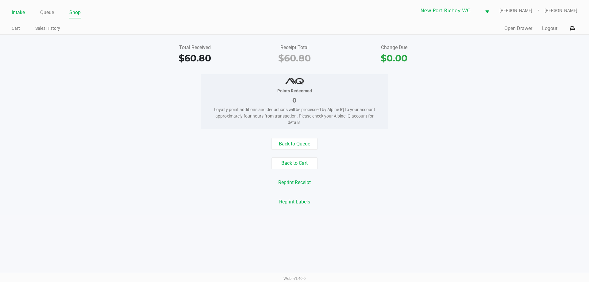
click at [14, 8] on li "Intake" at bounding box center [18, 13] width 13 height 11
click at [17, 11] on link "Intake" at bounding box center [18, 12] width 13 height 9
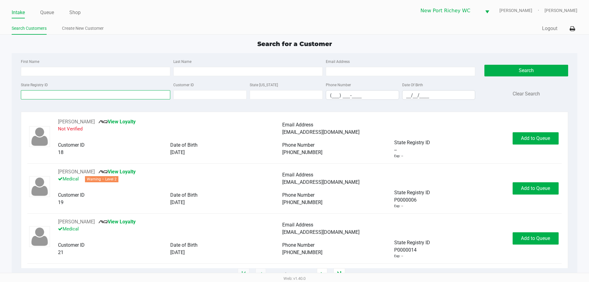
click at [46, 94] on input "State Registry ID" at bounding box center [95, 94] width 149 height 9
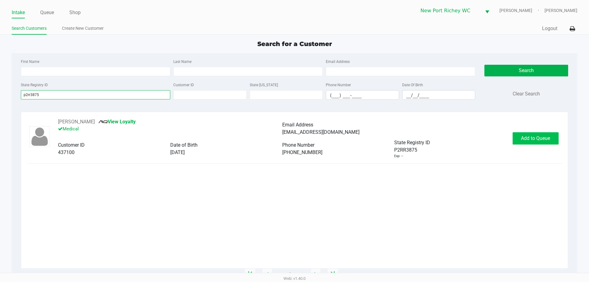
type input "p2rr3875"
click at [524, 138] on span "Add to Queue" at bounding box center [535, 138] width 29 height 6
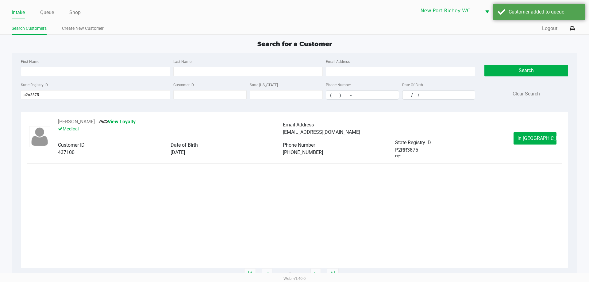
click at [40, 9] on ul "Intake Queue Shop" at bounding box center [153, 13] width 283 height 10
click at [41, 12] on link "Queue" at bounding box center [47, 12] width 14 height 9
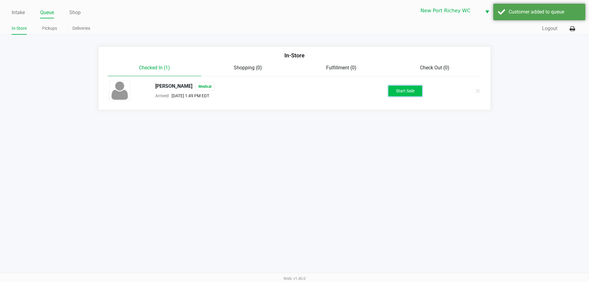
click at [390, 90] on button "Start Sale" at bounding box center [405, 91] width 34 height 11
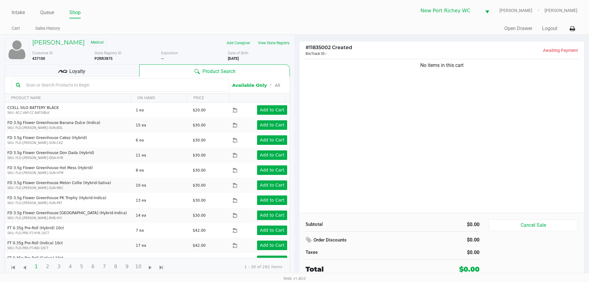
click at [77, 84] on input "text" at bounding box center [124, 84] width 200 height 9
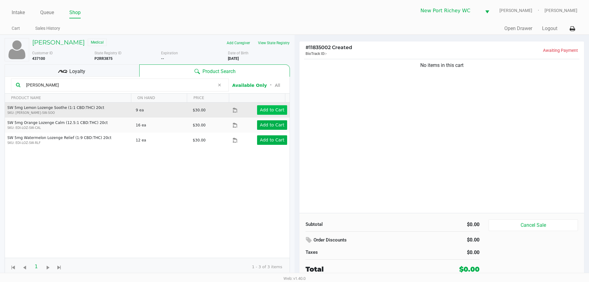
type input "lozen"
click at [266, 106] on button "Add to Cart" at bounding box center [272, 110] width 30 height 10
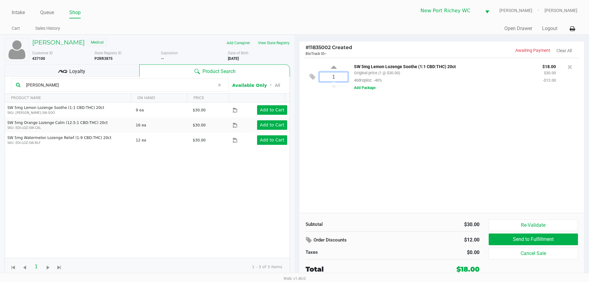
click at [338, 79] on input "1" at bounding box center [334, 76] width 28 height 9
type input "2"
click at [368, 186] on div "Christina Pascale Medical Add Caregiver View State Registry Customer ID 437100 …" at bounding box center [294, 158] width 589 height 246
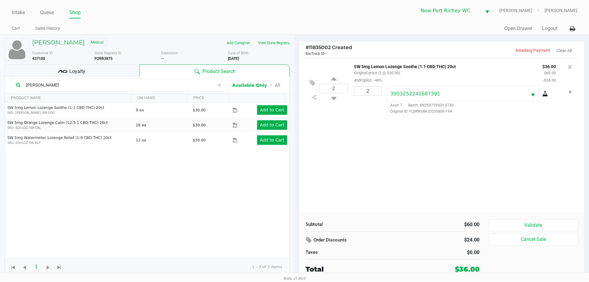
click at [72, 81] on input "lozen" at bounding box center [119, 84] width 191 height 9
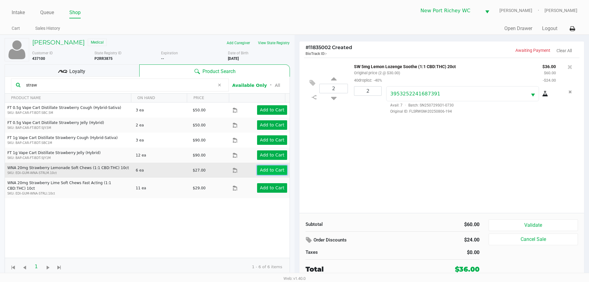
click at [259, 167] on button "Add to Cart" at bounding box center [272, 170] width 30 height 10
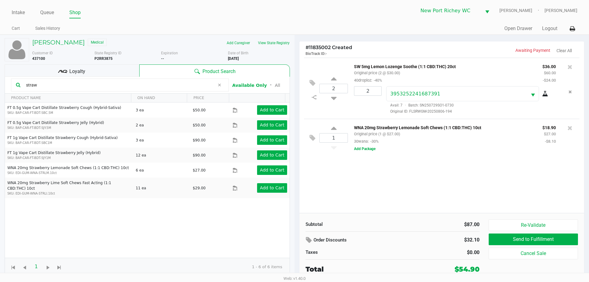
click at [153, 80] on div "straw" at bounding box center [120, 85] width 218 height 13
click at [156, 86] on input "straw" at bounding box center [119, 84] width 191 height 9
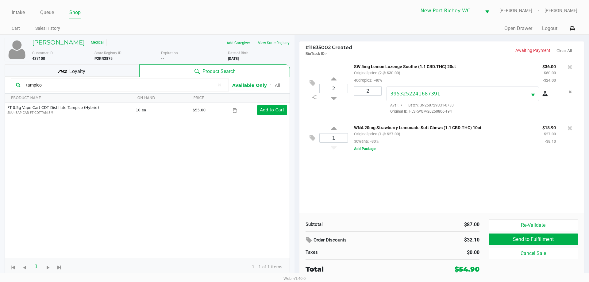
click at [165, 46] on div "Add Caregiver View State Registry" at bounding box center [227, 43] width 133 height 10
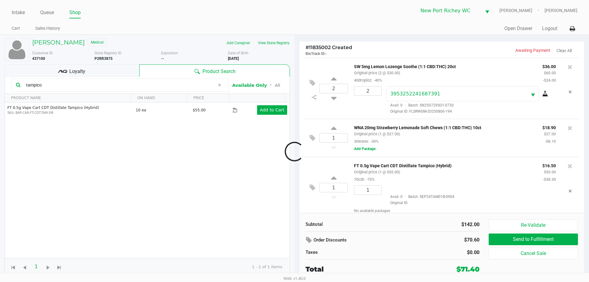
scroll to position [6, 0]
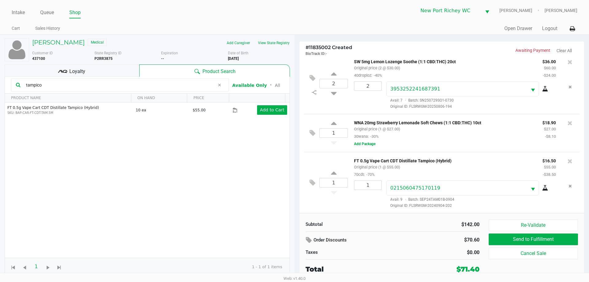
click at [108, 83] on input "tampico" at bounding box center [119, 84] width 191 height 9
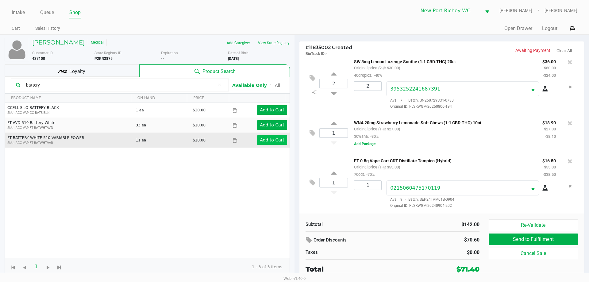
type input "battery"
click at [261, 140] on app-button-loader "Add to Cart" at bounding box center [272, 139] width 25 height 5
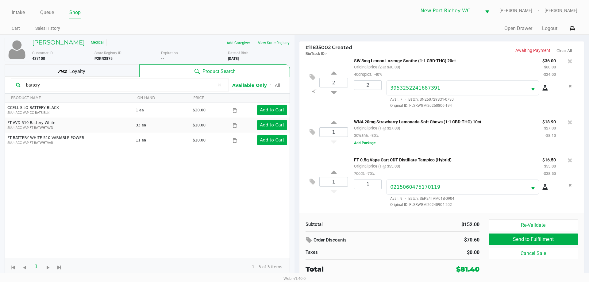
scroll to position [40, 0]
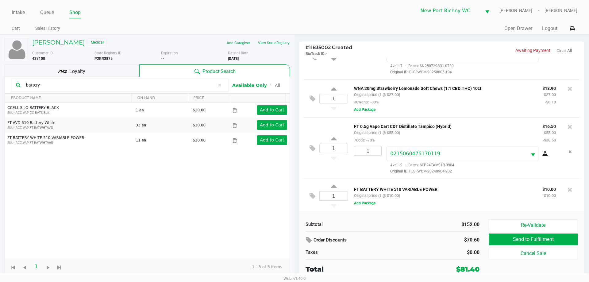
click at [369, 208] on div "1 FT BATTERY WHITE 510 VARIABLE POWER Original price (1 @ $10.00) $10.00 $10.00…" at bounding box center [442, 196] width 276 height 34
click at [369, 205] on button "Add Package" at bounding box center [364, 203] width 21 height 6
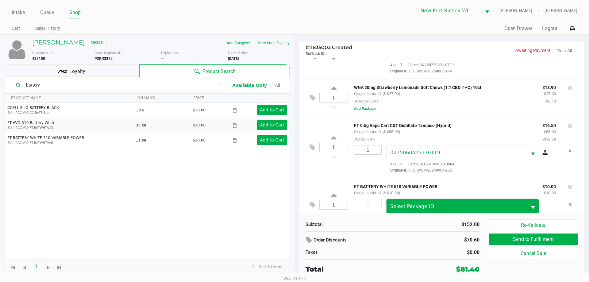
click at [402, 209] on span "Select Package ID" at bounding box center [412, 206] width 44 height 6
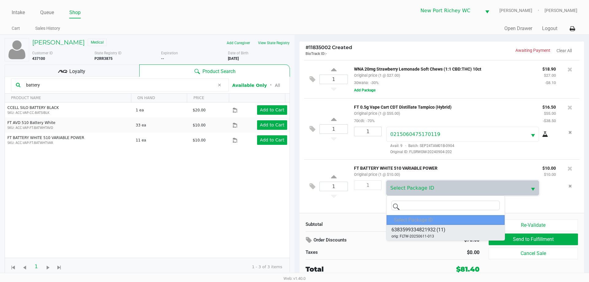
click at [438, 234] on div "6383599334821932 (11) orig: FLTW-20250611-013" at bounding box center [418, 232] width 54 height 13
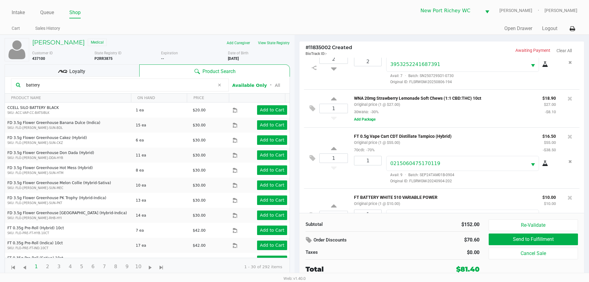
scroll to position [0, 0]
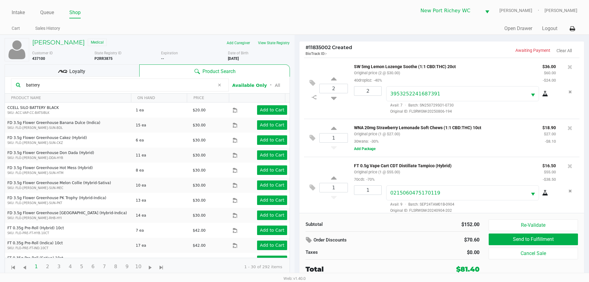
click at [454, 149] on div "WNA 20mg Strawberry Lemonade Soft Chews (1:1 CBD:THC) 10ct Original price (1 @ …" at bounding box center [461, 138] width 227 height 29
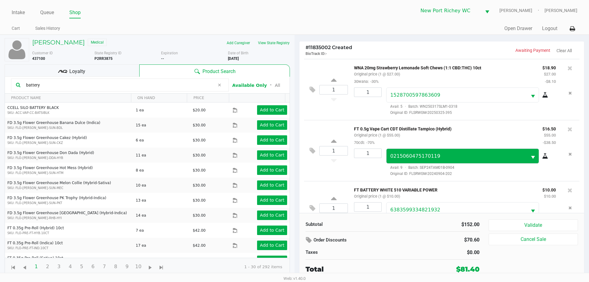
scroll to position [83, 0]
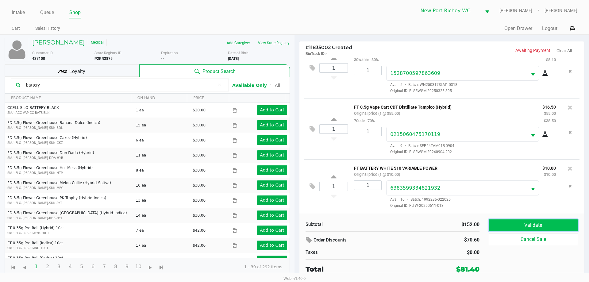
click at [552, 220] on button "Validate" at bounding box center [533, 225] width 89 height 12
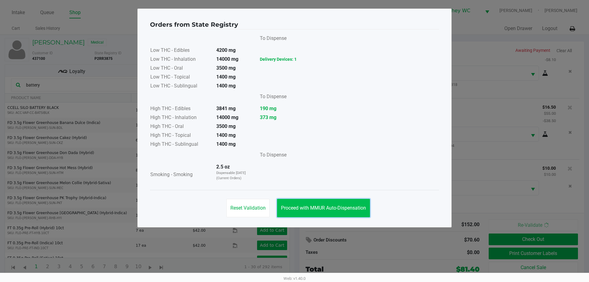
click at [354, 206] on span "Proceed with MMUR Auto-Dispensation" at bounding box center [323, 208] width 85 height 6
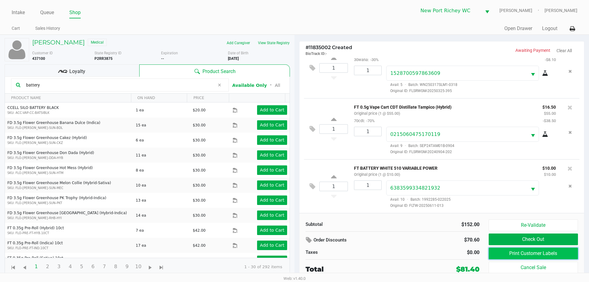
click at [540, 252] on button "Print Customer Labels" at bounding box center [533, 254] width 89 height 12
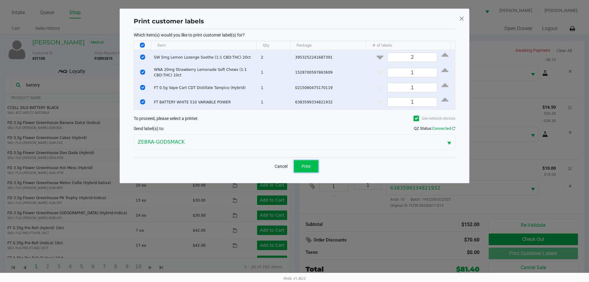
click at [301, 163] on button "Print" at bounding box center [306, 166] width 25 height 12
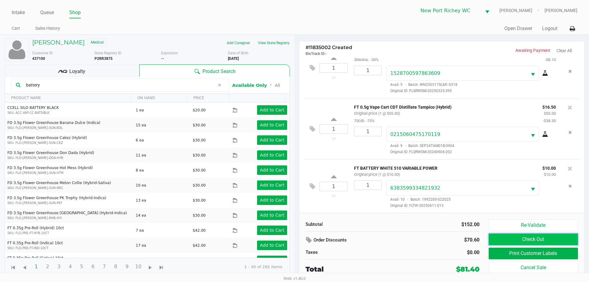
click at [498, 239] on button "Check Out" at bounding box center [533, 239] width 89 height 12
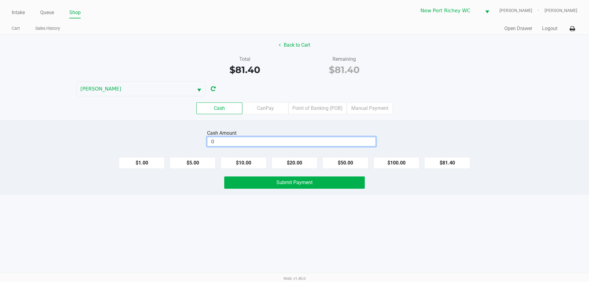
click at [284, 140] on input "0" at bounding box center [291, 141] width 168 height 9
type input "$100.00"
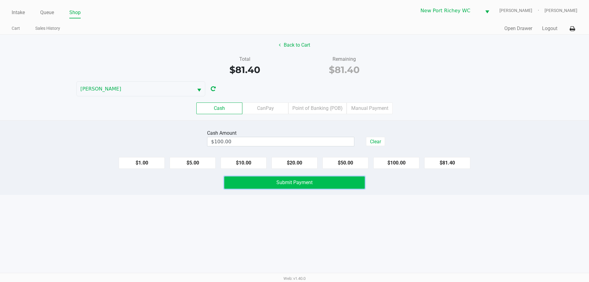
click at [314, 186] on button "Submit Payment" at bounding box center [294, 182] width 141 height 12
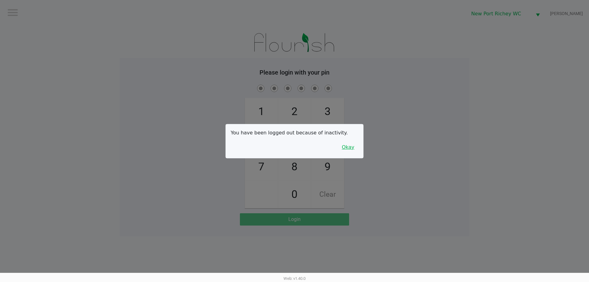
click at [350, 145] on button "Okay" at bounding box center [348, 147] width 21 height 12
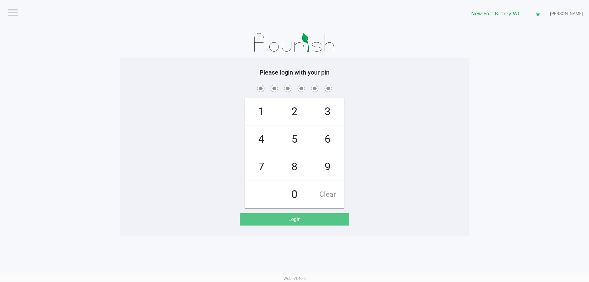
click at [367, 87] on span at bounding box center [294, 88] width 341 height 10
checkbox input "true"
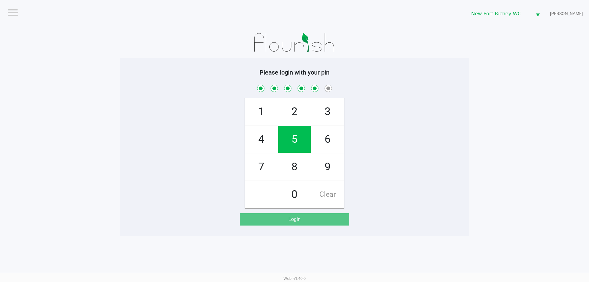
checkbox input "true"
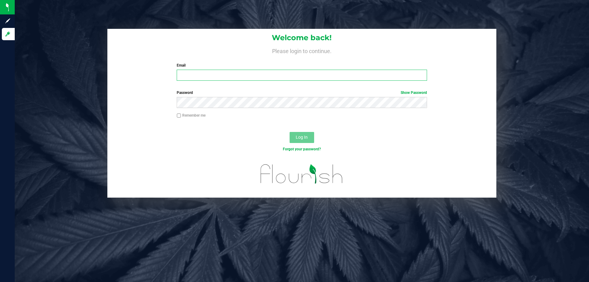
click at [204, 76] on input "Email" at bounding box center [302, 75] width 250 height 11
type input "twilkerson@Liveparallel.com"
click at [290, 132] on button "Log In" at bounding box center [302, 137] width 25 height 11
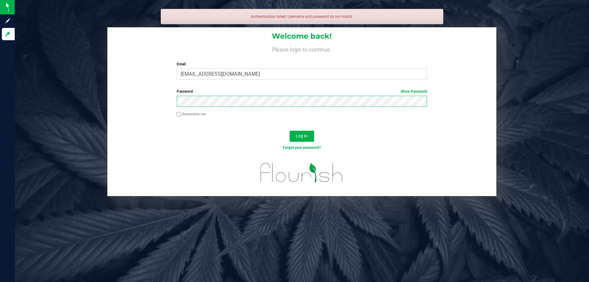
click at [290, 131] on button "Log In" at bounding box center [302, 136] width 25 height 11
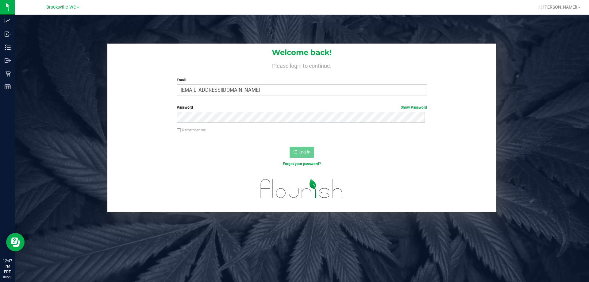
click at [73, 10] on div "Brooksville WC" at bounding box center [62, 6] width 33 height 7
click at [72, 8] on span "Brooksville WC" at bounding box center [61, 8] width 30 height 6
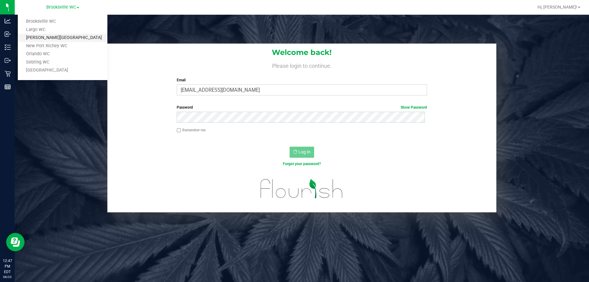
click at [59, 41] on link "Merritt Island WC" at bounding box center [63, 38] width 90 height 8
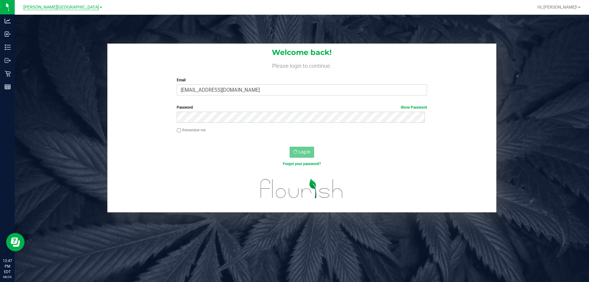
click at [64, 6] on span "Merritt Island WC" at bounding box center [61, 8] width 76 height 6
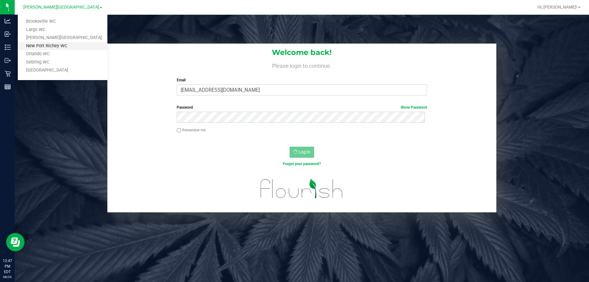
click at [53, 43] on link "New Port Richey WC" at bounding box center [63, 46] width 90 height 8
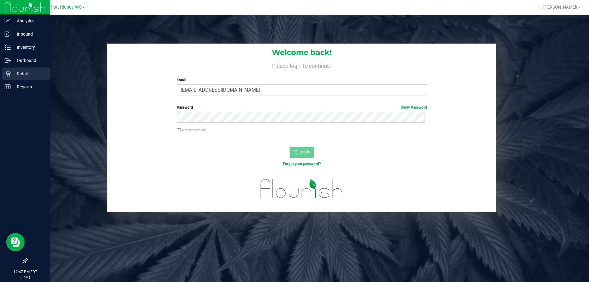
click at [8, 71] on icon at bounding box center [8, 74] width 6 height 6
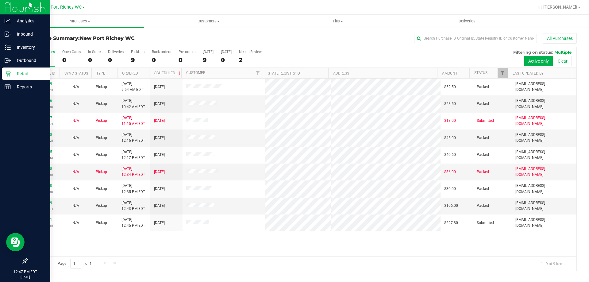
click at [8, 73] on icon at bounding box center [8, 74] width 6 height 6
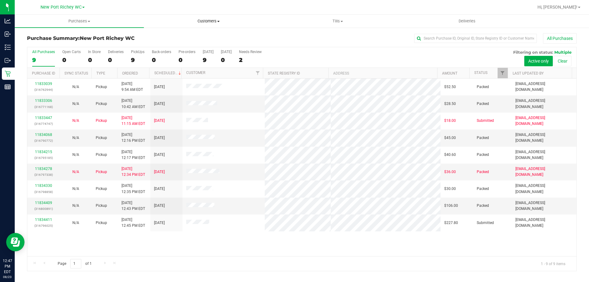
click at [181, 17] on uib-tab-heading "Customers All customers Add a new customer All physicians" at bounding box center [208, 21] width 129 height 12
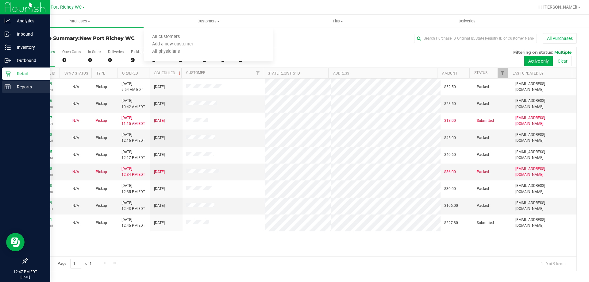
click at [21, 85] on p "Reports" at bounding box center [29, 86] width 37 height 7
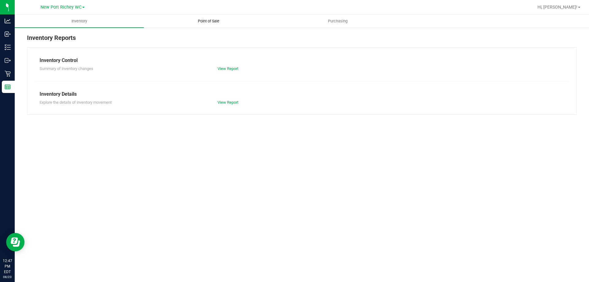
click at [203, 23] on span "Point of Sale" at bounding box center [209, 21] width 38 height 6
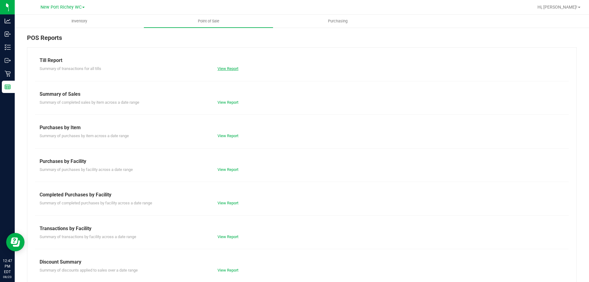
click at [222, 67] on link "View Report" at bounding box center [228, 68] width 21 height 5
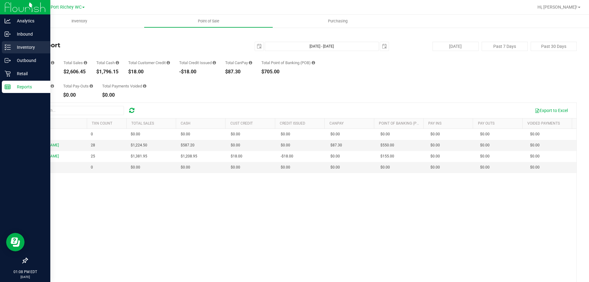
click at [11, 43] on div "Inventory" at bounding box center [26, 47] width 48 height 12
click at [22, 44] on p "Inventory" at bounding box center [29, 47] width 37 height 7
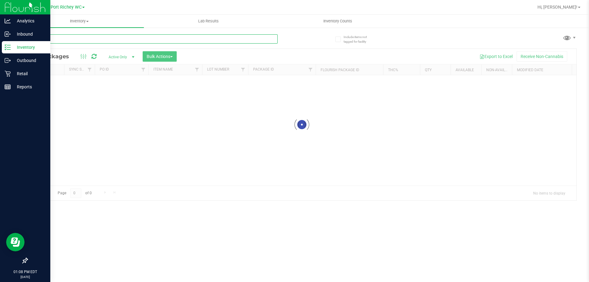
click at [66, 38] on div "Inventory All packages All inventory Waste log Create inventory Lab Results Inv…" at bounding box center [302, 148] width 574 height 267
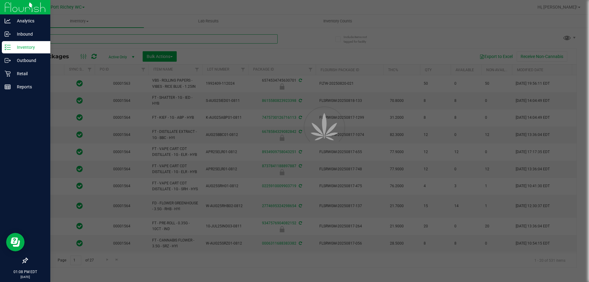
type input "l"
type input "2026-02-15"
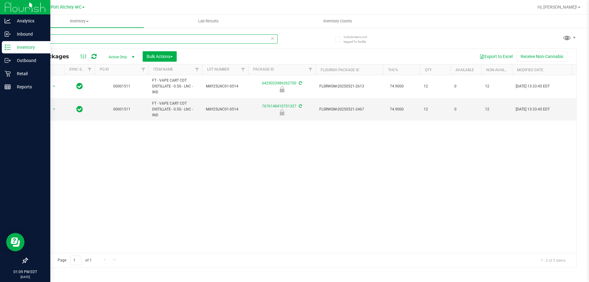
click at [114, 37] on input "lnc" at bounding box center [152, 38] width 251 height 9
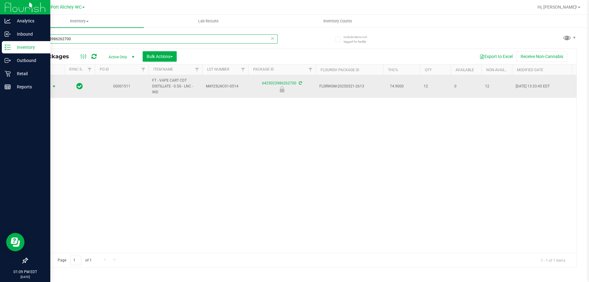
type input "6425023986262700"
click at [57, 84] on span "select" at bounding box center [54, 86] width 8 height 9
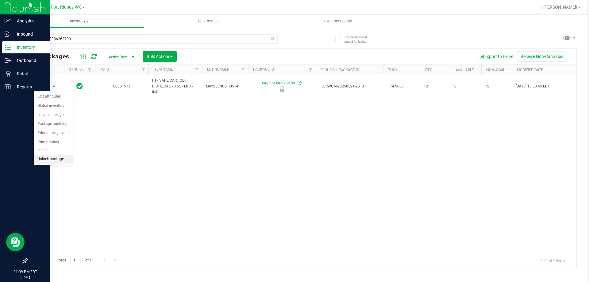
click at [64, 155] on li "Unlock package" at bounding box center [53, 159] width 39 height 9
